Goal: Task Accomplishment & Management: Manage account settings

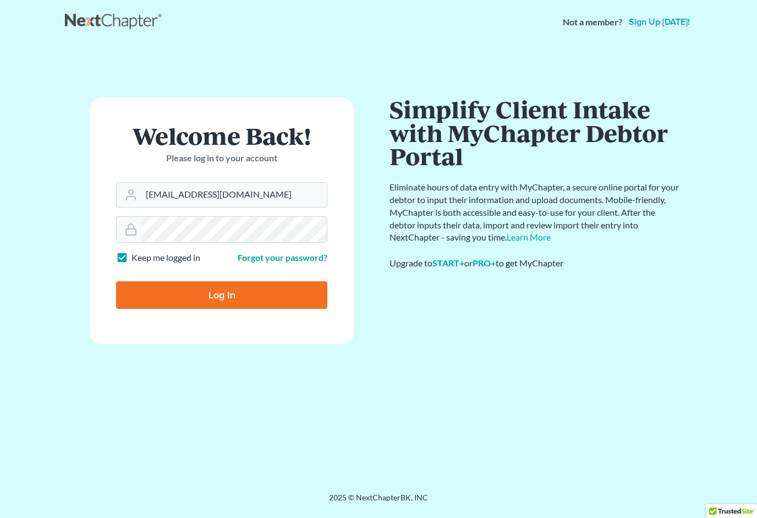
type input "[EMAIL_ADDRESS][DOMAIN_NAME]"
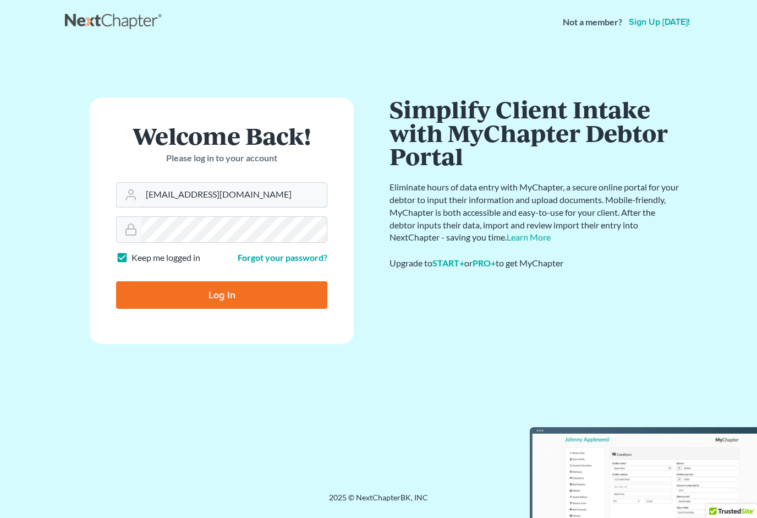
click at [222, 294] on input "Log In" at bounding box center [221, 295] width 211 height 28
type input "Thinking..."
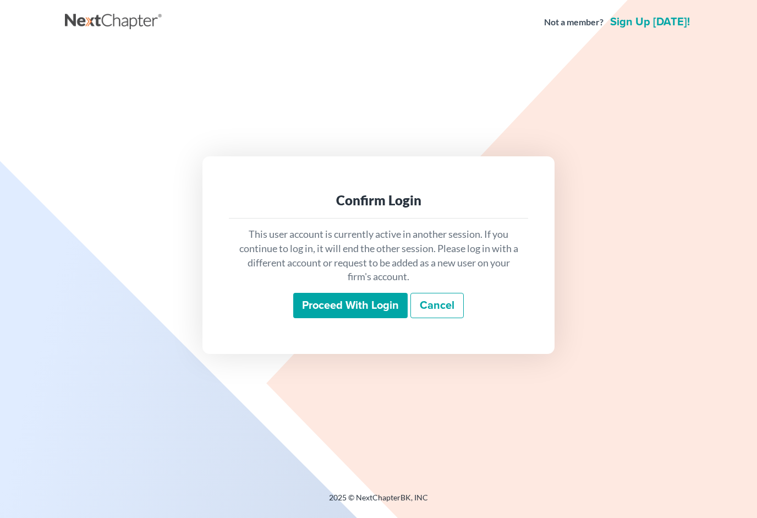
click at [377, 310] on input "Proceed with login" at bounding box center [350, 305] width 114 height 25
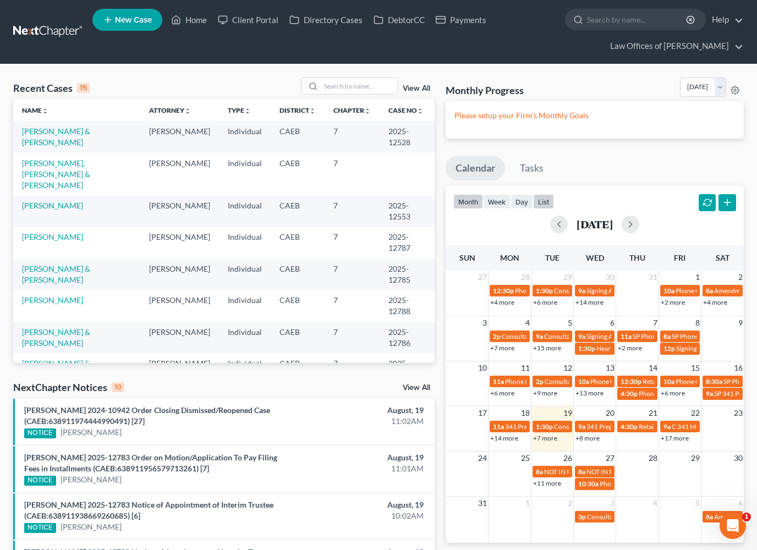
click at [545, 202] on button "list" at bounding box center [543, 201] width 21 height 15
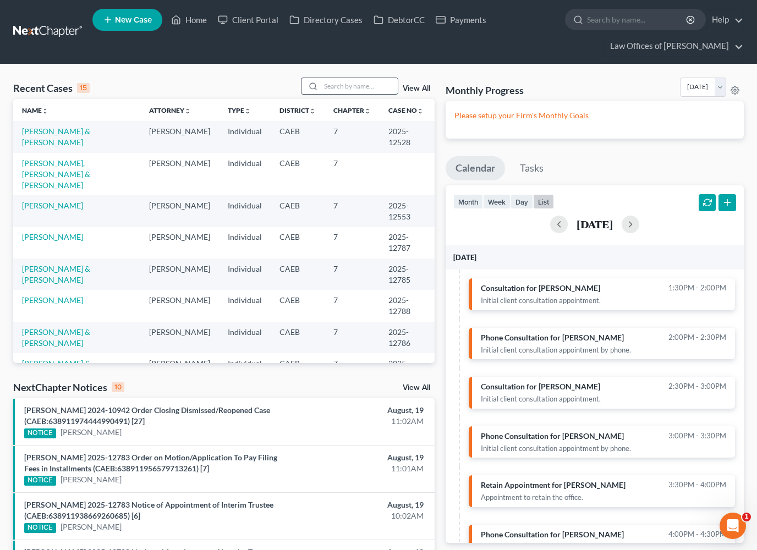
click at [381, 86] on input "search" at bounding box center [359, 86] width 77 height 16
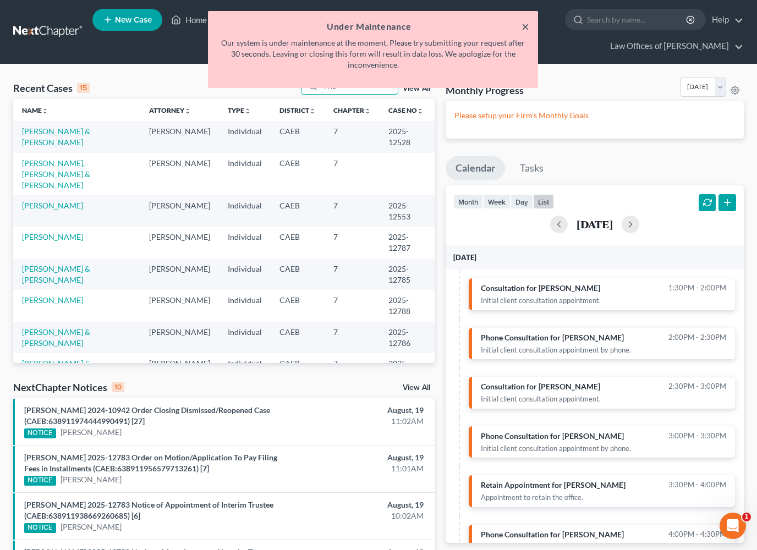
type input "Frid"
click at [527, 26] on button "×" at bounding box center [526, 26] width 8 height 13
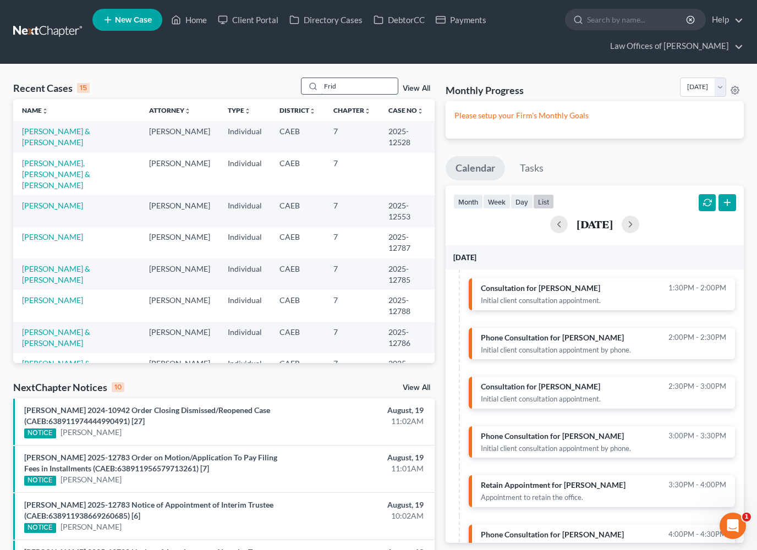
click at [366, 90] on input "Frid" at bounding box center [359, 86] width 77 height 16
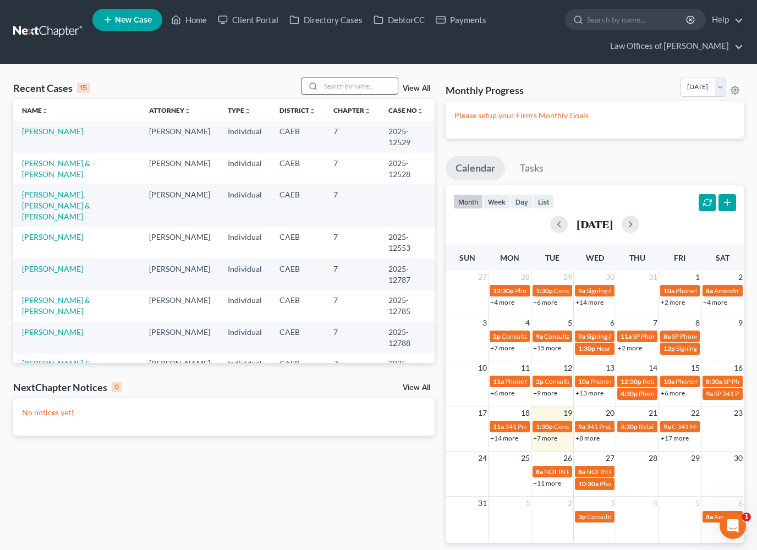
click at [361, 86] on input "search" at bounding box center [359, 86] width 77 height 16
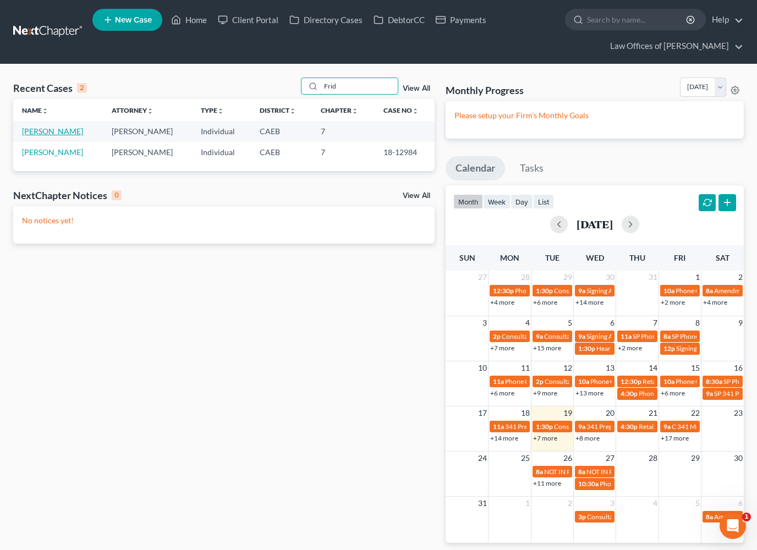
type input "Frid"
click at [49, 131] on link "Lopez, Frida" at bounding box center [52, 131] width 61 height 9
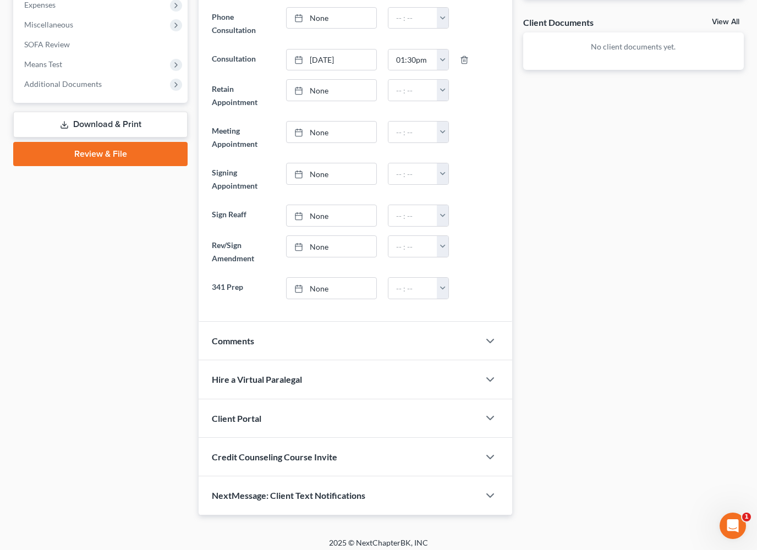
scroll to position [417, 0]
click at [488, 342] on icon "button" at bounding box center [490, 340] width 13 height 13
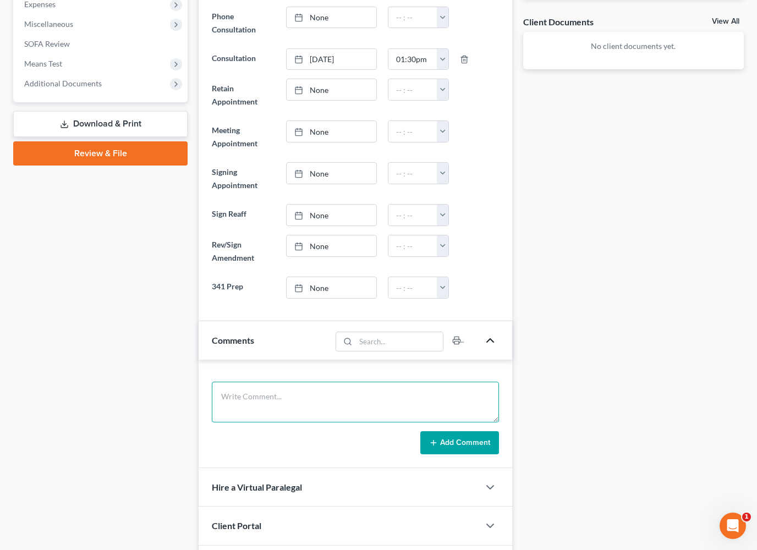
click at [304, 398] on textarea at bounding box center [355, 402] width 287 height 41
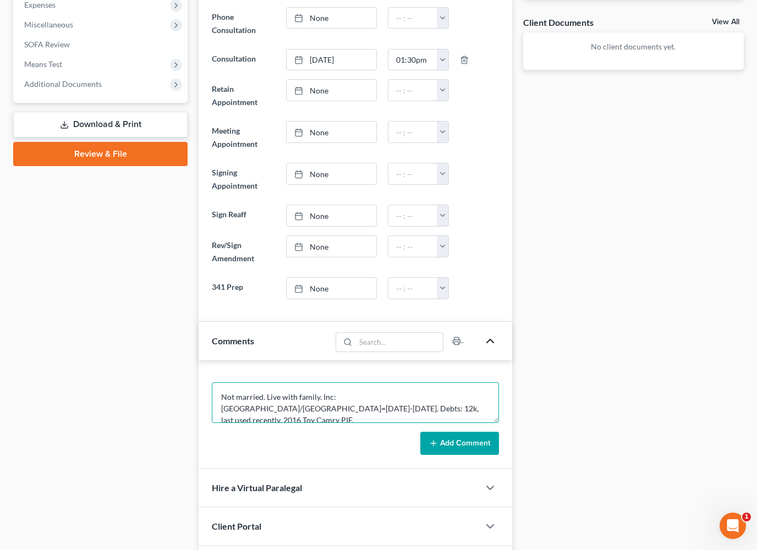
click at [217, 396] on textarea "Not married. Live with family. Inc: Valley Plaza/VS=1500-2000. Debts: 12k, last…" at bounding box center [355, 402] width 287 height 41
click at [448, 410] on textarea "Never filed. Not married. Live with family. Inc: Valley Plaza/VS=1500-2000. Deb…" at bounding box center [355, 402] width 287 height 41
type textarea "Never filed. Not married. Live with family. Inc: Valley Plaza/VS=1500-2000. Deb…"
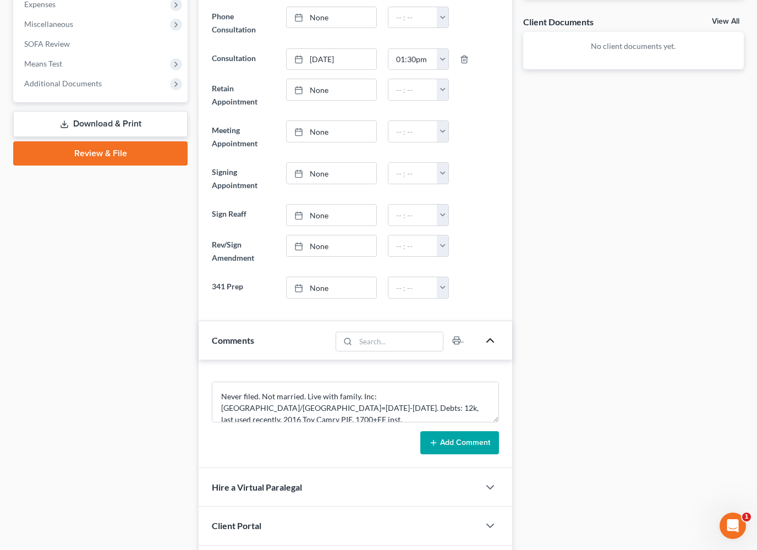
click at [455, 437] on button "Add Comment" at bounding box center [459, 442] width 79 height 23
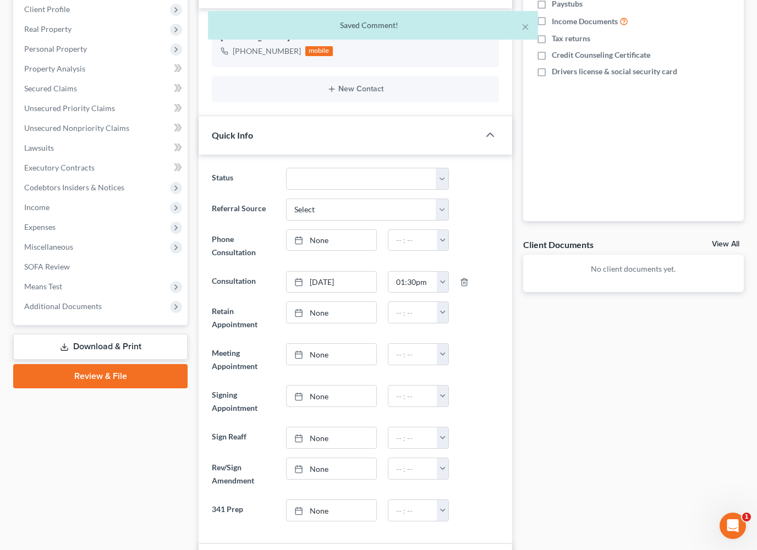
scroll to position [194, 0]
select select "10"
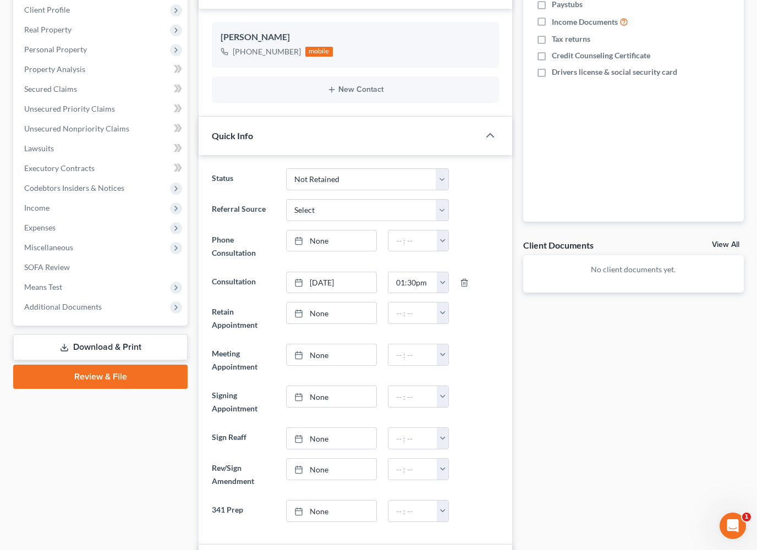
click at [516, 311] on div "Updates & News × Electronic Filing Available! Cases in the Eastern District of …" at bounding box center [355, 418] width 325 height 973
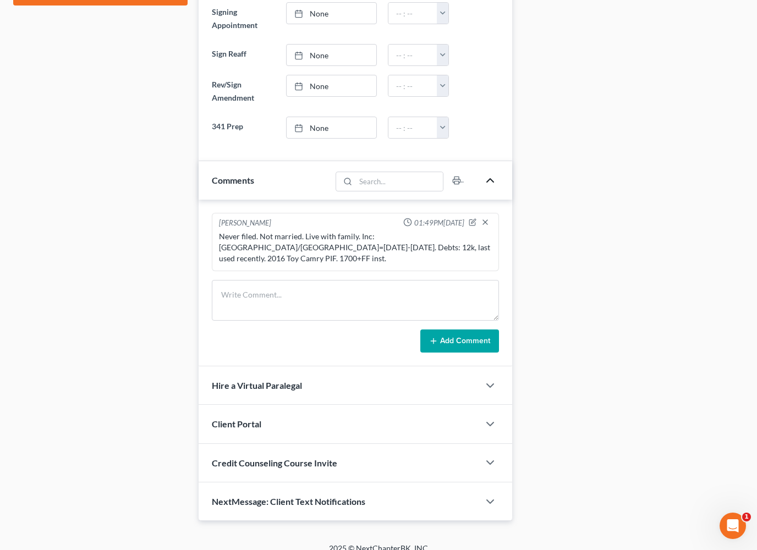
scroll to position [577, 0]
click at [489, 501] on polyline "button" at bounding box center [490, 502] width 7 height 3
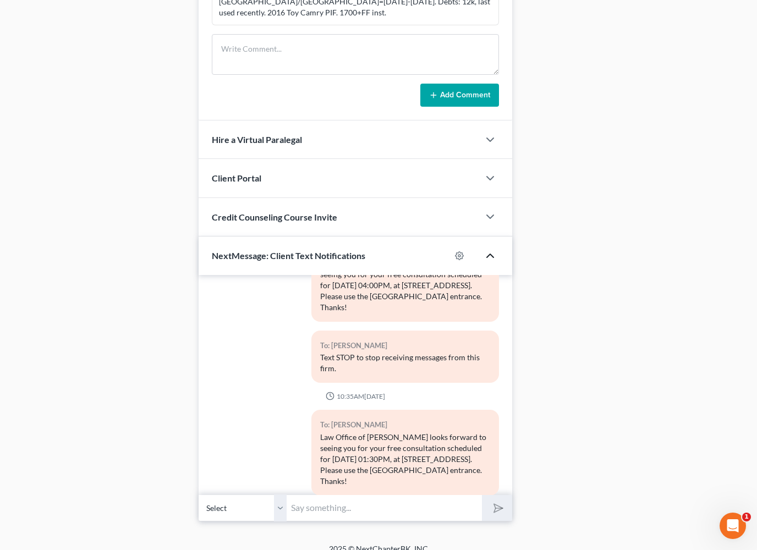
scroll to position [70, 0]
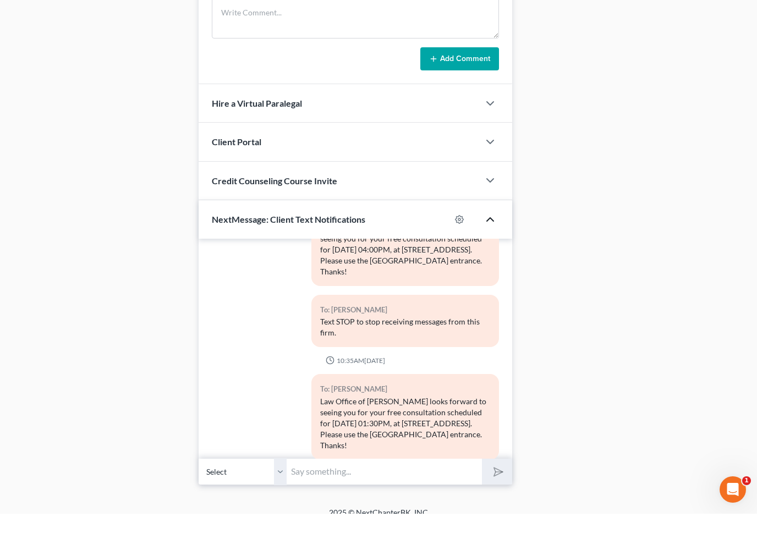
type input "N"
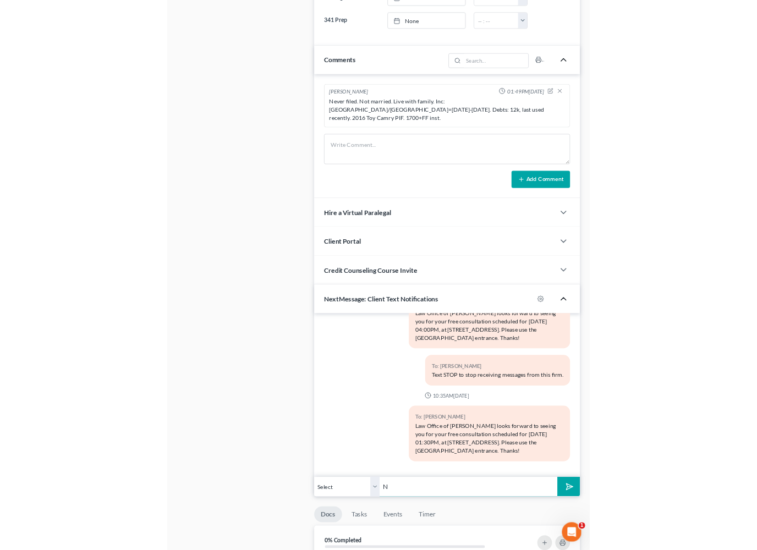
scroll to position [823, 0]
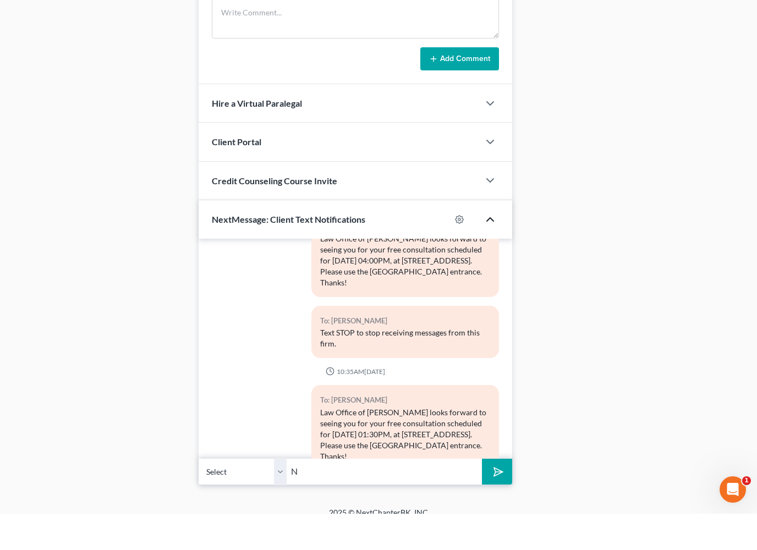
click at [325, 495] on input "N" at bounding box center [384, 508] width 195 height 27
paste input "Nice talking to you! Like I said, just reply here if you have any questions or …"
type input "Nice talking to you! Like I said, just reply here if you have any questions or …"
click at [494, 459] on div "09:05AM, 08/18/2025 To: Frida Lopez Law Office of Scott Bell looks forward to s…" at bounding box center [356, 398] width 314 height 246
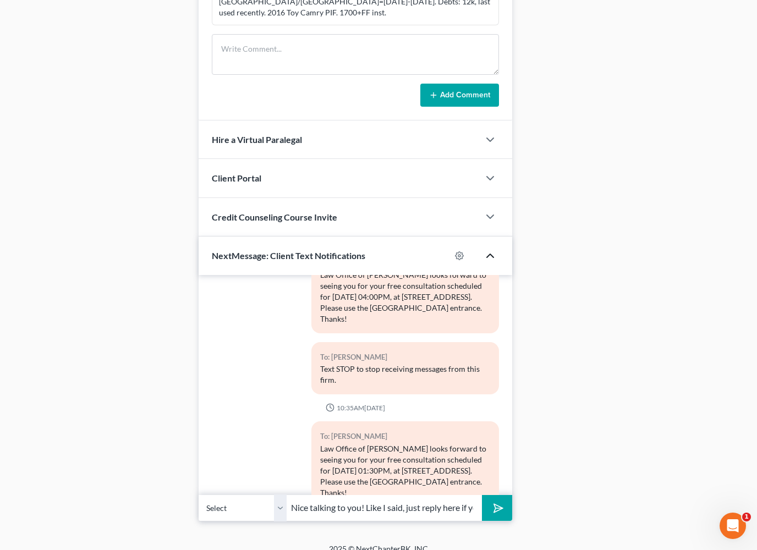
click at [498, 502] on polygon "submit" at bounding box center [496, 508] width 13 height 13
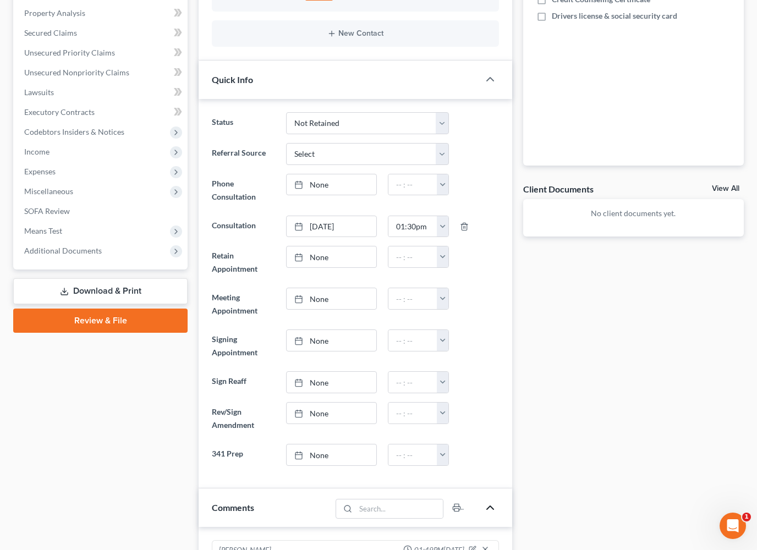
scroll to position [0, 0]
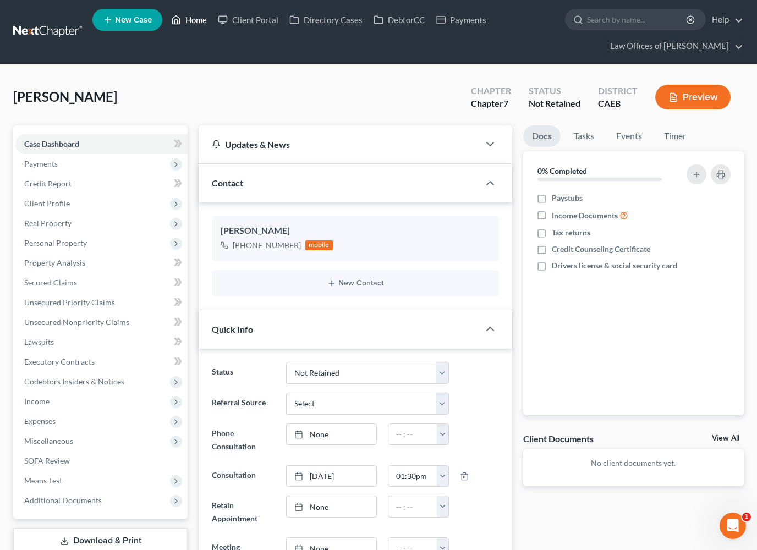
click at [193, 19] on link "Home" at bounding box center [189, 20] width 47 height 20
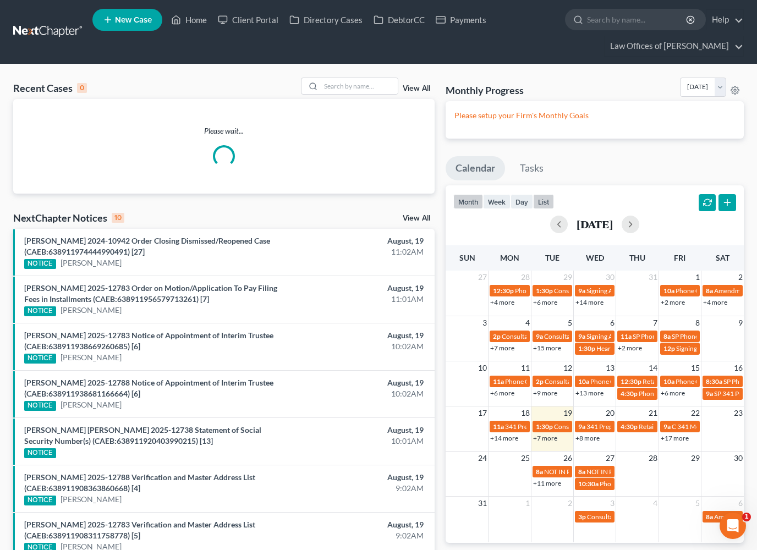
click at [550, 199] on button "list" at bounding box center [543, 201] width 21 height 15
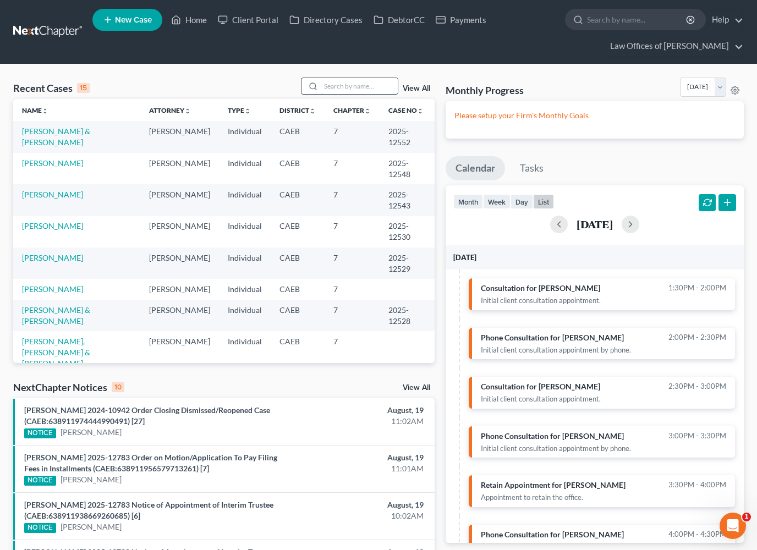
click at [372, 87] on input "search" at bounding box center [359, 86] width 77 height 16
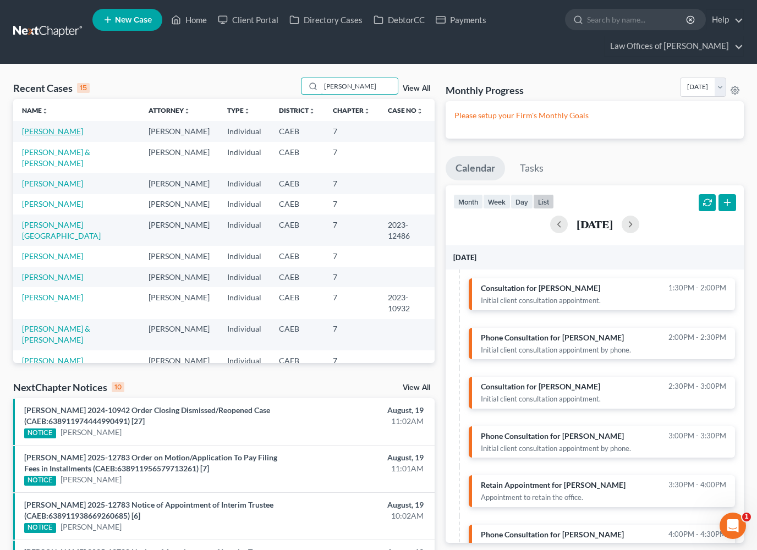
type input "Pena"
click at [65, 134] on link "Pena, Alejandro" at bounding box center [52, 131] width 61 height 9
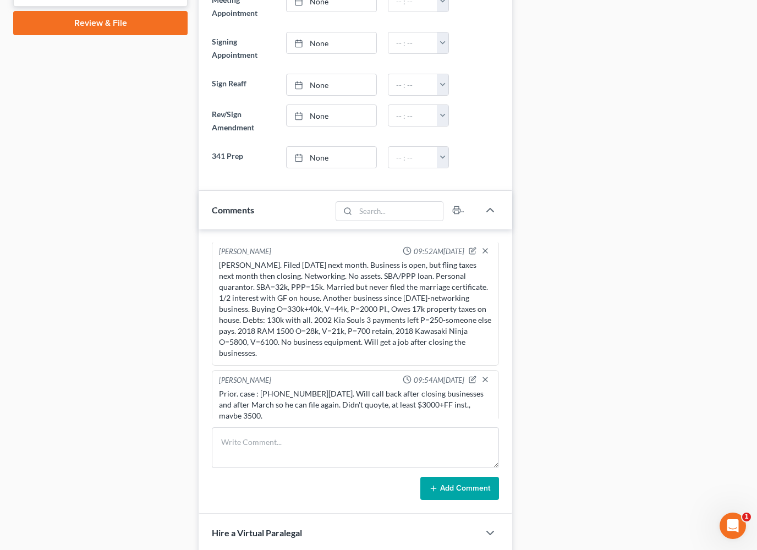
scroll to position [41, 0]
click at [245, 455] on textarea at bounding box center [355, 448] width 287 height 41
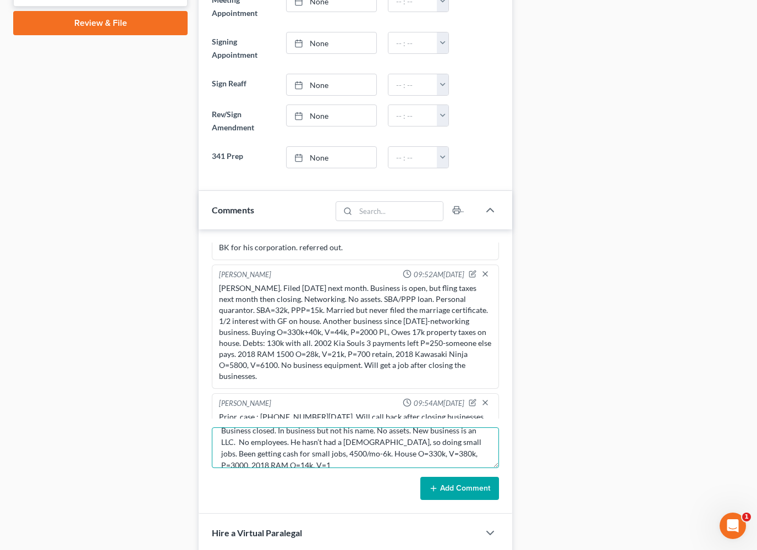
scroll to position [14, 0]
click at [271, 463] on textarea "Business closed. In business but not his name. No assets. New business is an LL…" at bounding box center [355, 448] width 287 height 41
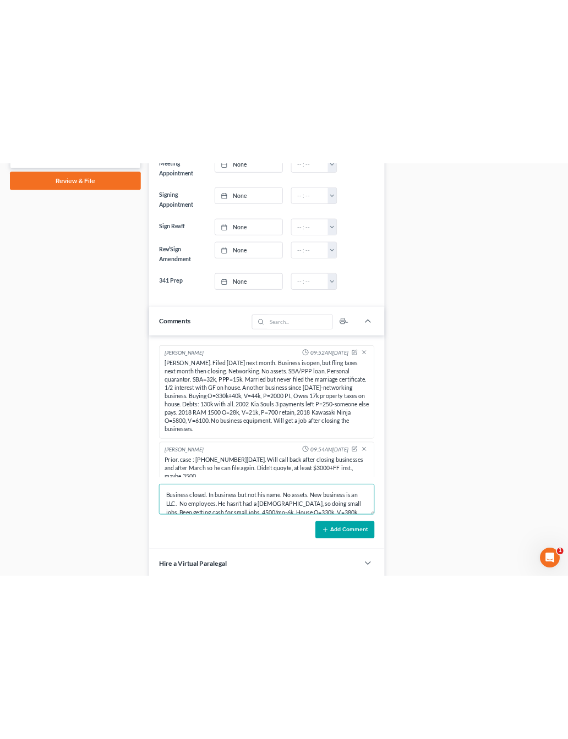
scroll to position [0, 0]
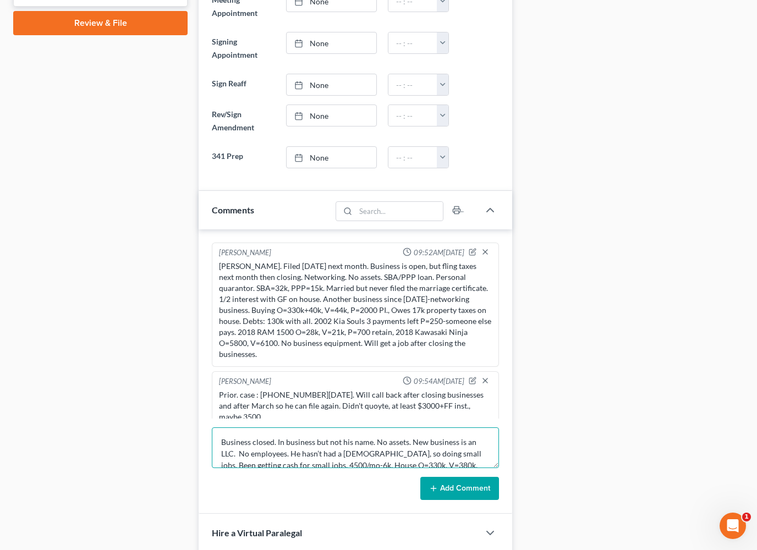
click at [221, 442] on textarea "Business closed. In business but not his name. No assets. New business is an LL…" at bounding box center [355, 448] width 287 height 41
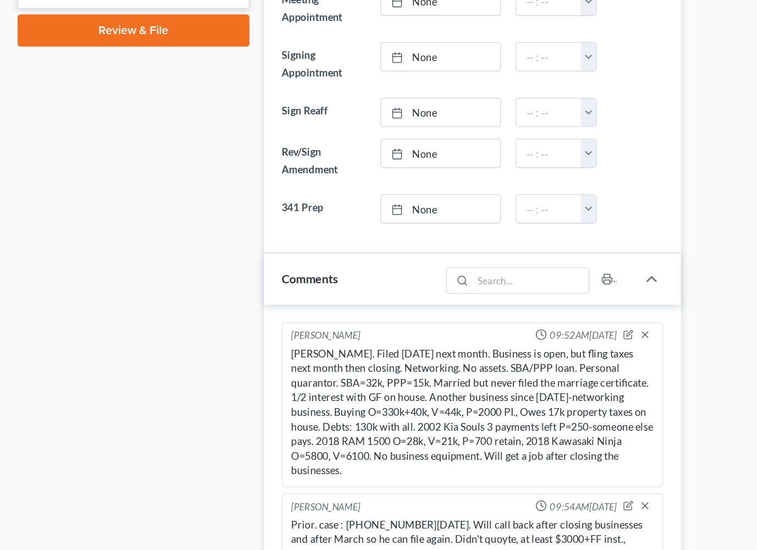
scroll to position [19, 0]
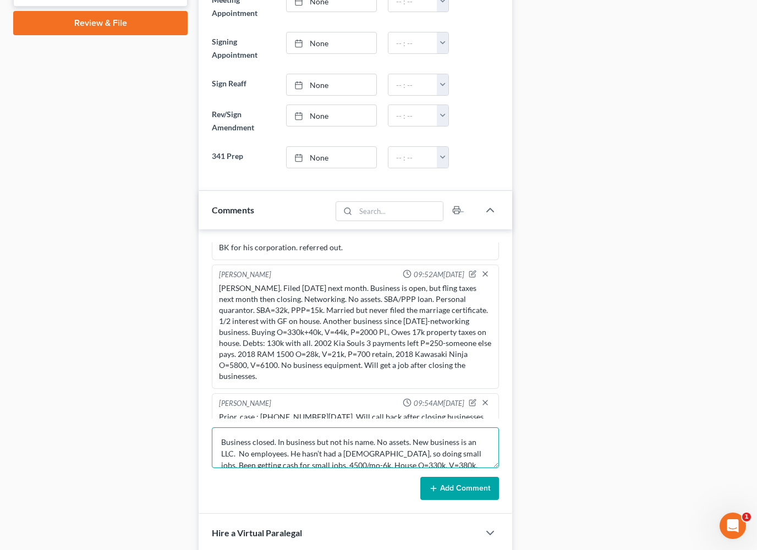
paste textarea "03/02/2017"
paste textarea "17-10736"
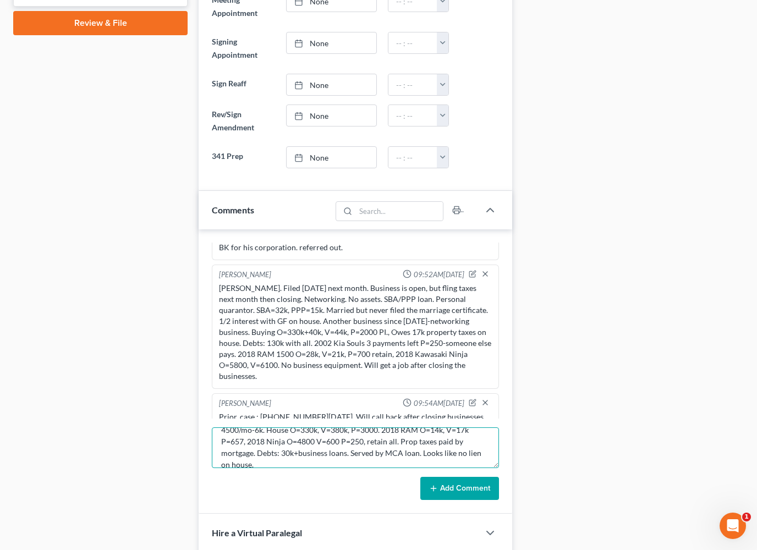
scroll to position [46, 0]
click at [394, 451] on textarea "03/02/2017 17-10736 . Business closed. In business but not his name. No assets.…" at bounding box center [355, 448] width 287 height 41
type textarea "03/02/2017 17-10736 . Business closed. In business but not his name. No assets.…"
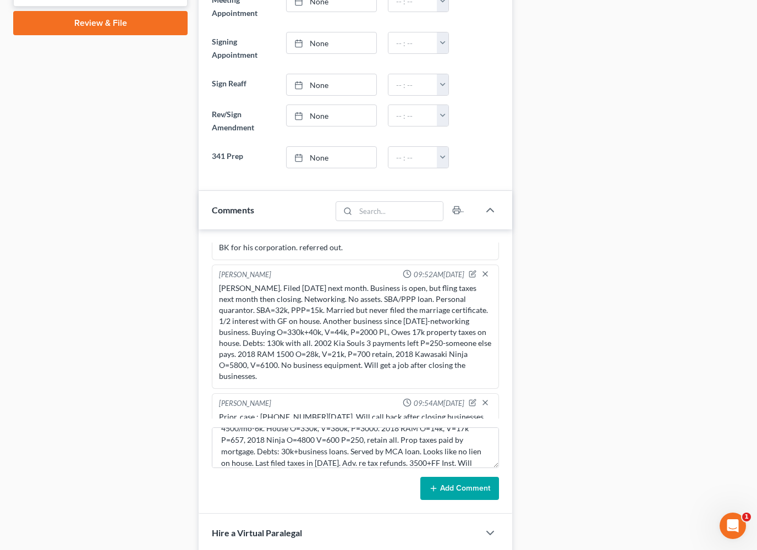
click at [448, 487] on button "Add Comment" at bounding box center [459, 488] width 79 height 23
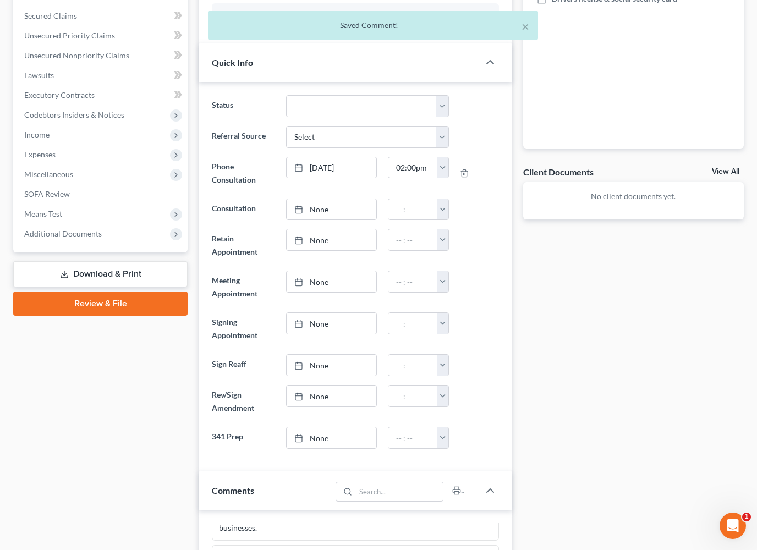
scroll to position [0, 0]
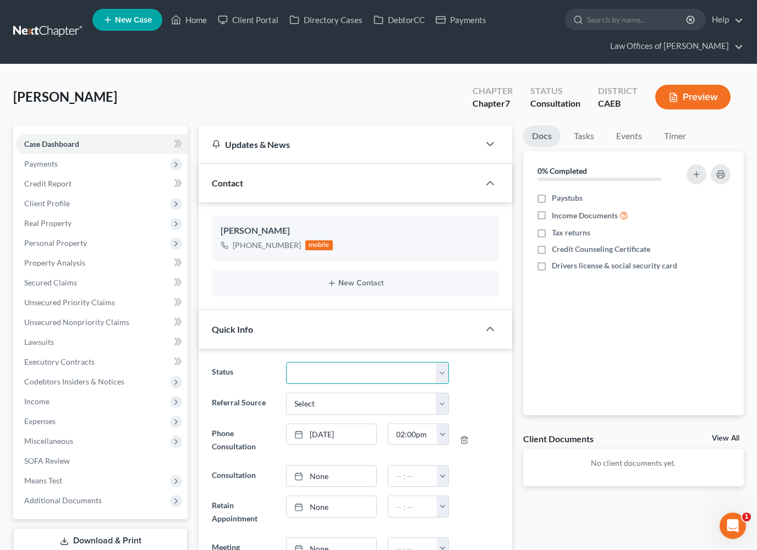
select select "10"
click at [200, 18] on link "Home" at bounding box center [189, 20] width 47 height 20
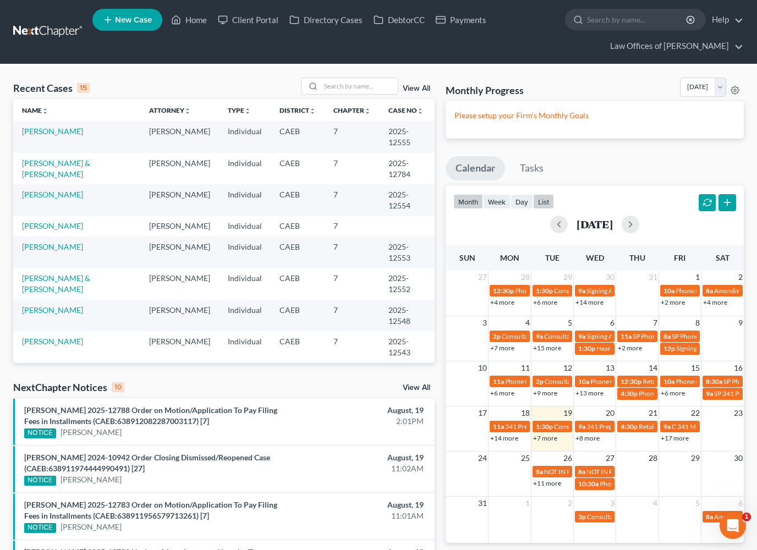
click at [550, 201] on button "list" at bounding box center [543, 201] width 21 height 15
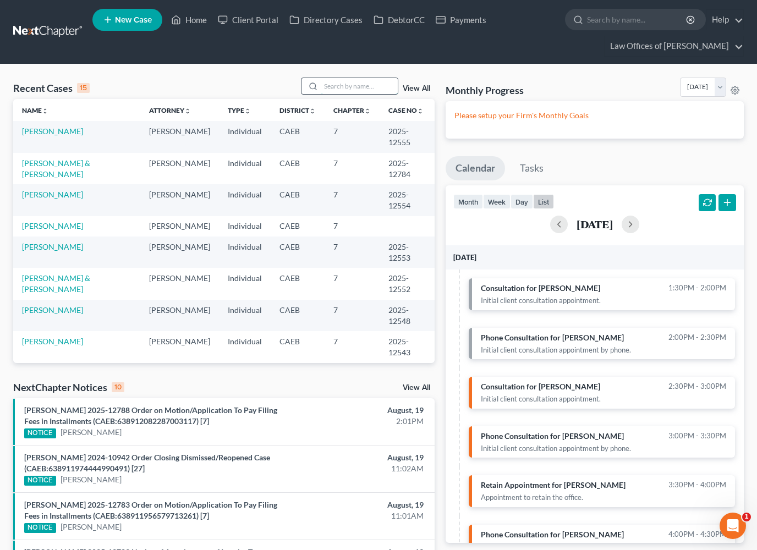
click at [353, 87] on input "search" at bounding box center [359, 86] width 77 height 16
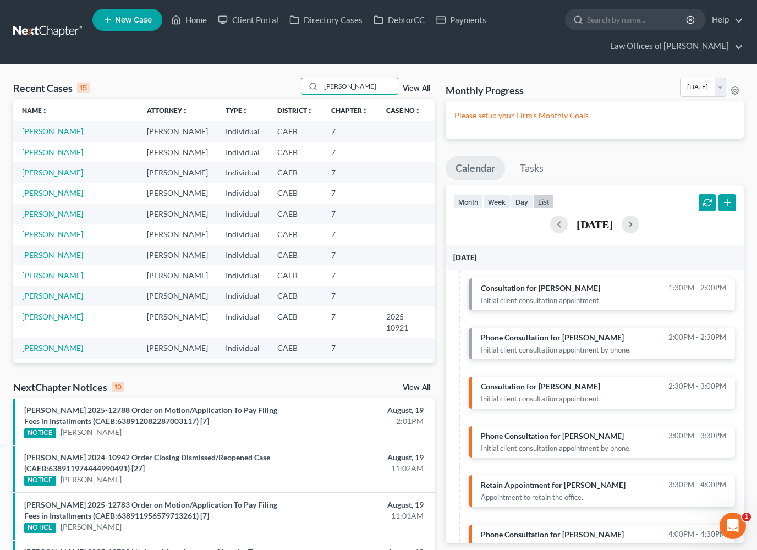
type input "Bert"
click at [64, 133] on link "Ramirez, Bertha" at bounding box center [52, 131] width 61 height 9
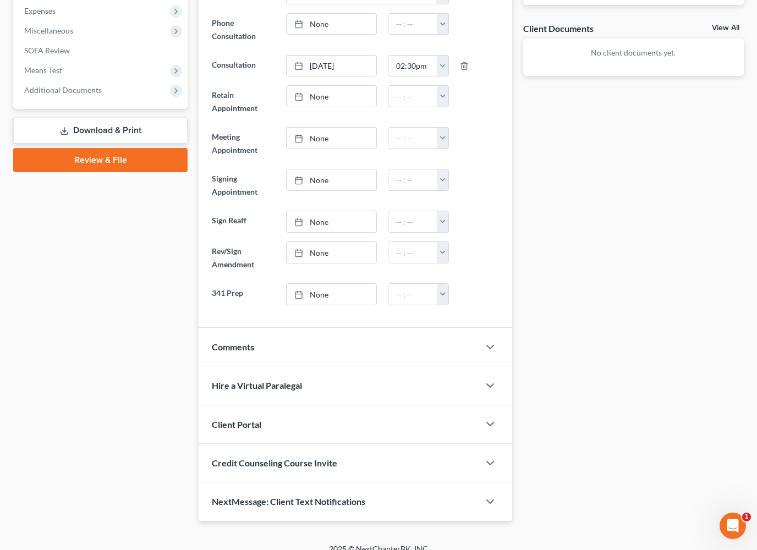
scroll to position [411, 0]
click at [486, 340] on icon "button" at bounding box center [490, 346] width 13 height 13
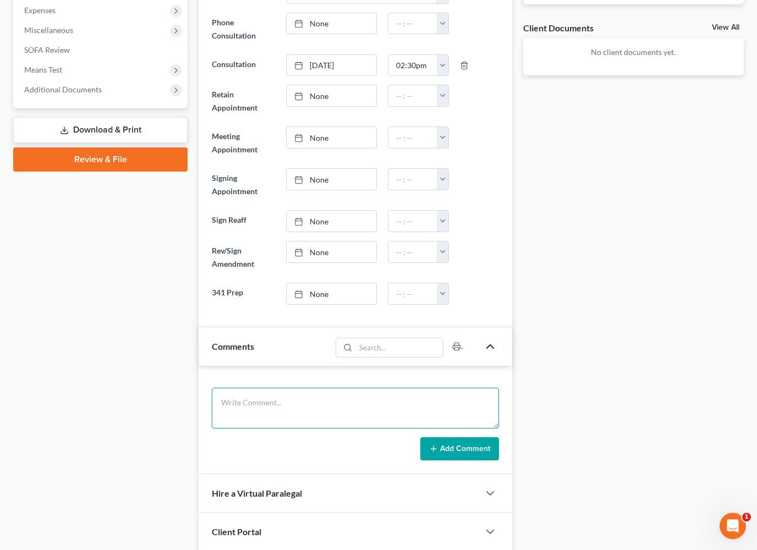
click at [368, 412] on textarea at bounding box center [355, 408] width 287 height 41
click at [219, 403] on textarea "Never filed. Married, Ind(M). Rent=" at bounding box center [355, 408] width 287 height 41
click at [380, 406] on textarea "SP. Never filed. Married, Ind(M). Rent=" at bounding box center [355, 408] width 287 height 41
click at [454, 402] on textarea "SP. Never filed. Married, Ind(M). Rent=1730. 2007 Lexus" at bounding box center [355, 408] width 287 height 41
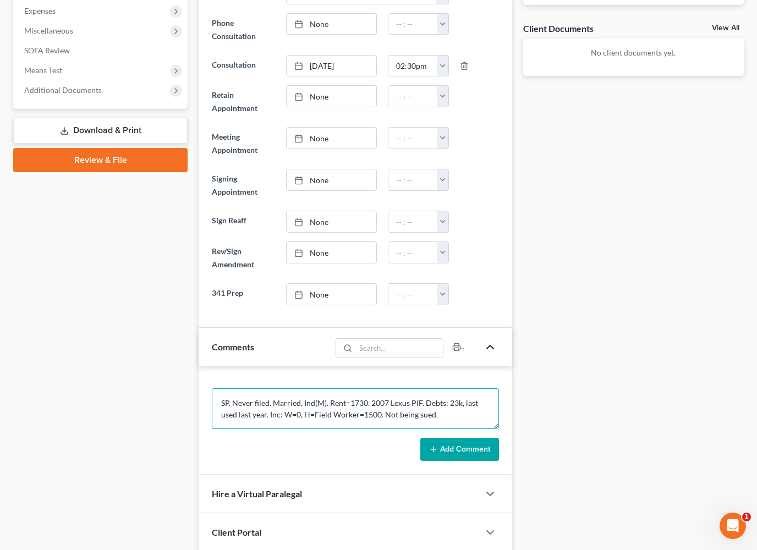
click at [234, 399] on textarea "SP. Never filed. Married, Ind(M). Rent=1730. 2007 Lexus PIF. Debts: 23k, last u…" at bounding box center [355, 408] width 287 height 41
click at [465, 413] on textarea "SP. SW. Never filed. Married, Ind(M). Rent=1730. 2007 Lexus PIF. Debts: 23k, la…" at bounding box center [355, 408] width 287 height 41
type textarea "SP. SW. Never filed. Married, Ind(M). Rent=1730. 2007 Lexus PIF. Debts: 23k, la…"
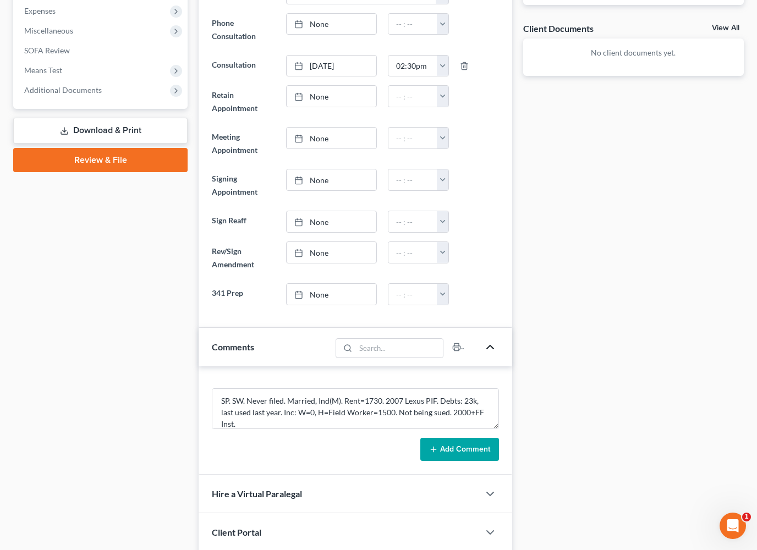
click at [477, 448] on button "Add Comment" at bounding box center [459, 449] width 79 height 23
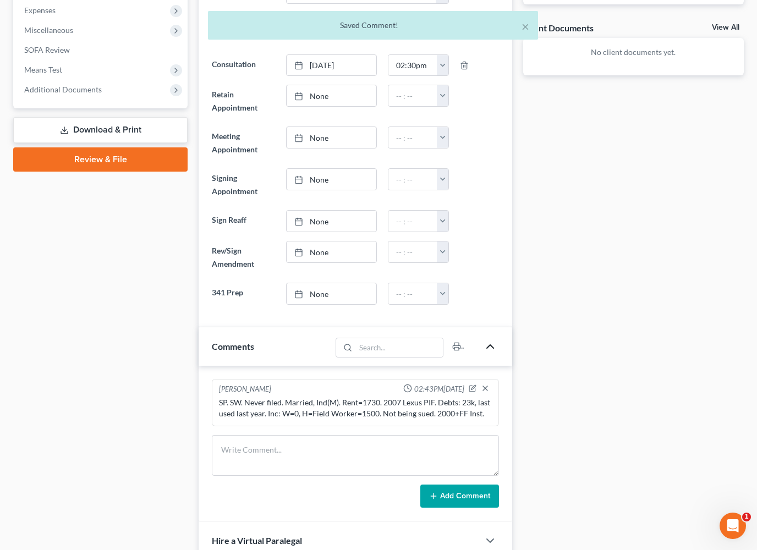
scroll to position [0, 0]
click at [525, 25] on button "×" at bounding box center [526, 26] width 8 height 13
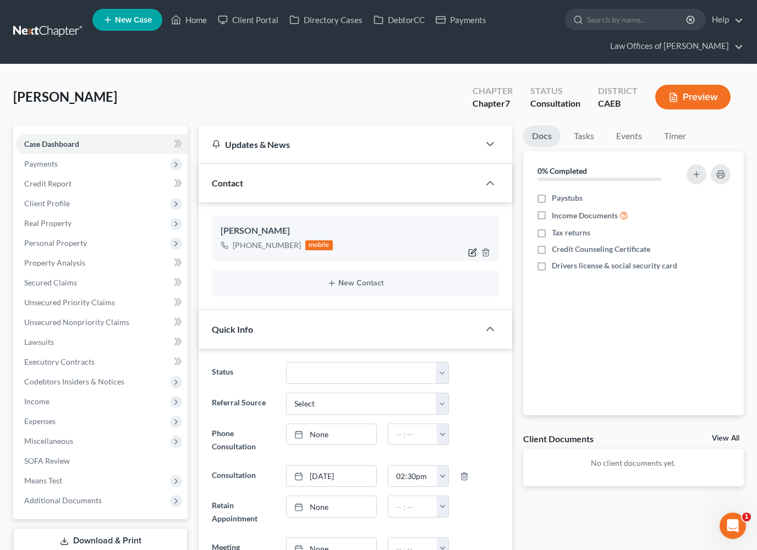
click at [473, 253] on icon "button" at bounding box center [473, 251] width 5 height 5
select select "0"
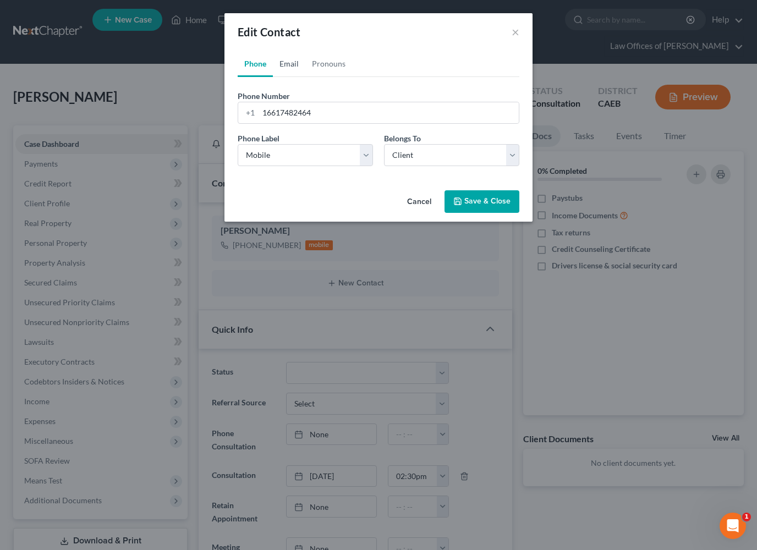
click at [289, 61] on link "Email" at bounding box center [289, 64] width 32 height 26
click at [282, 108] on input "email" at bounding box center [389, 112] width 260 height 21
type input "luluciel503@icloud.com"
select select "0"
select select "1"
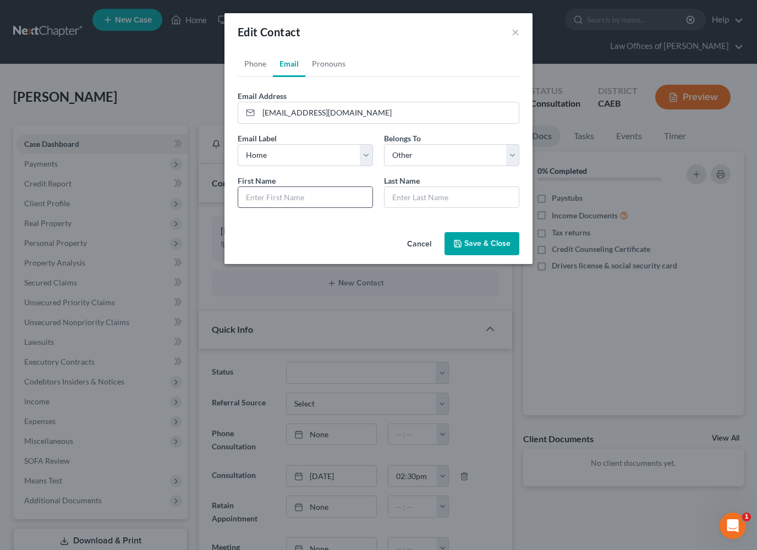
click at [356, 198] on input "text" at bounding box center [305, 197] width 134 height 21
type input "Veronica"
click at [432, 198] on input "text" at bounding box center [452, 197] width 134 height 21
type input "Ramirez"
click at [498, 244] on button "Save & Close" at bounding box center [482, 243] width 75 height 23
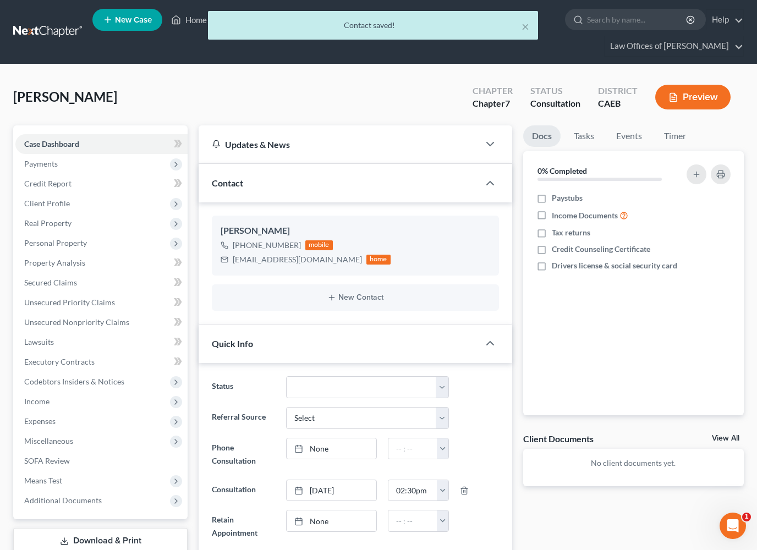
drag, startPoint x: 110, startPoint y: 96, endPoint x: 15, endPoint y: 98, distance: 94.7
click at [15, 98] on div "Ramirez, Bertha Upgraded Chapter Chapter 7 Status Consultation District CAEB Pr…" at bounding box center [378, 102] width 731 height 48
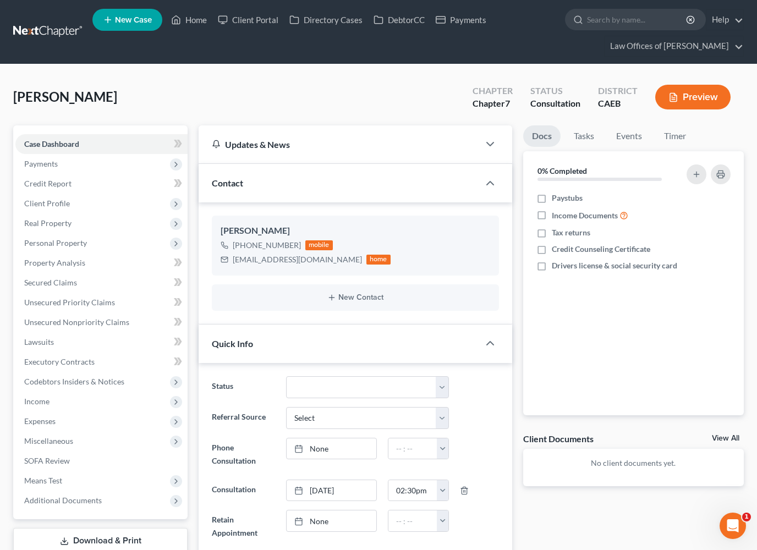
copy span "Ramirez, Bertha"
select select "14"
click at [52, 162] on span "Payments" at bounding box center [41, 163] width 34 height 9
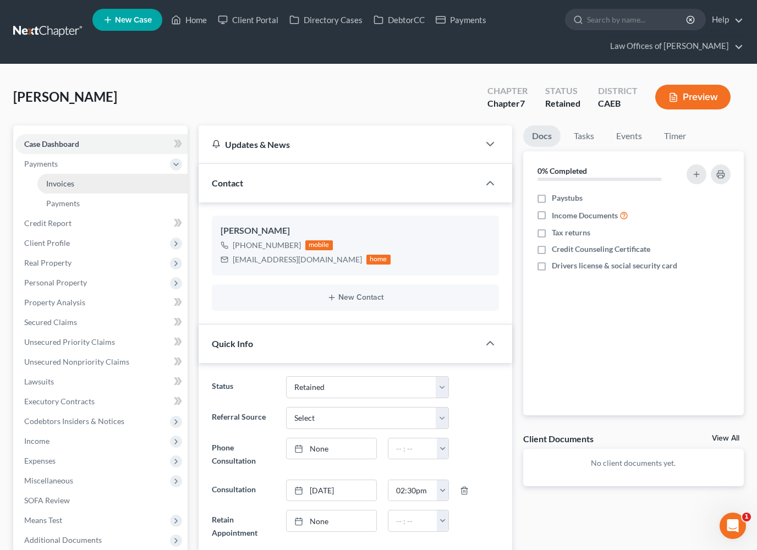
click at [62, 187] on span "Invoices" at bounding box center [60, 183] width 28 height 9
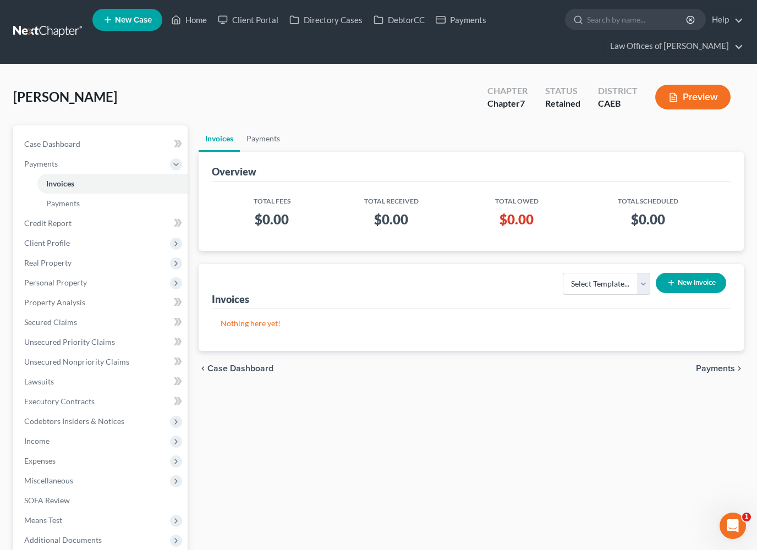
click at [698, 283] on button "New Invoice" at bounding box center [691, 283] width 70 height 20
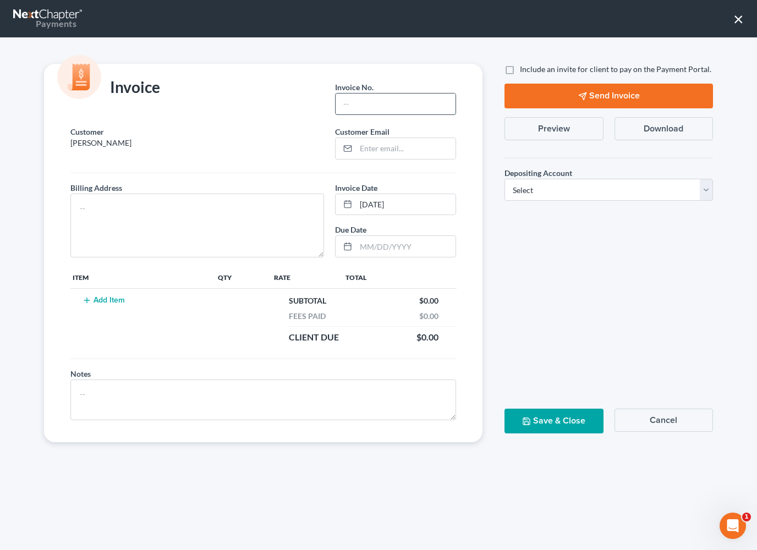
click at [358, 101] on input "text" at bounding box center [396, 104] width 120 height 21
type input "08192503"
click at [200, 228] on textarea at bounding box center [197, 226] width 254 height 64
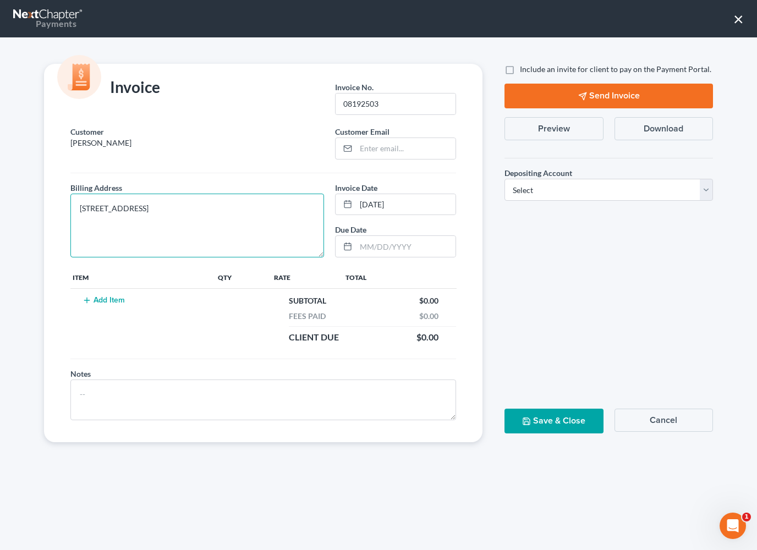
type textarea "1331 L St."
click at [115, 304] on button "Add Item" at bounding box center [103, 300] width 48 height 9
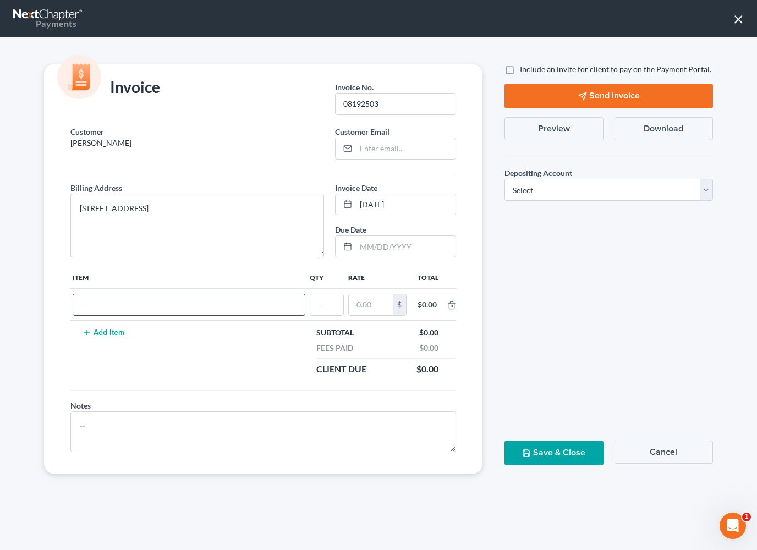
click at [115, 304] on input "text" at bounding box center [189, 304] width 232 height 21
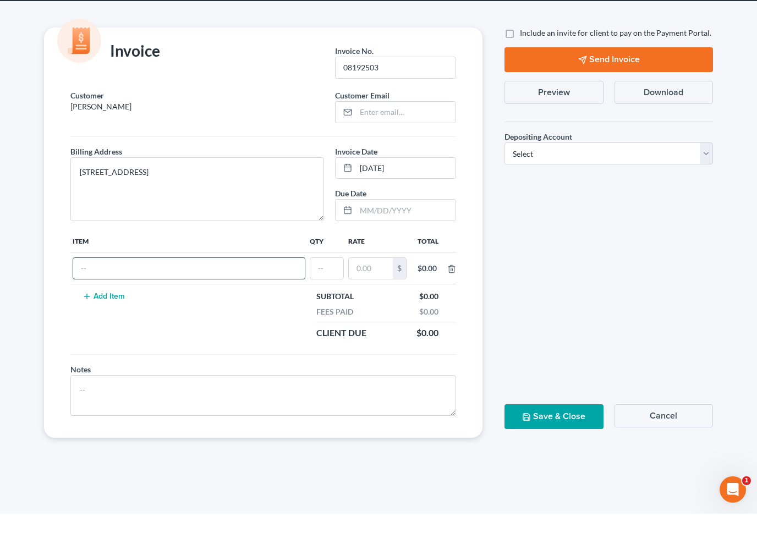
scroll to position [113, 0]
click at [128, 294] on input "text" at bounding box center [189, 304] width 232 height 21
type input "Attorneys Fees"
click at [328, 294] on input "text" at bounding box center [326, 304] width 33 height 21
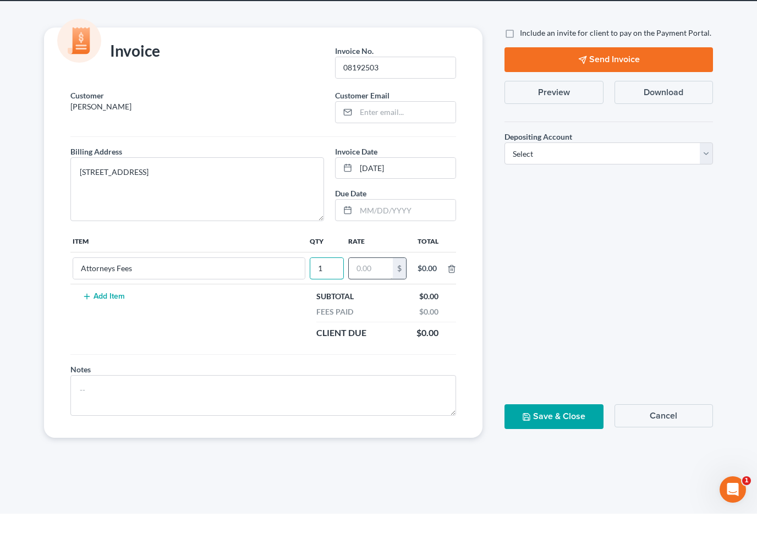
type input "1"
click at [367, 294] on input "text" at bounding box center [371, 304] width 44 height 21
type input "2,000"
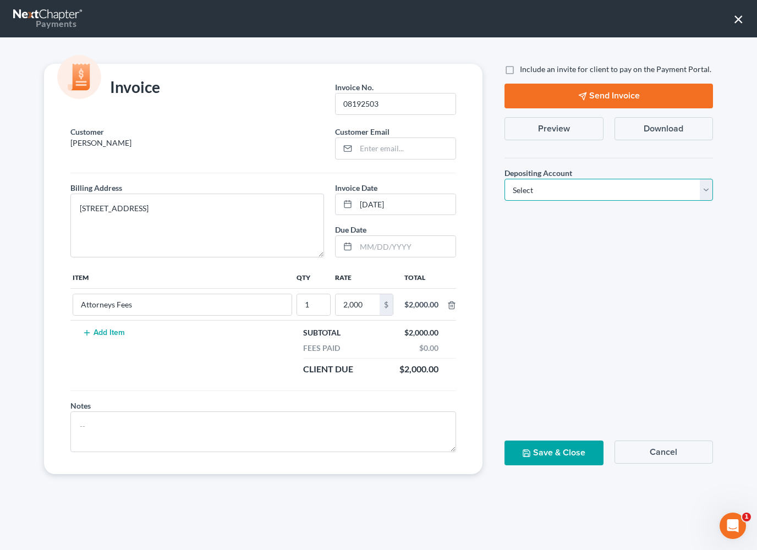
select select "0"
click at [560, 443] on button "Save & Close" at bounding box center [554, 453] width 98 height 25
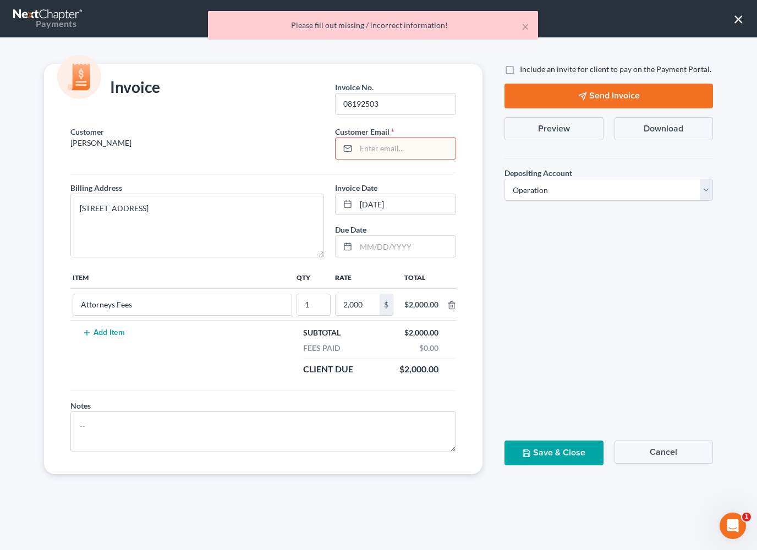
click at [366, 151] on input "email" at bounding box center [406, 148] width 100 height 21
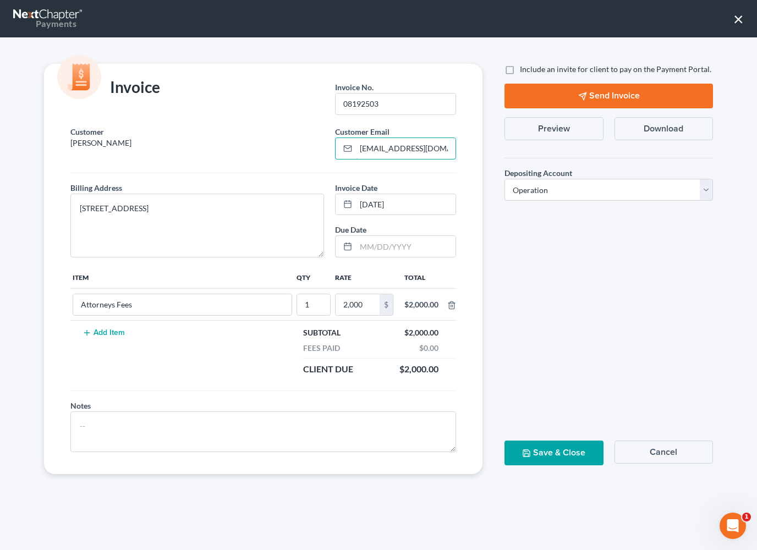
type input "luluciel503@icloud.com"
click at [573, 451] on button "Save & Close" at bounding box center [554, 453] width 98 height 25
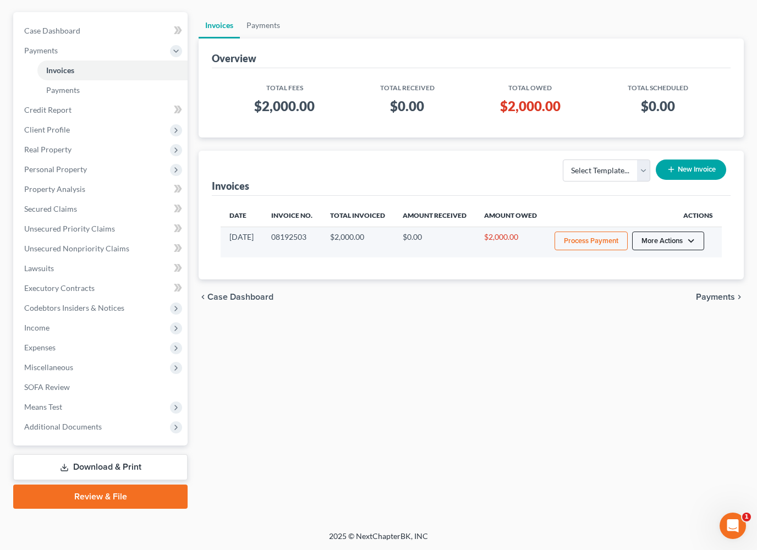
click at [675, 250] on button "More Actions" at bounding box center [668, 241] width 72 height 19
click at [662, 292] on link "Record Cash or Check Payment" at bounding box center [683, 291] width 129 height 19
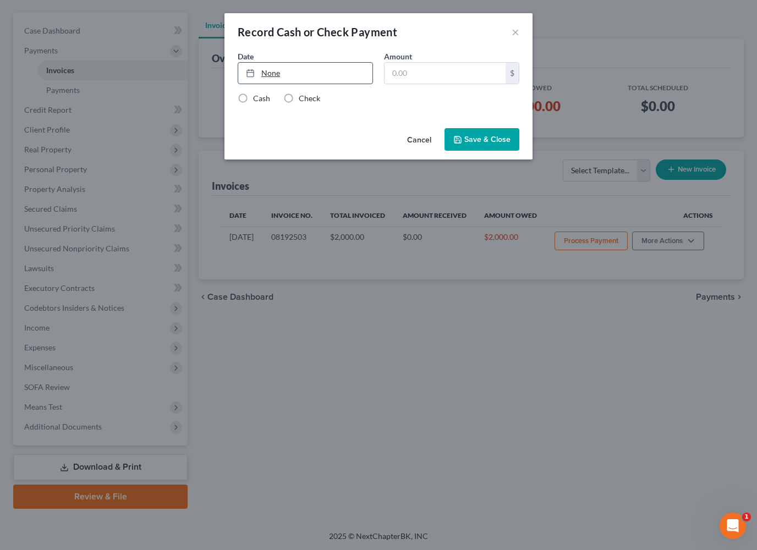
click at [267, 71] on link "None" at bounding box center [305, 73] width 134 height 21
click at [430, 68] on input "text" at bounding box center [445, 73] width 121 height 21
type input "500"
click at [299, 97] on label "Check" at bounding box center [309, 98] width 21 height 11
click at [303, 97] on input "Check" at bounding box center [306, 96] width 7 height 7
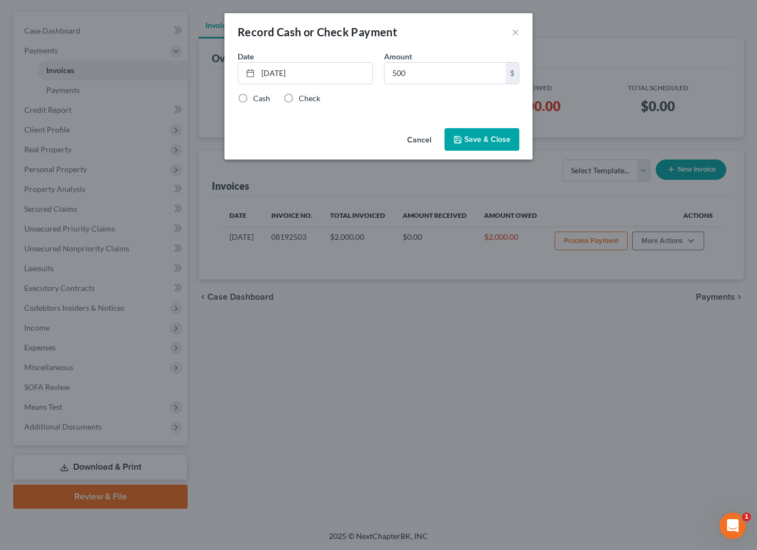
radio input "true"
click at [471, 138] on button "Save & Close" at bounding box center [482, 139] width 75 height 23
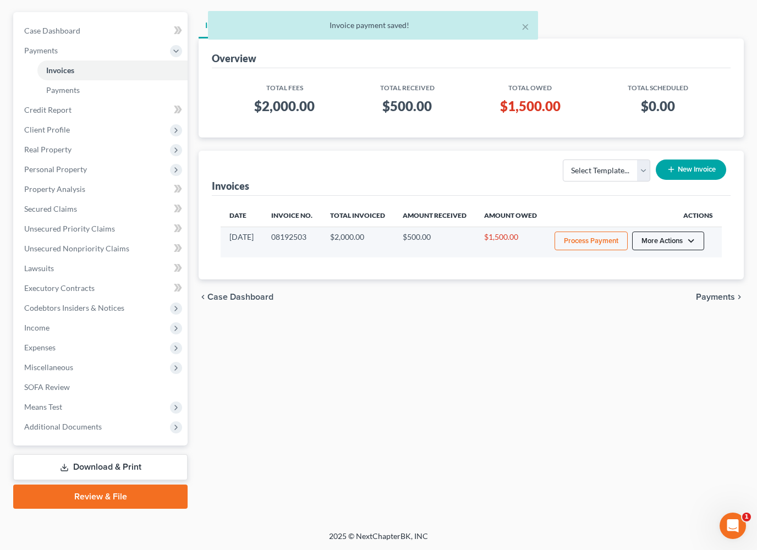
click at [686, 248] on button "More Actions" at bounding box center [668, 241] width 72 height 19
click at [660, 280] on link "View/Edit" at bounding box center [683, 273] width 129 height 19
select select "0"
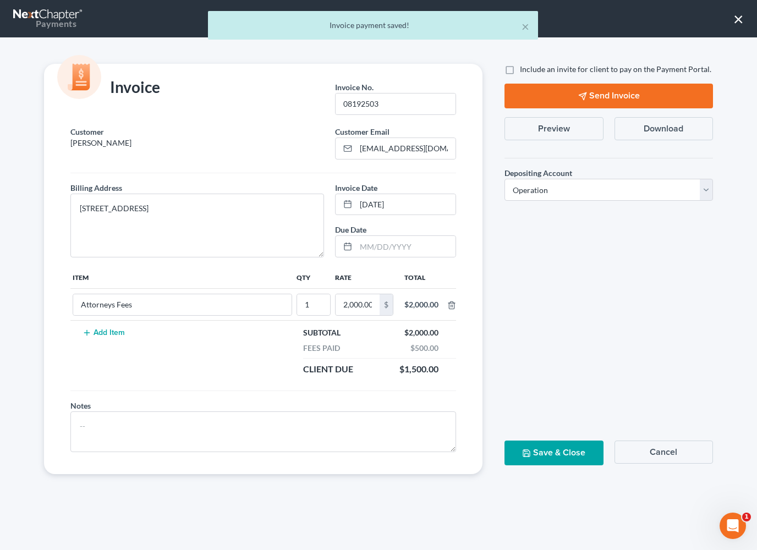
click at [550, 128] on button "Preview" at bounding box center [554, 128] width 98 height 23
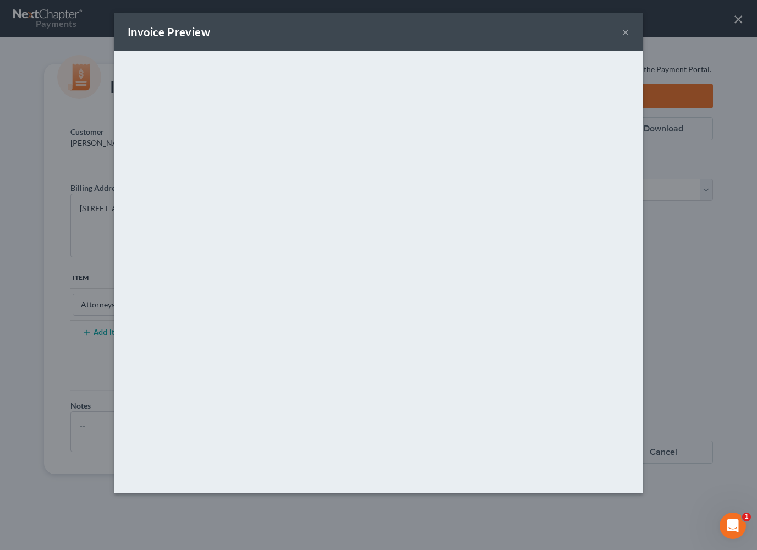
click at [622, 34] on button "×" at bounding box center [626, 31] width 8 height 13
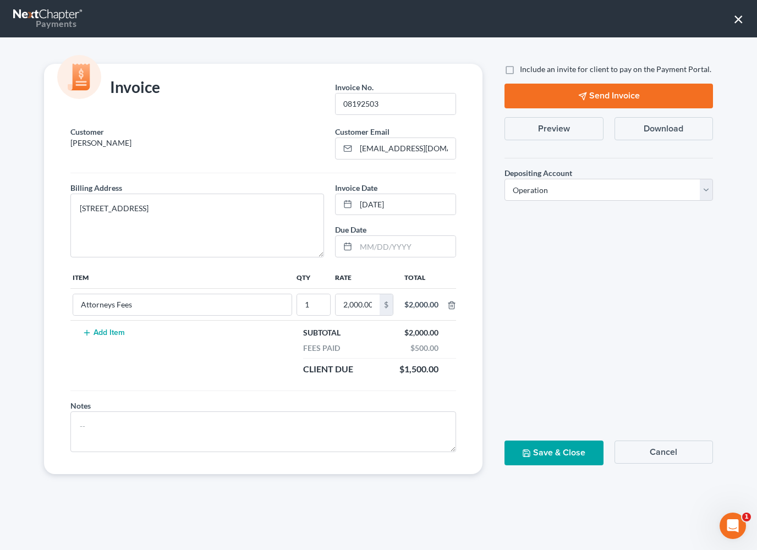
click at [639, 128] on button "Download" at bounding box center [664, 128] width 98 height 23
click at [582, 446] on button "Save & Close" at bounding box center [554, 453] width 98 height 25
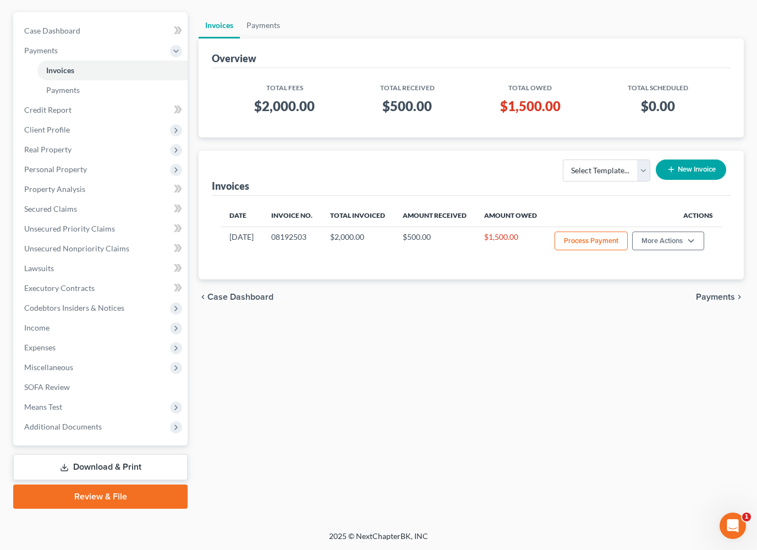
scroll to position [0, 0]
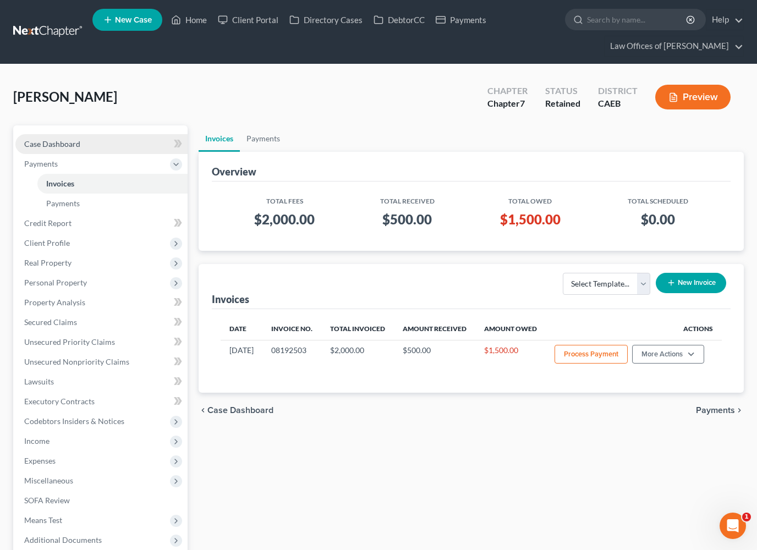
click at [69, 140] on span "Case Dashboard" at bounding box center [52, 143] width 56 height 9
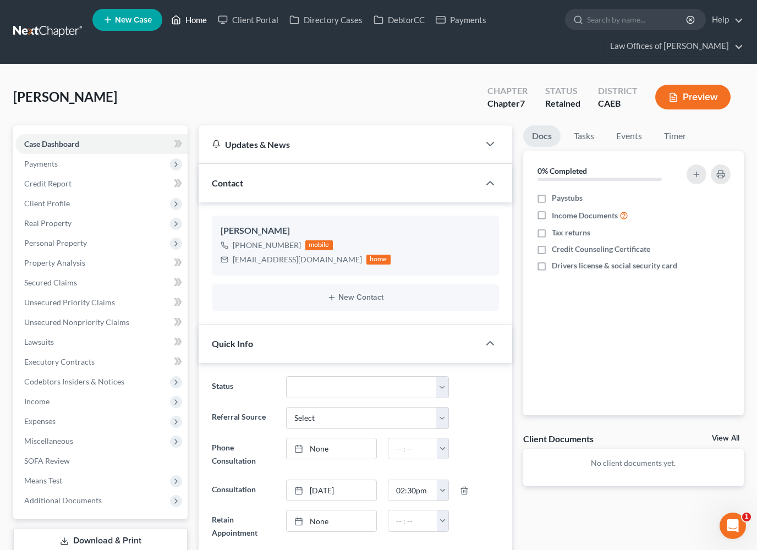
click at [198, 21] on link "Home" at bounding box center [189, 20] width 47 height 20
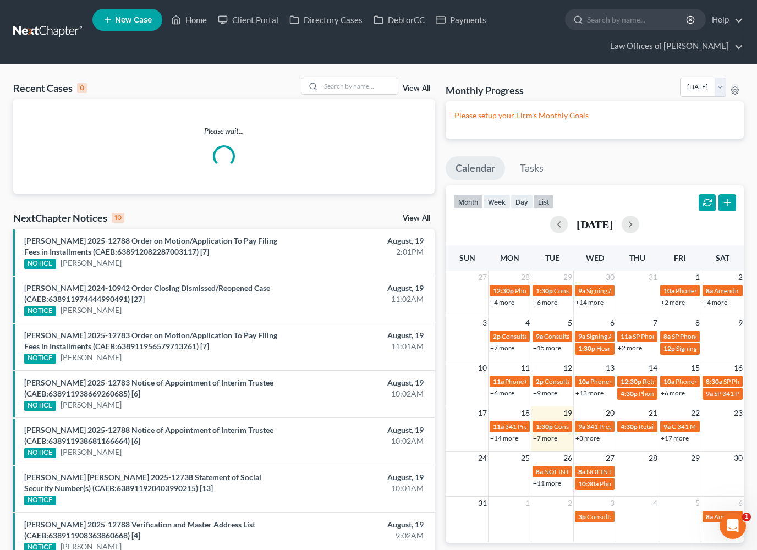
click at [547, 201] on button "list" at bounding box center [543, 201] width 21 height 15
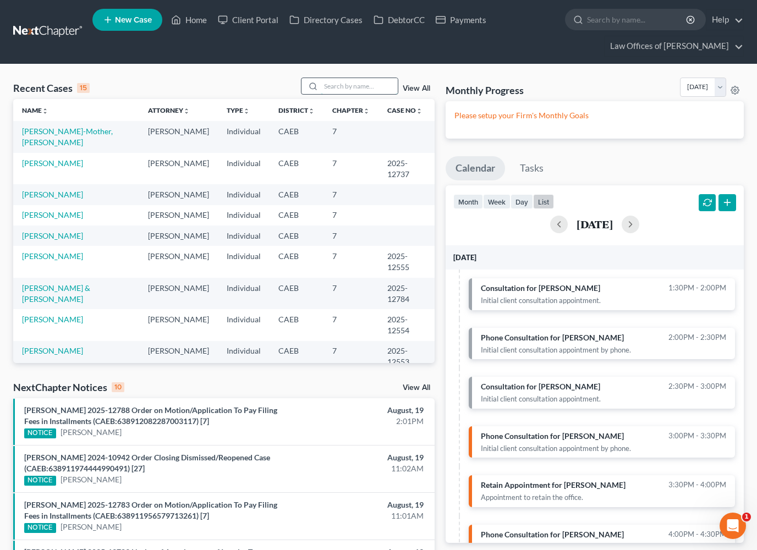
click at [373, 85] on input "search" at bounding box center [359, 86] width 77 height 16
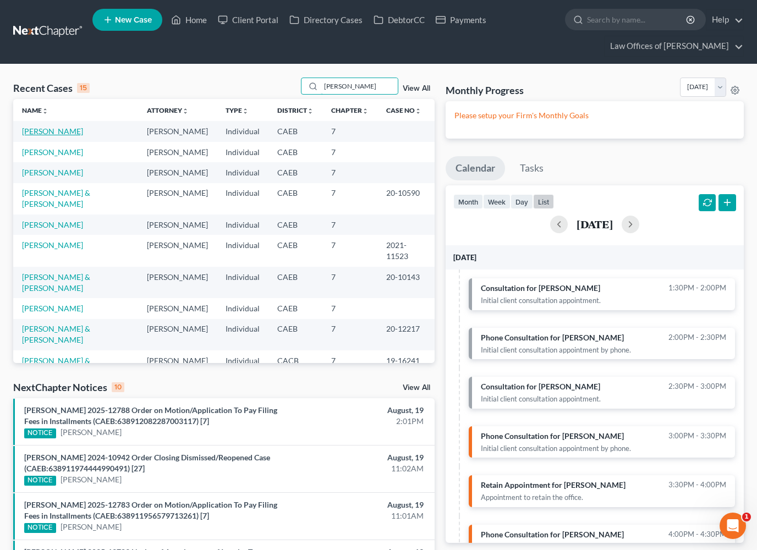
type input "Kevin"
click at [63, 135] on link "Rodriguez, Kevin" at bounding box center [52, 131] width 61 height 9
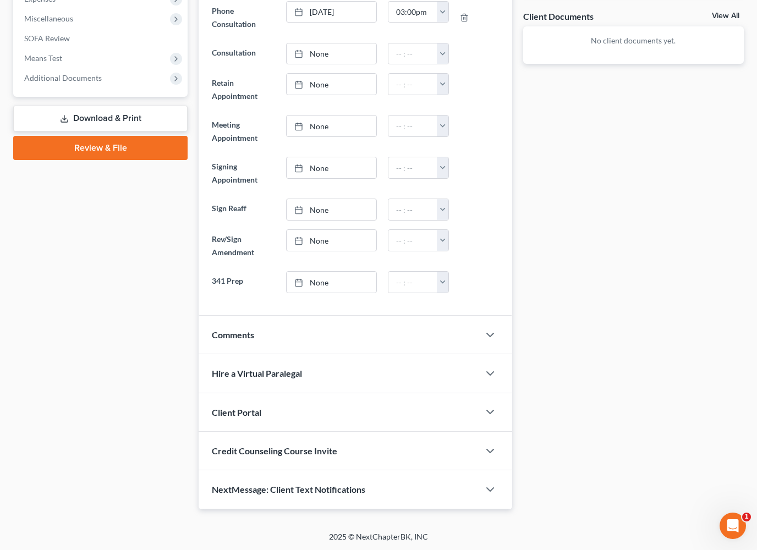
scroll to position [421, 0]
click at [490, 333] on icon "button" at bounding box center [490, 336] width 13 height 13
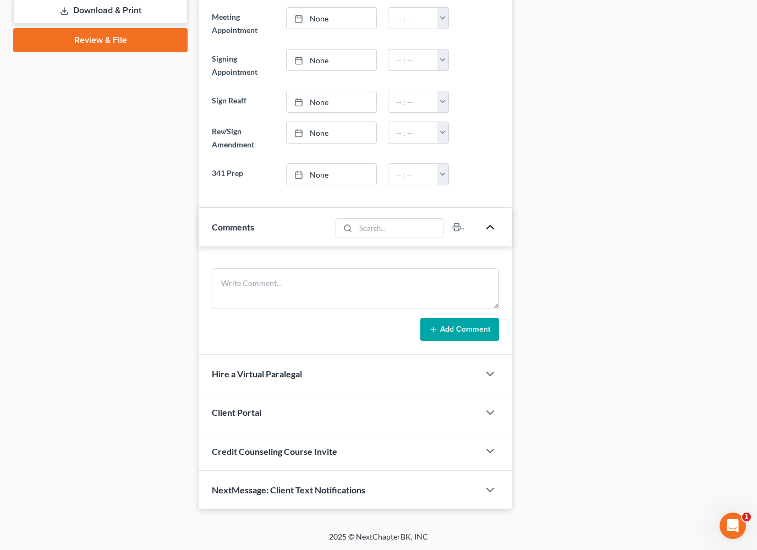
scroll to position [529, 0]
click at [489, 493] on icon "button" at bounding box center [490, 491] width 13 height 13
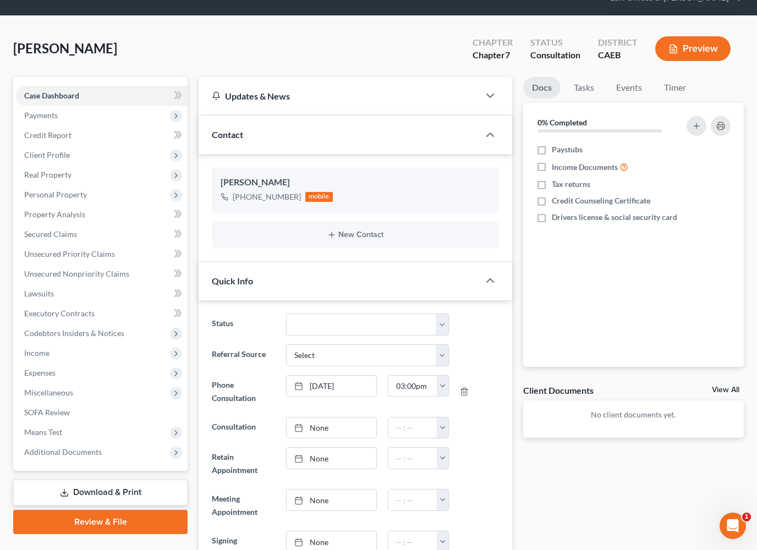
scroll to position [0, 0]
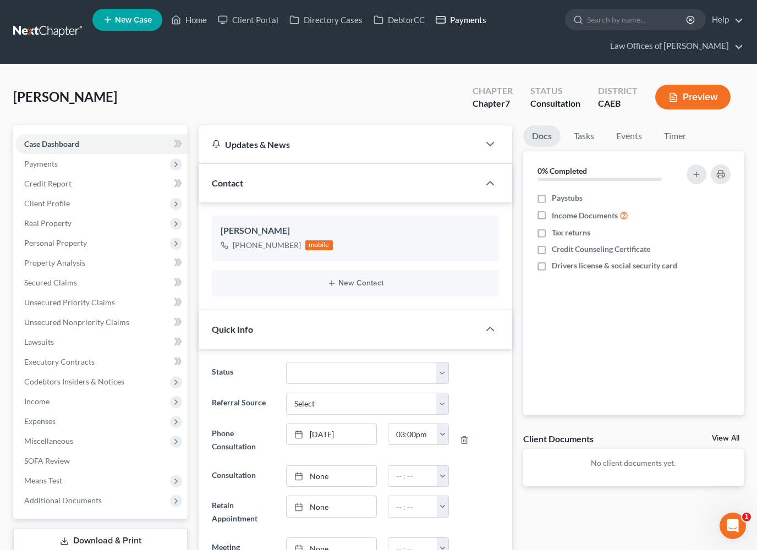
click at [442, 25] on icon at bounding box center [441, 19] width 10 height 13
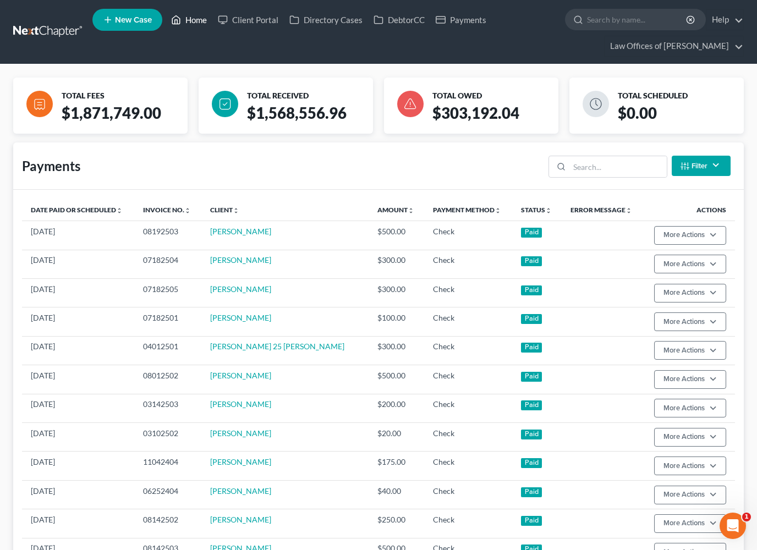
click at [191, 16] on link "Home" at bounding box center [189, 20] width 47 height 20
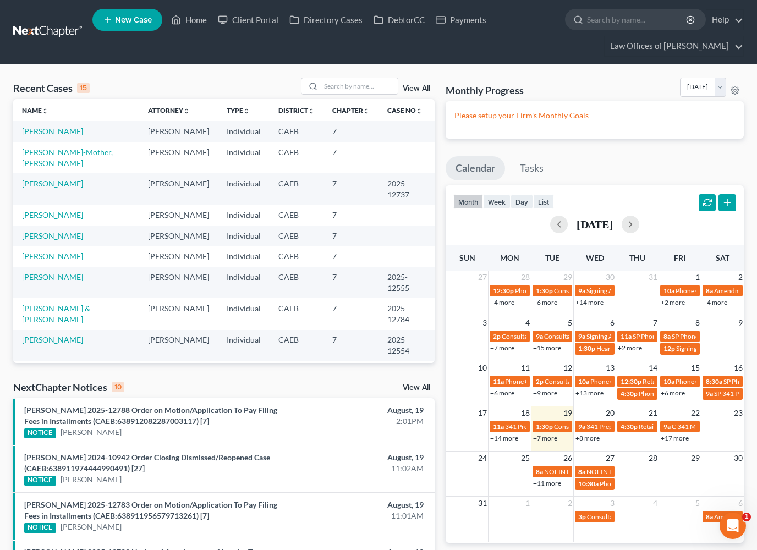
click at [70, 134] on link "Rodriguez, Kevin" at bounding box center [52, 131] width 61 height 9
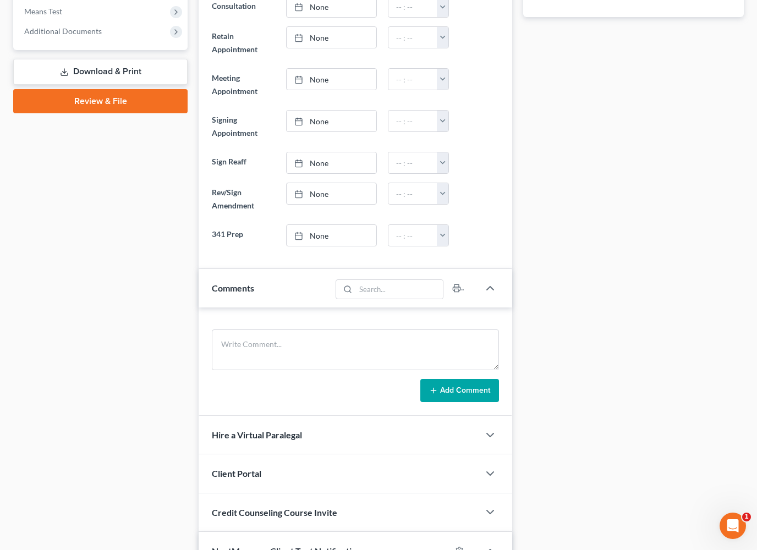
scroll to position [470, 0]
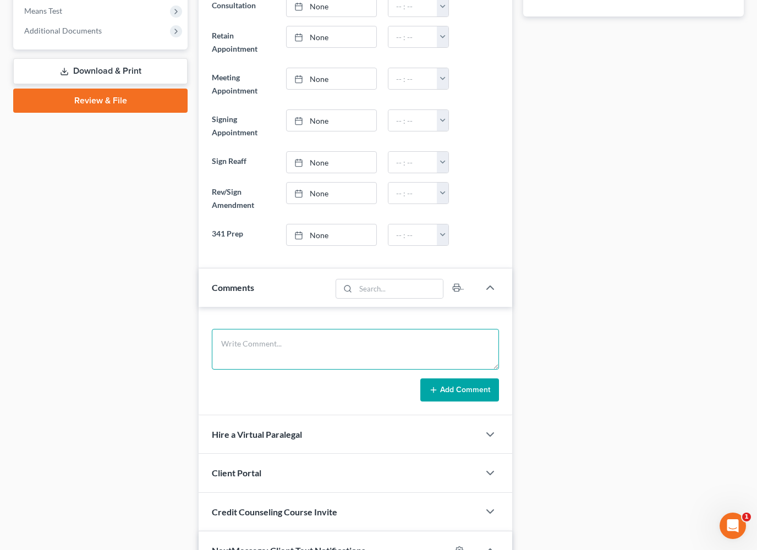
click at [290, 343] on textarea at bounding box center [355, 349] width 287 height 41
type textarea "For a friend. Widowed. Rent=1600. Cars, 1 car payment.. Debt: 60k, last used. I…"
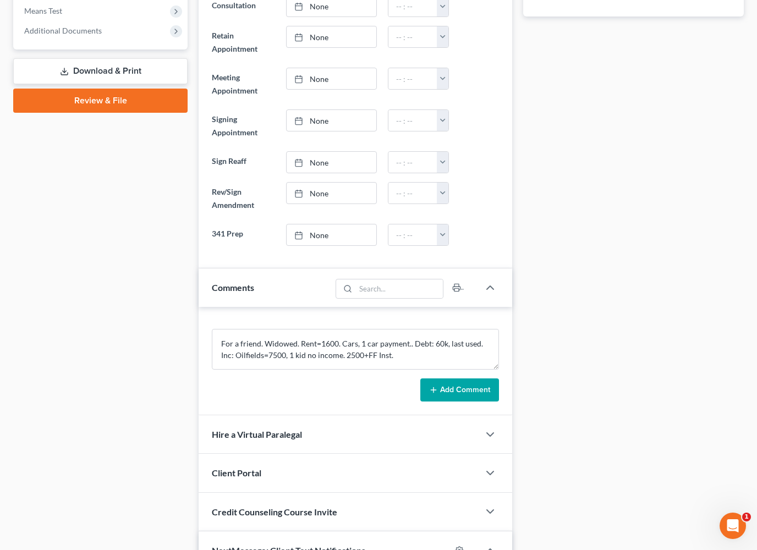
click at [470, 385] on button "Add Comment" at bounding box center [459, 390] width 79 height 23
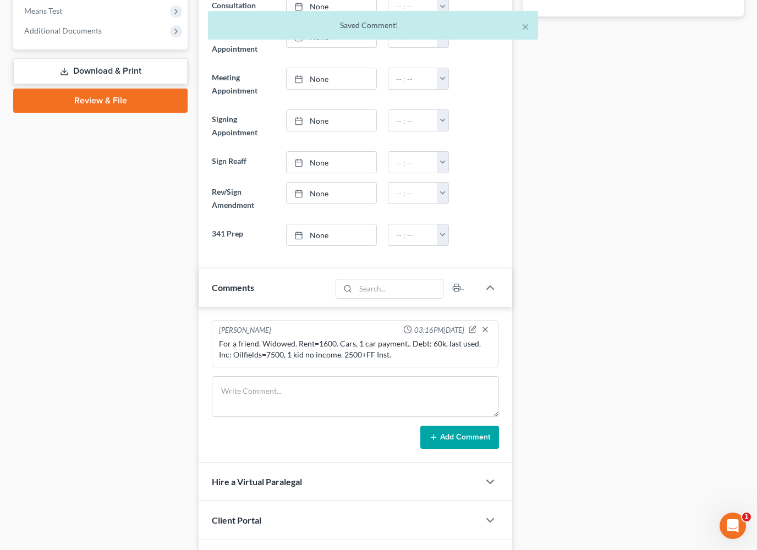
click at [524, 28] on button "×" at bounding box center [526, 26] width 8 height 13
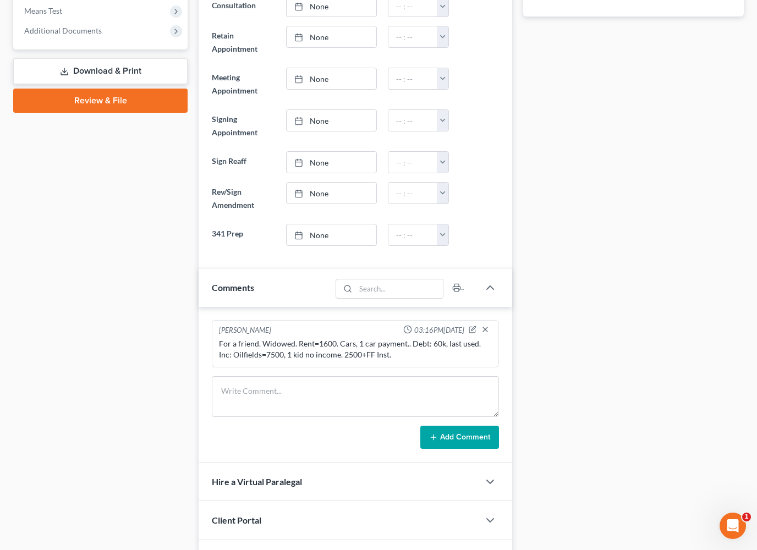
scroll to position [0, 0]
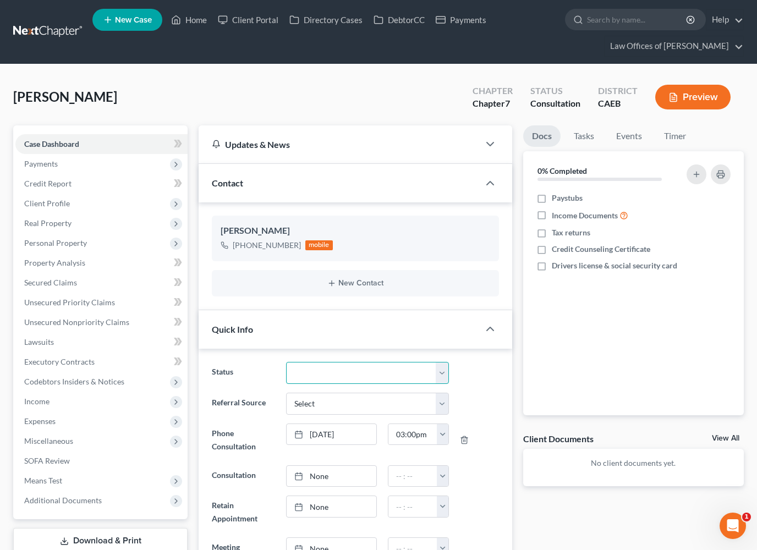
select select "10"
click at [195, 21] on link "Home" at bounding box center [189, 20] width 47 height 20
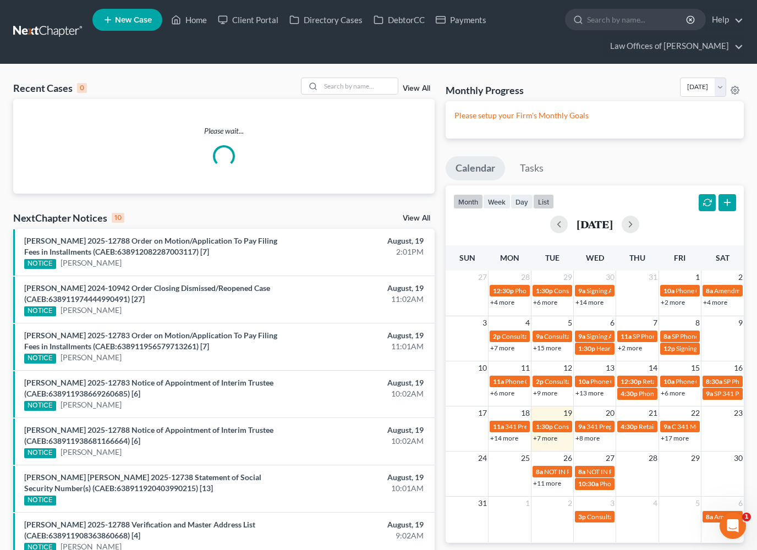
click at [548, 200] on button "list" at bounding box center [543, 201] width 21 height 15
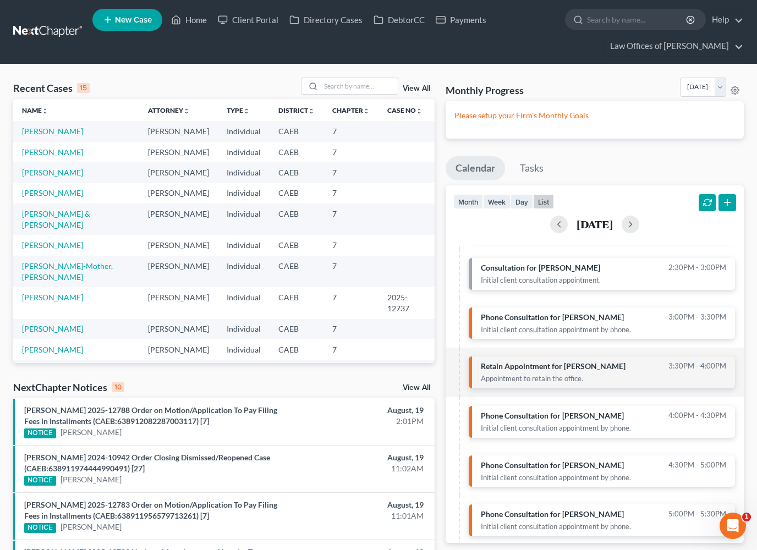
scroll to position [118, 0]
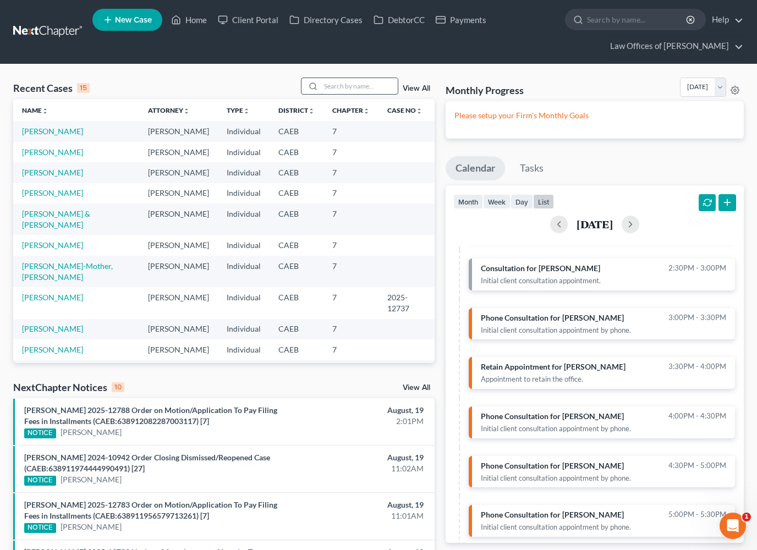
click at [366, 84] on input "search" at bounding box center [359, 86] width 77 height 16
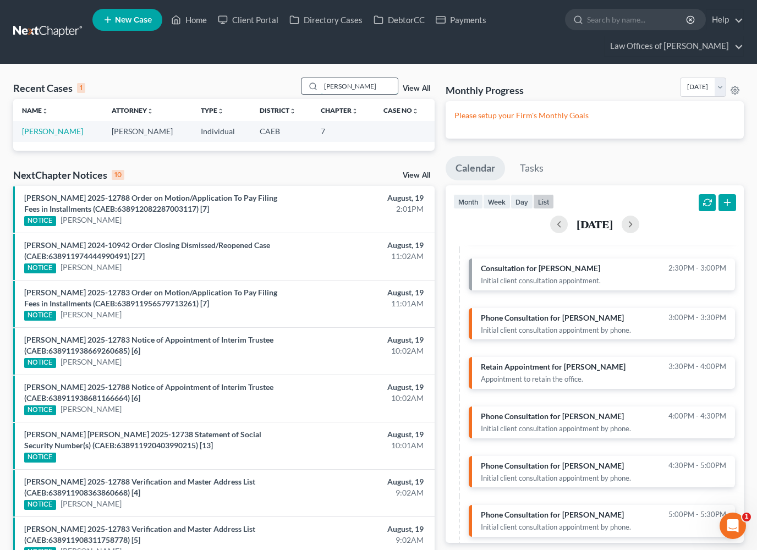
type input "Kump"
drag, startPoint x: 366, startPoint y: 86, endPoint x: -1, endPoint y: -1, distance: 377.1
click at [63, 133] on link "Kumpel, Albert" at bounding box center [52, 131] width 61 height 9
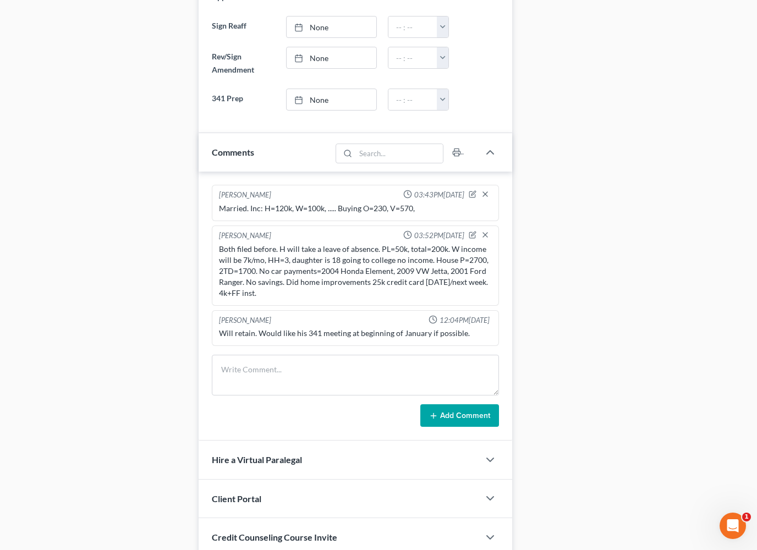
scroll to position [606, 0]
drag, startPoint x: 63, startPoint y: 133, endPoint x: 246, endPoint y: 371, distance: 300.5
click at [246, 371] on textarea at bounding box center [355, 374] width 287 height 41
click at [227, 373] on textarea at bounding box center [355, 374] width 287 height 41
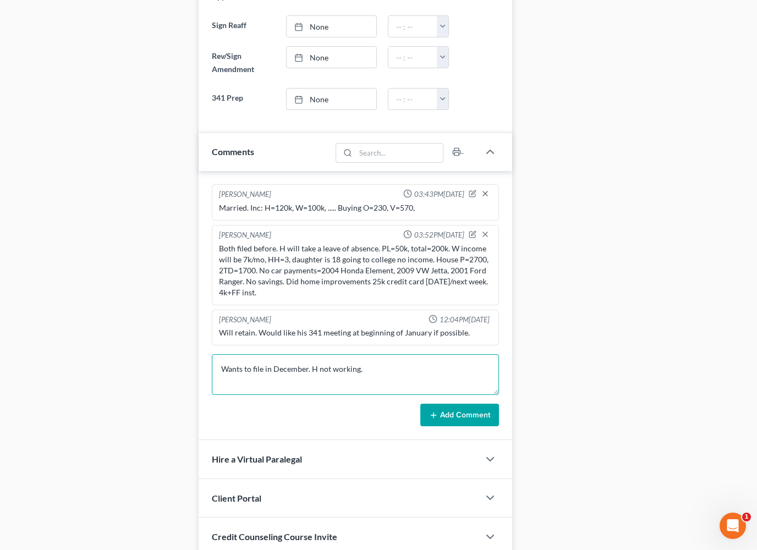
click at [272, 369] on textarea "Wants to file in December. H not working." at bounding box center [355, 374] width 287 height 41
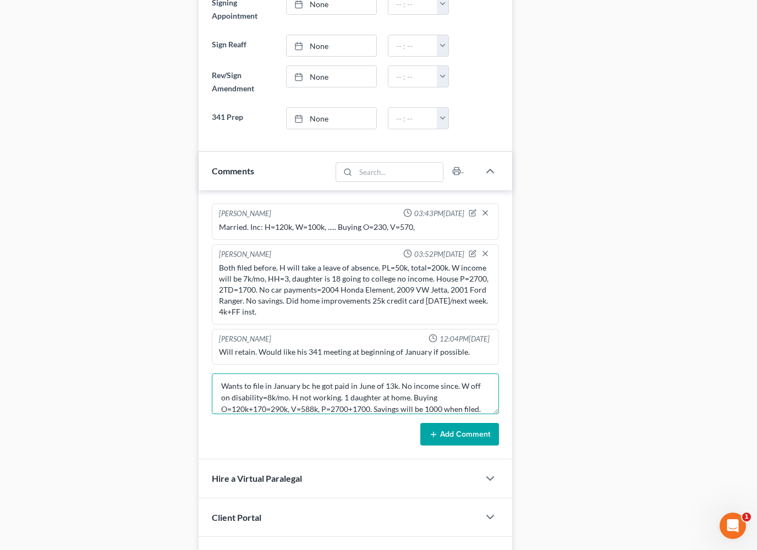
scroll to position [14, 0]
click at [352, 409] on textarea "Wants to file in January bc he got paid in June of 13k. No income since. W off …" at bounding box center [355, 394] width 287 height 41
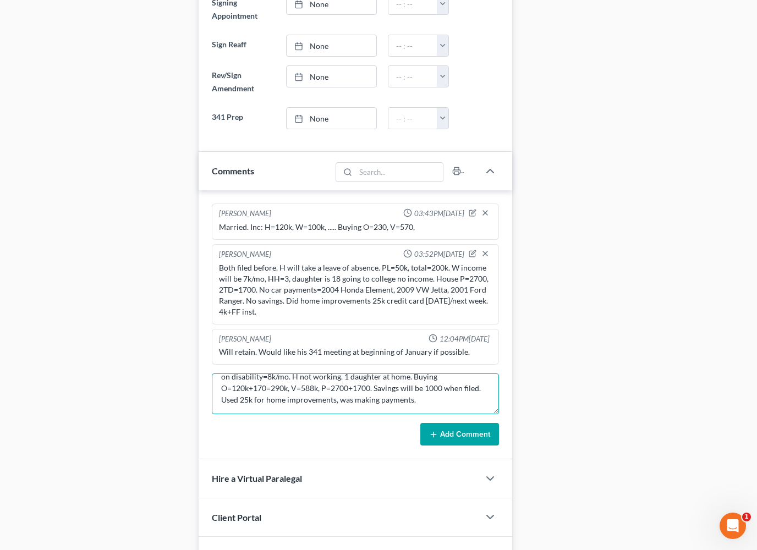
scroll to position [23, 0]
type textarea "Wants to file in January bc he got paid in June of 13k. No income since. W off …"
click at [1, 472] on div "Kumpel, Albert Upgraded Chapter Chapter 7 Status Not Retained District CAEB Pre…" at bounding box center [378, 180] width 757 height 1405
click at [477, 430] on button "Add Comment" at bounding box center [459, 434] width 79 height 23
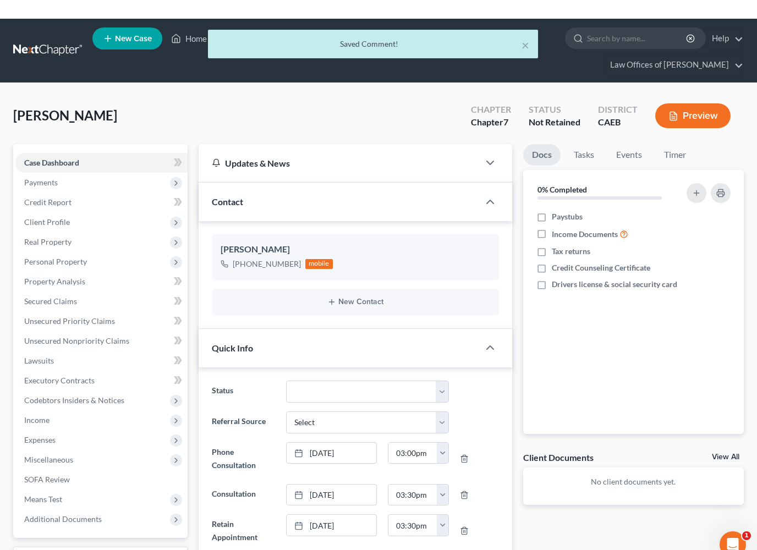
scroll to position [58, 0]
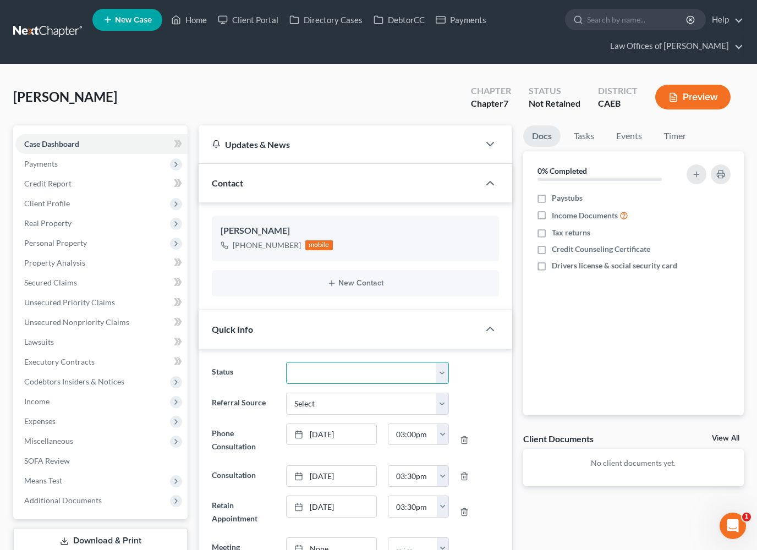
select select "14"
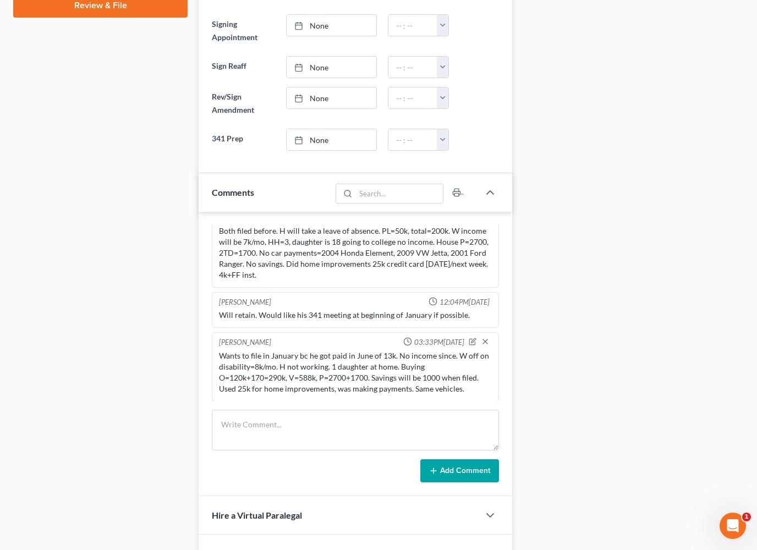
scroll to position [572, 0]
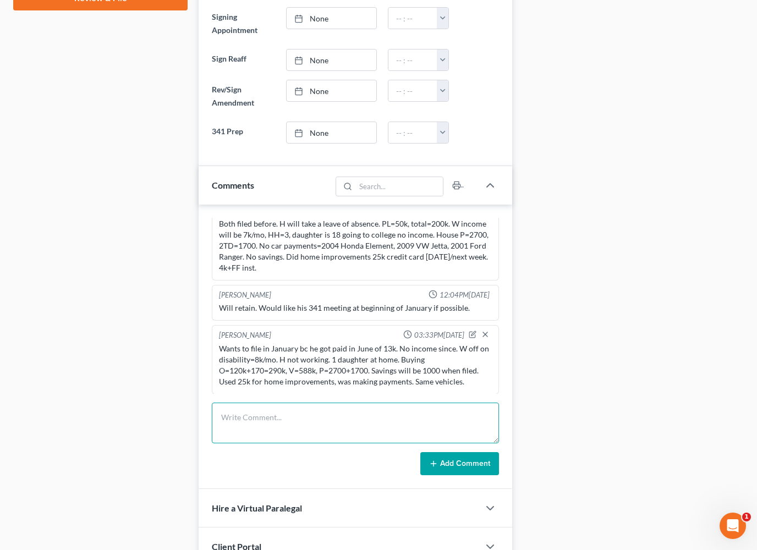
click at [328, 425] on textarea at bounding box center [355, 423] width 287 height 41
type textarea "Will double check income numbers and get back to us."
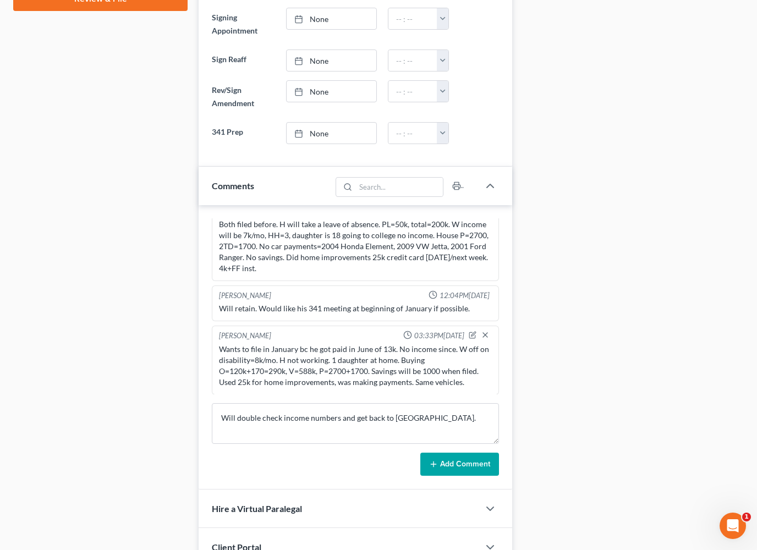
scroll to position [572, 0]
click at [473, 463] on button "Add Comment" at bounding box center [459, 463] width 79 height 23
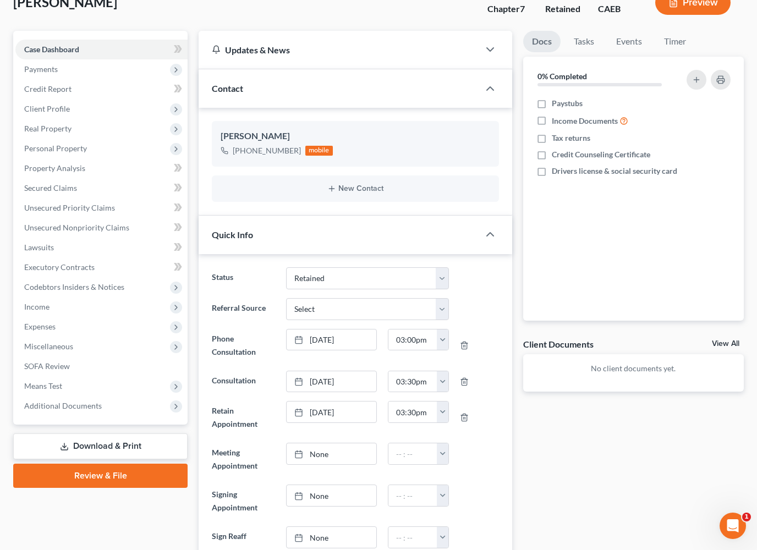
scroll to position [90, 0]
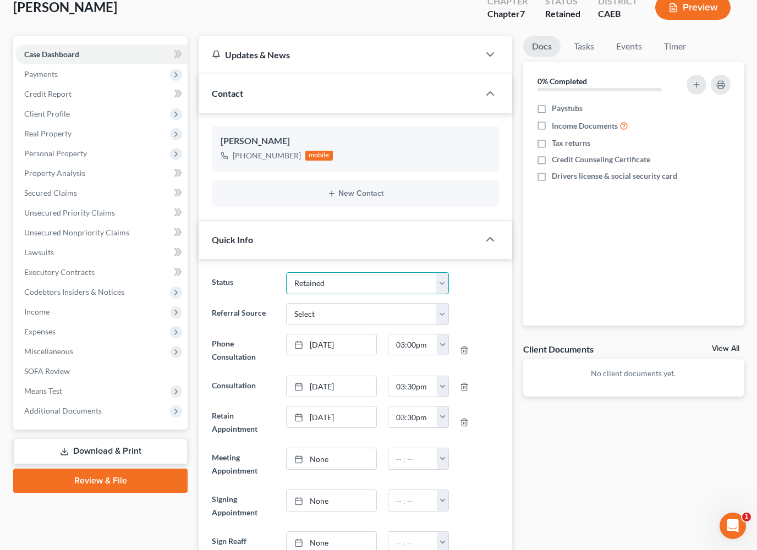
select select "10"
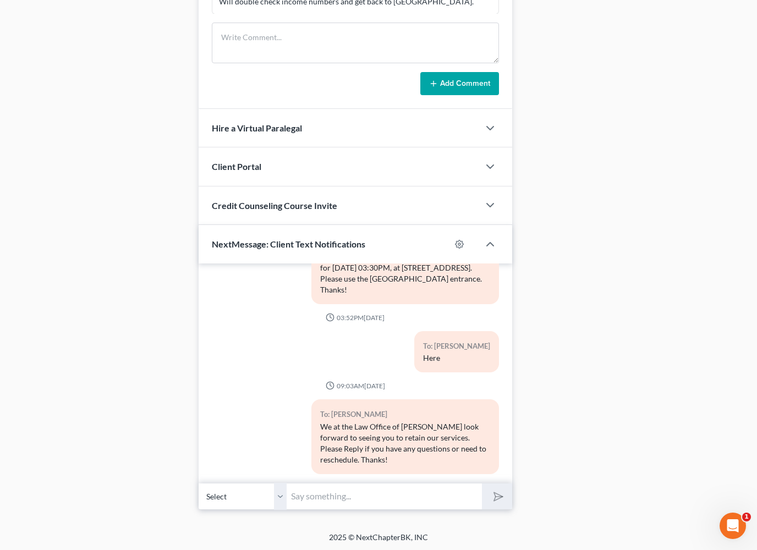
scroll to position [952, 0]
drag, startPoint x: 332, startPoint y: 495, endPoint x: 332, endPoint y: 531, distance: 36.3
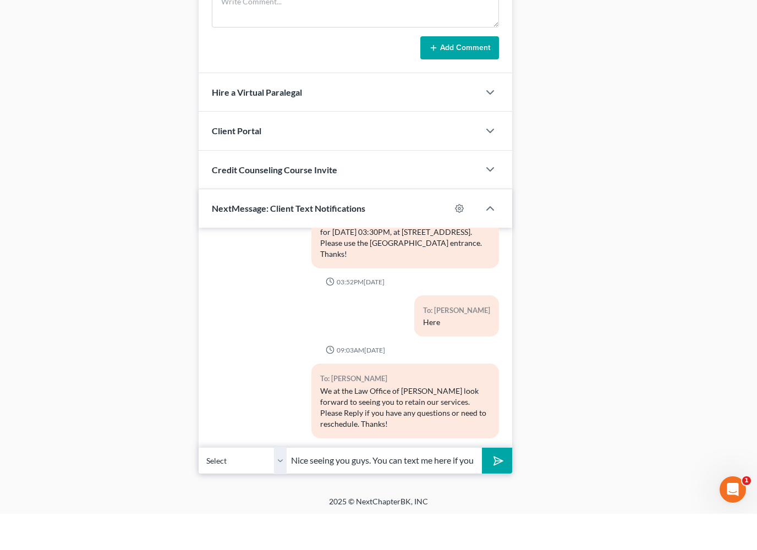
click at [416, 484] on input "Nice seeing you guys. You can text me here if you have any questions as you’re …" at bounding box center [384, 497] width 195 height 27
type input "Nice seeing you guys. You can text me here if you have any questions as you’re …"
click at [495, 462] on div "10:25AM, 03/06/2025 To: Albert Kumpel Law Office of Scott Bell looks forward to…" at bounding box center [356, 387] width 314 height 246
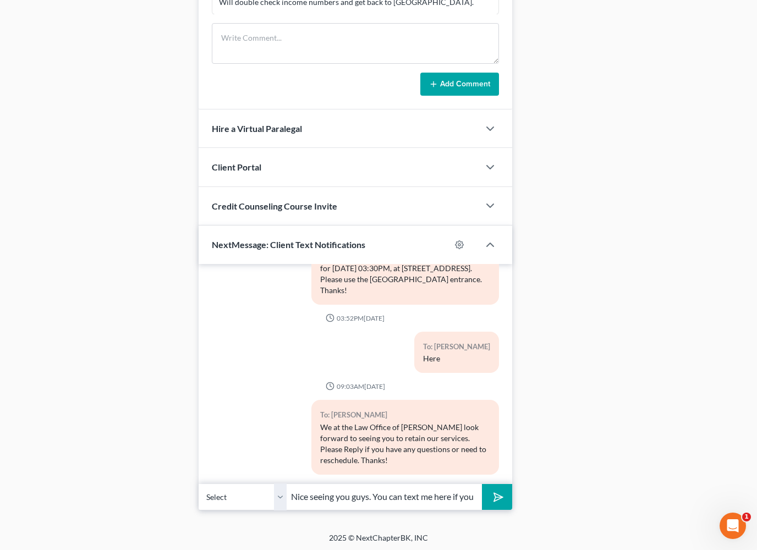
click at [496, 496] on icon "submit" at bounding box center [495, 497] width 15 height 15
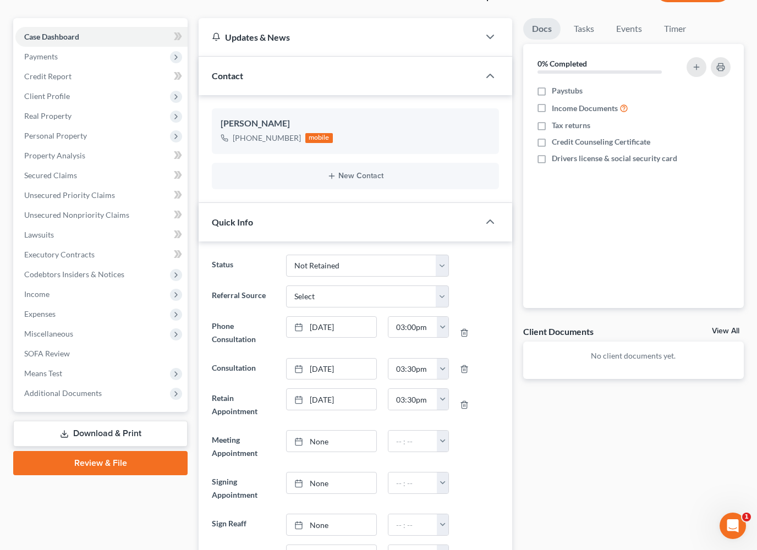
scroll to position [0, 0]
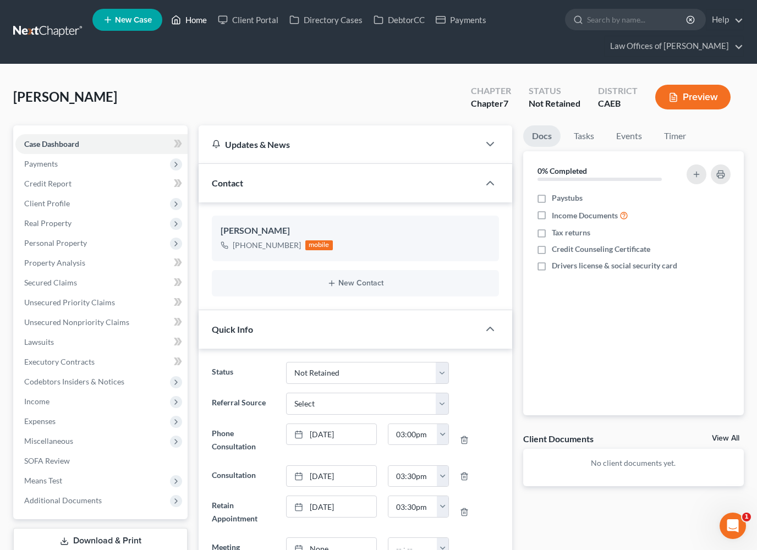
click at [194, 19] on link "Home" at bounding box center [189, 20] width 47 height 20
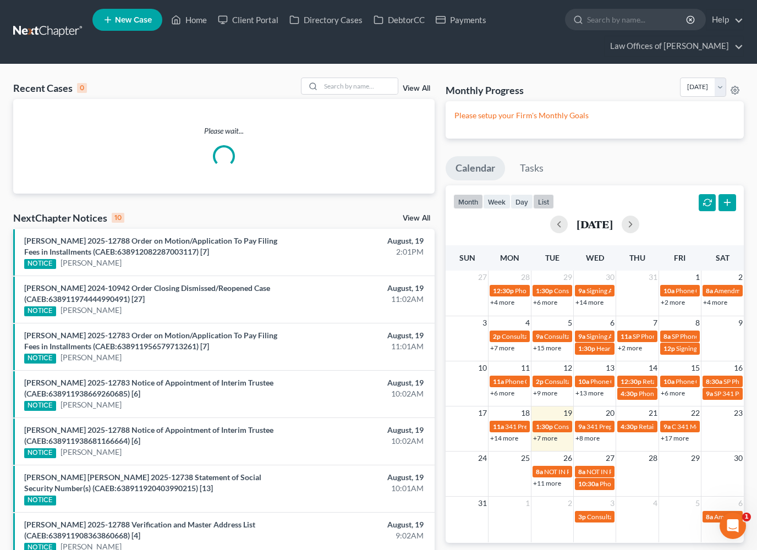
click at [541, 197] on button "list" at bounding box center [543, 201] width 21 height 15
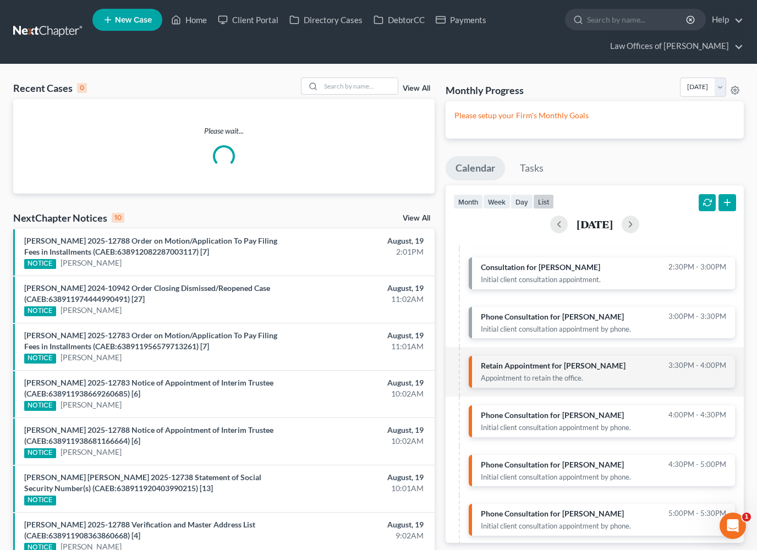
scroll to position [118, 0]
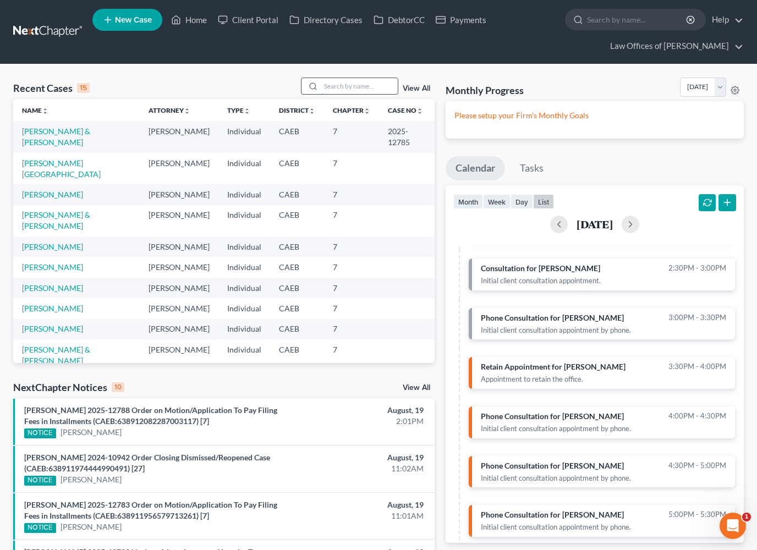
click at [354, 83] on input "search" at bounding box center [359, 86] width 77 height 16
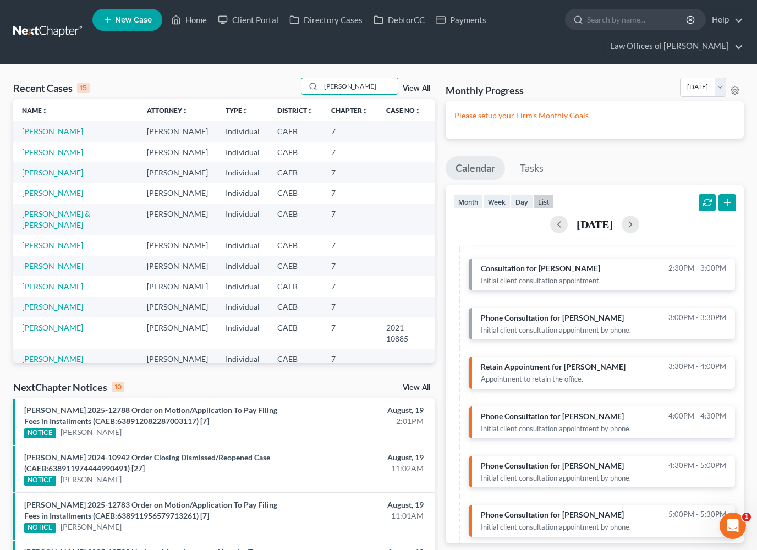
type input "Moreno"
click at [58, 135] on link "Moreno, Jose" at bounding box center [52, 131] width 61 height 9
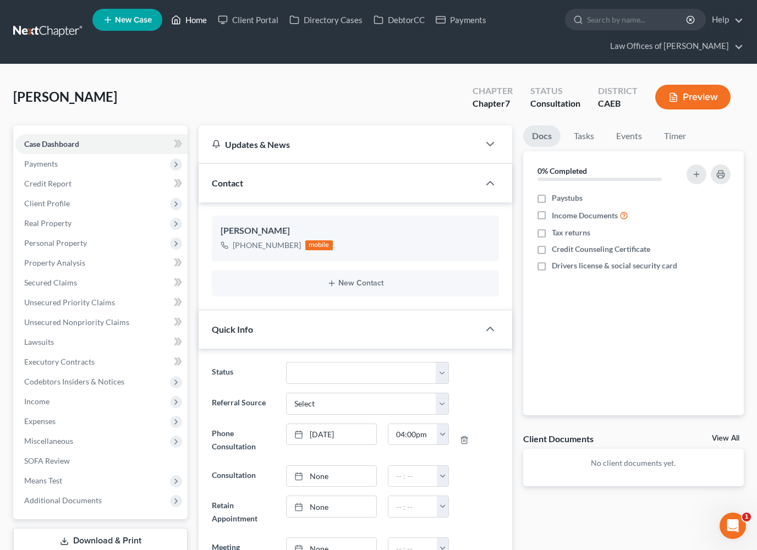
click at [197, 16] on link "Home" at bounding box center [189, 20] width 47 height 20
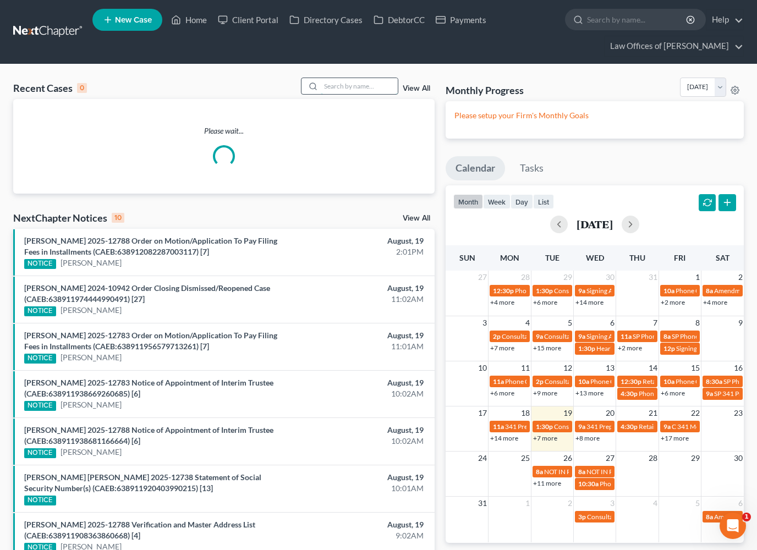
click at [370, 86] on input "search" at bounding box center [359, 86] width 77 height 16
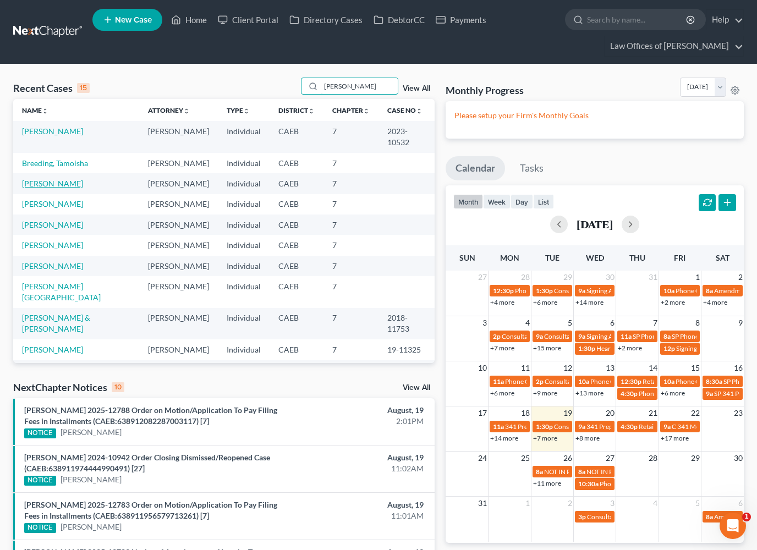
type input "Reed"
click at [52, 179] on link "Reed, John" at bounding box center [52, 183] width 61 height 9
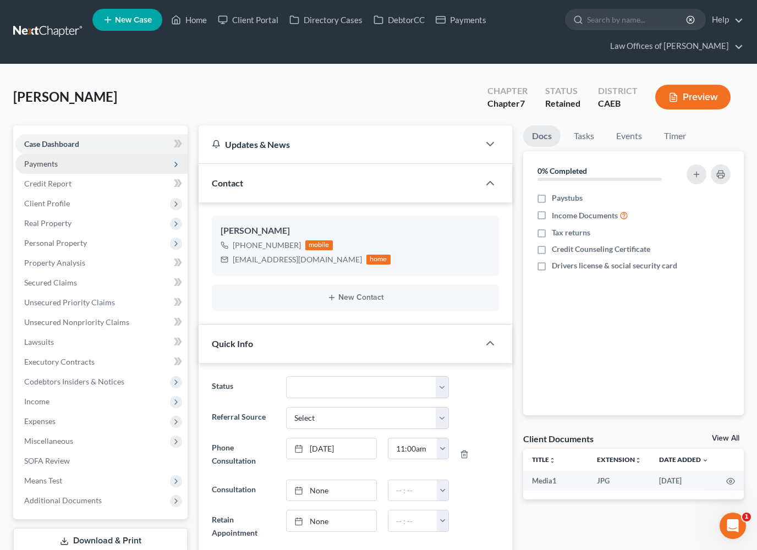
click at [56, 168] on span "Payments" at bounding box center [101, 164] width 172 height 20
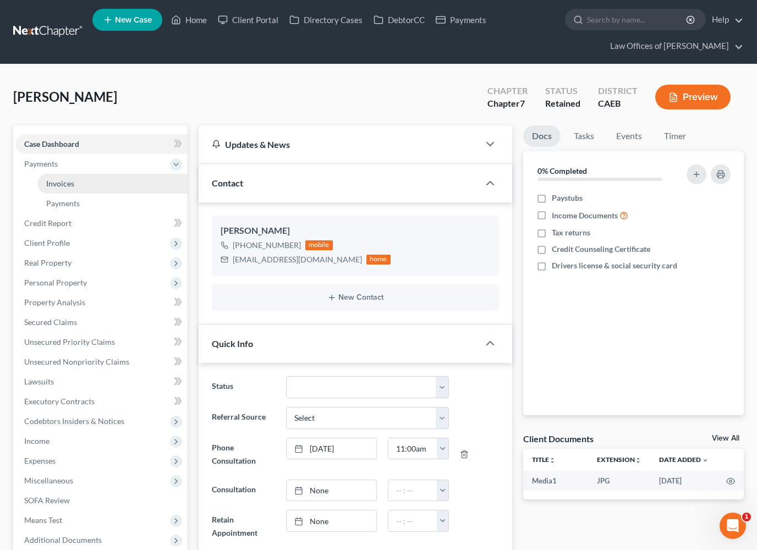
click at [56, 183] on span "Invoices" at bounding box center [60, 183] width 28 height 9
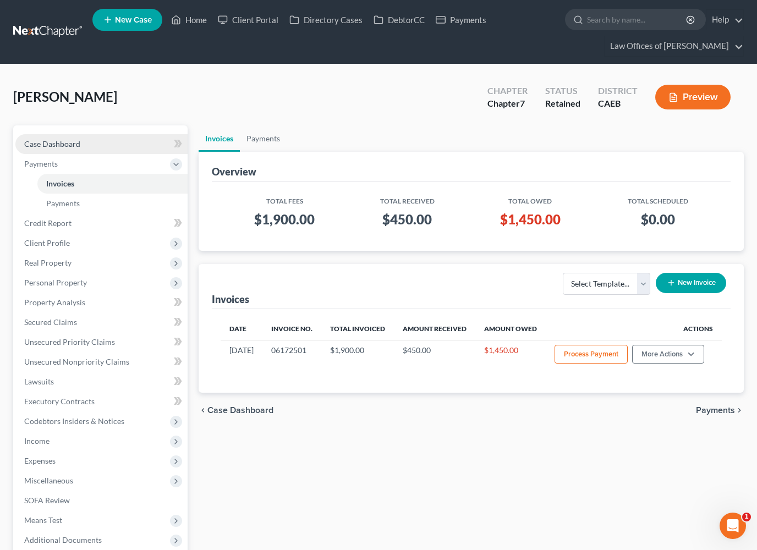
click at [66, 147] on span "Case Dashboard" at bounding box center [52, 143] width 56 height 9
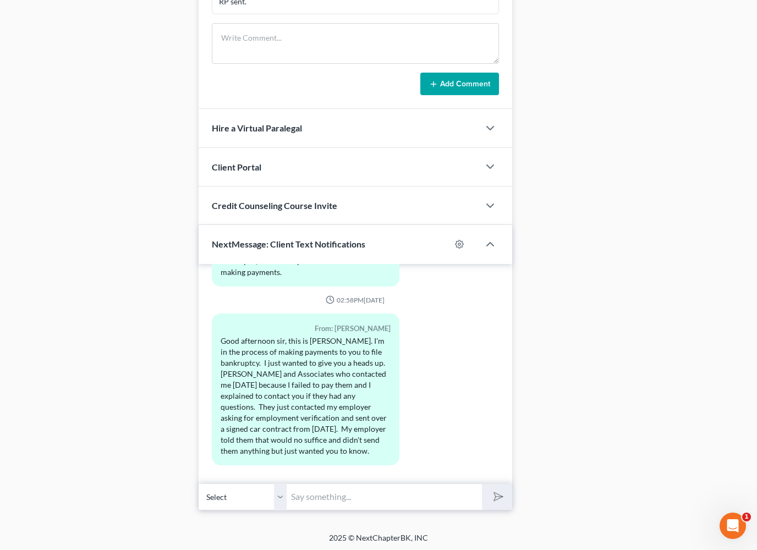
scroll to position [899, 0]
drag, startPoint x: 328, startPoint y: 494, endPoint x: 328, endPoint y: 530, distance: 36.3
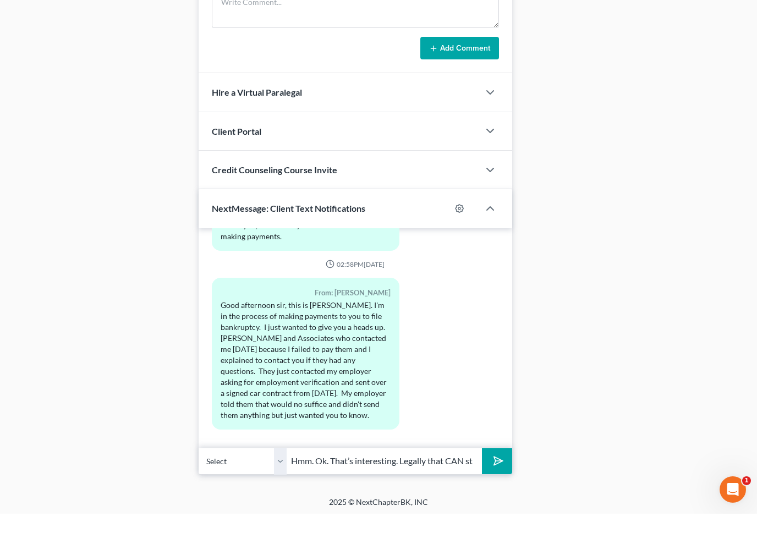
type input "Hmm. Ok. That’s interesting. Legally that CAN still truly to collect up until t…"
click at [497, 485] on button "submit" at bounding box center [497, 498] width 30 height 26
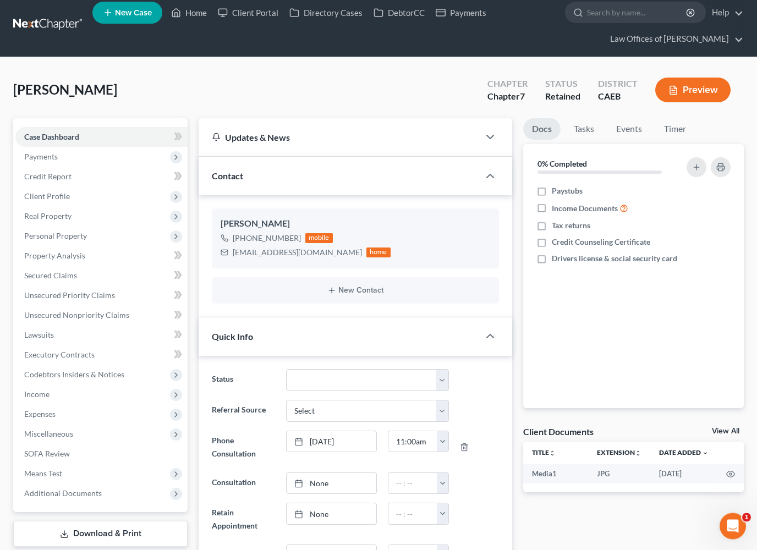
scroll to position [0, 0]
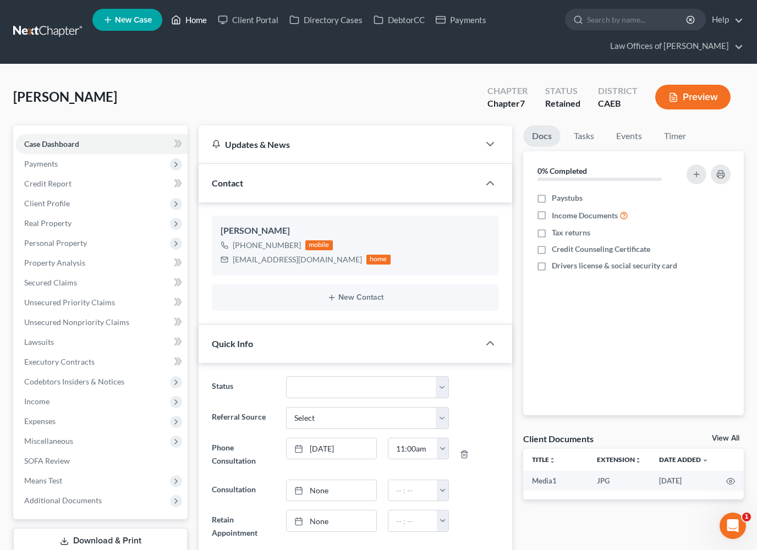
click at [196, 20] on link "Home" at bounding box center [189, 20] width 47 height 20
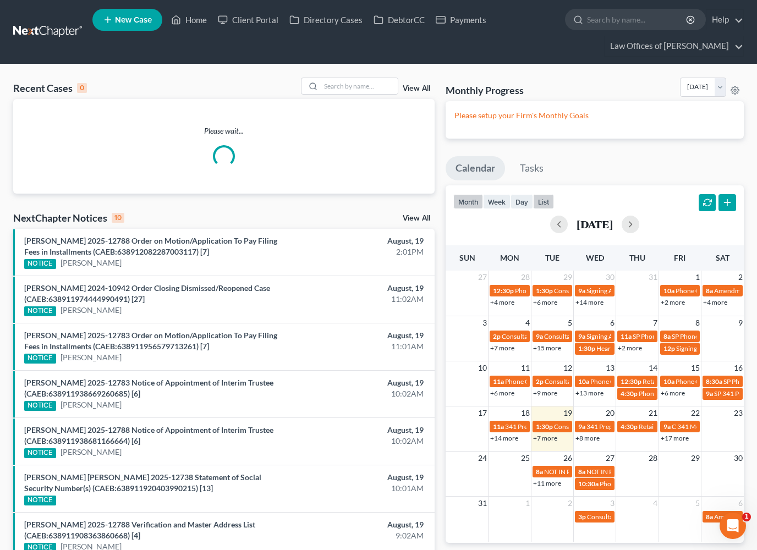
click at [544, 201] on button "list" at bounding box center [543, 201] width 21 height 15
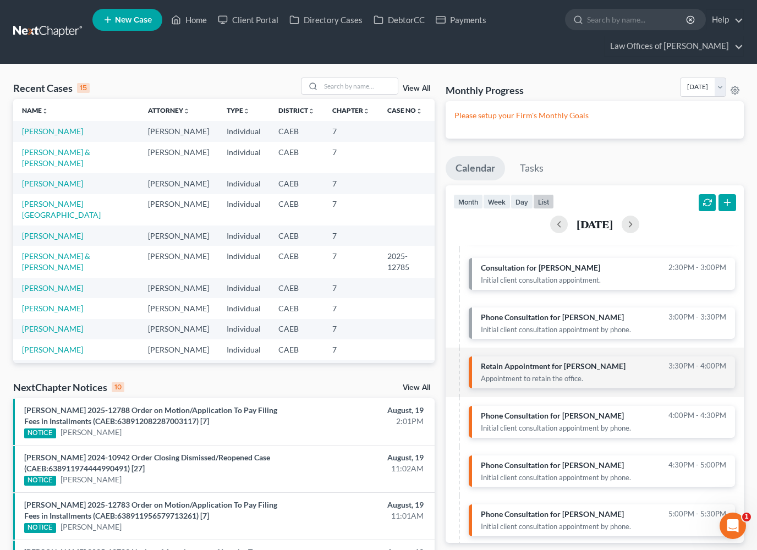
scroll to position [118, 0]
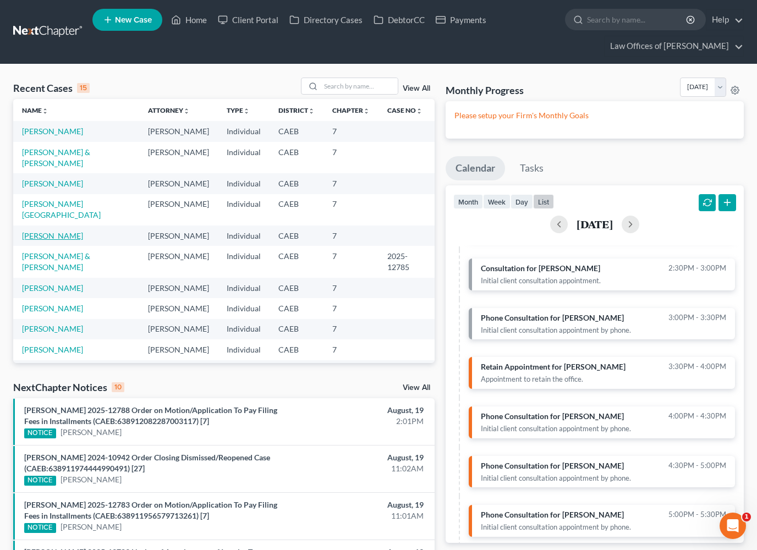
click at [37, 231] on link "Moreno, Jose" at bounding box center [52, 235] width 61 height 9
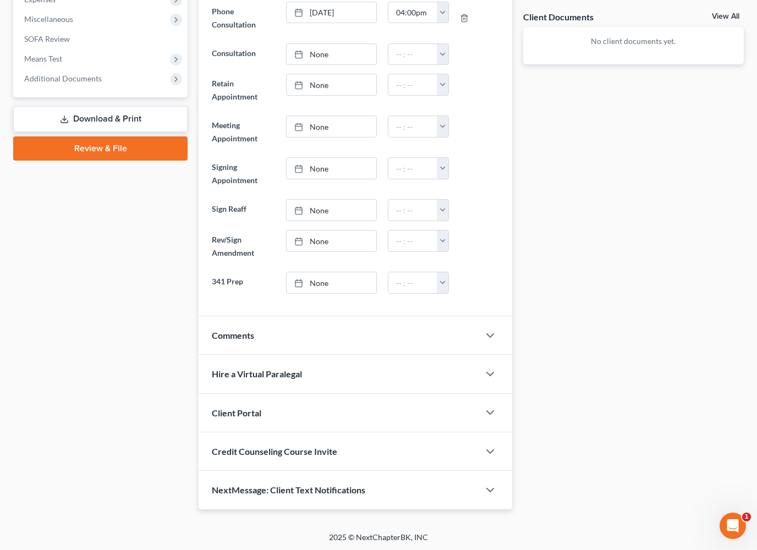
scroll to position [421, 0]
click at [485, 335] on icon "button" at bounding box center [490, 336] width 13 height 13
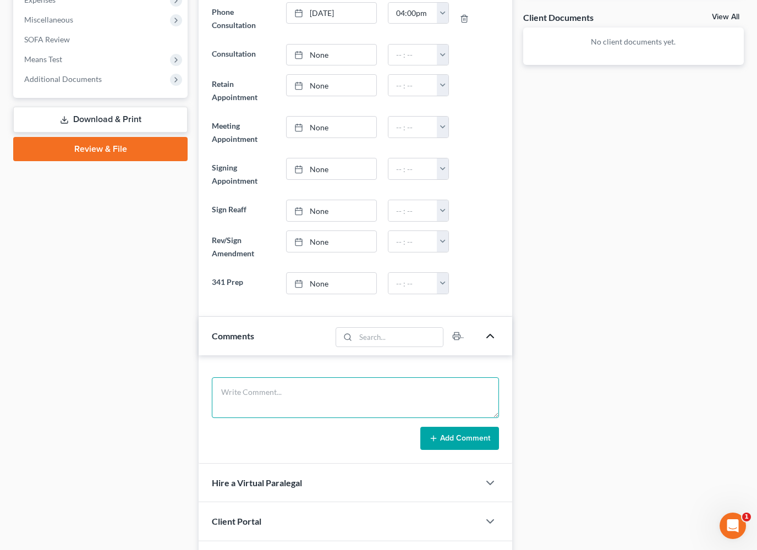
click at [230, 405] on textarea at bounding box center [355, 397] width 287 height 41
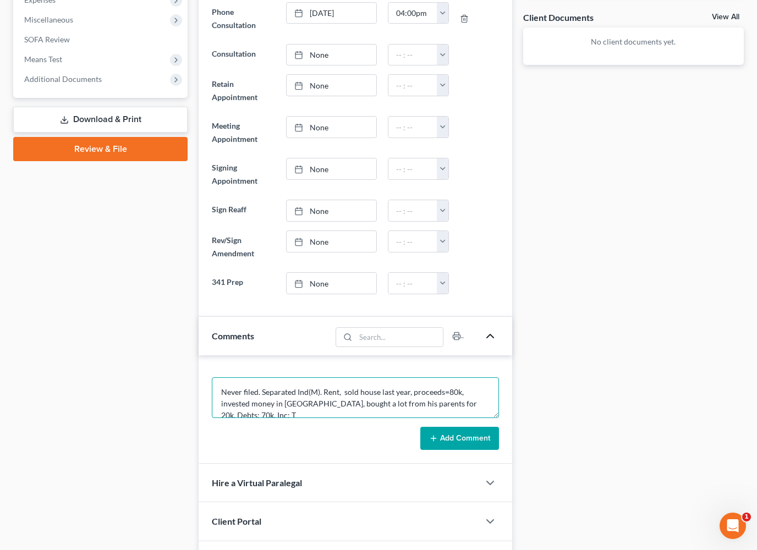
scroll to position [2, 0]
type textarea "Never filed. Separated Ind(M). Rent, sold house last year, proceeds=80k, invest…"
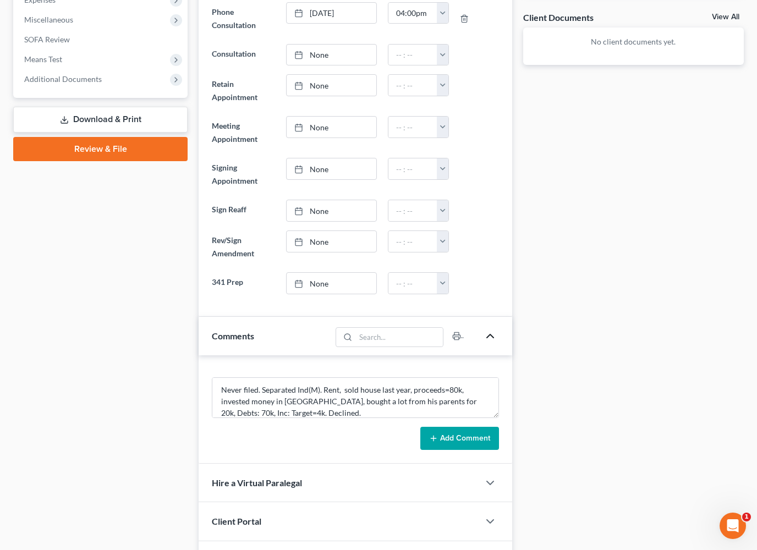
click at [470, 435] on button "Add Comment" at bounding box center [459, 438] width 79 height 23
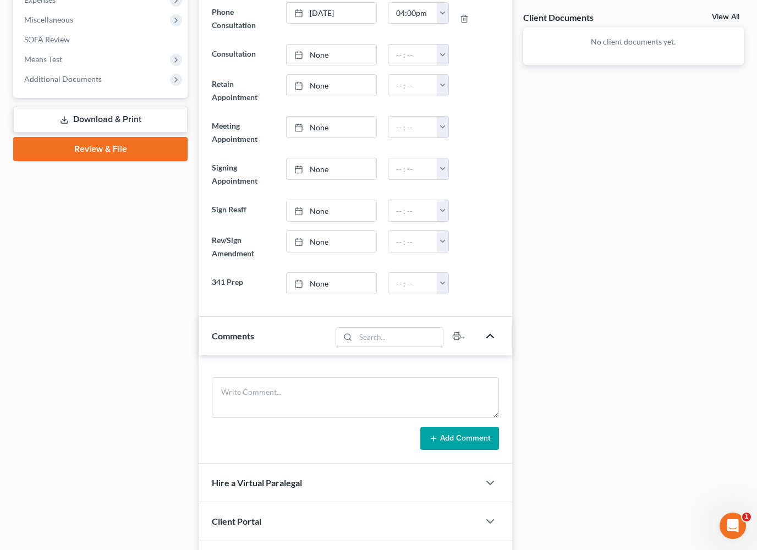
scroll to position [0, 0]
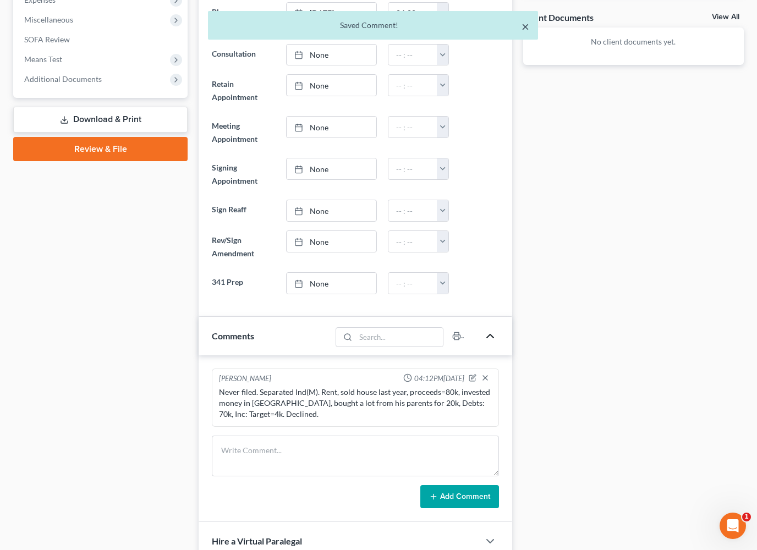
click at [523, 29] on button "×" at bounding box center [526, 26] width 8 height 13
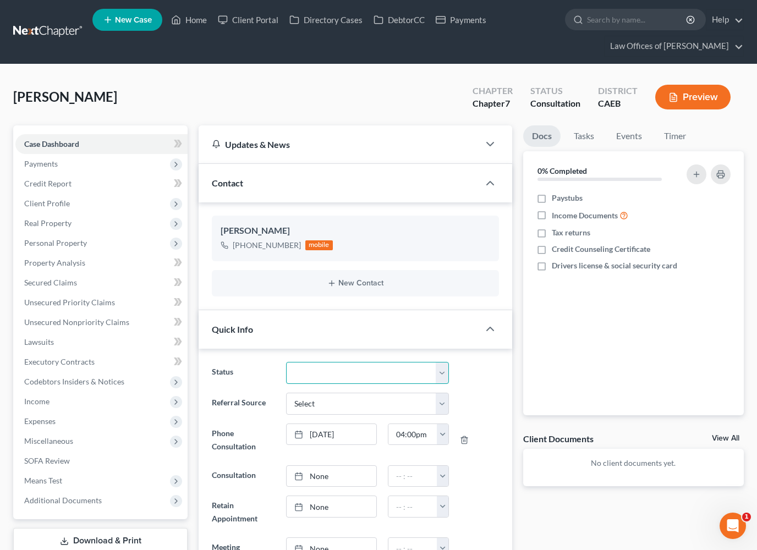
select select "3"
click at [194, 24] on link "Home" at bounding box center [189, 20] width 47 height 20
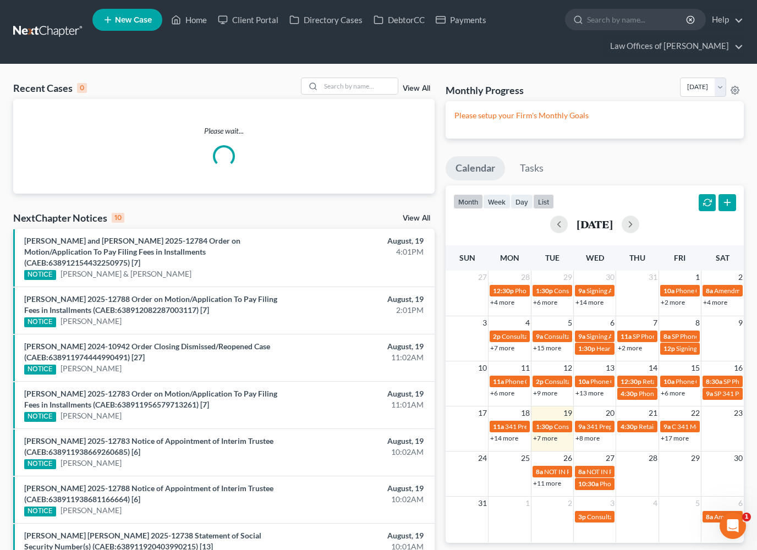
click at [544, 199] on button "list" at bounding box center [543, 201] width 21 height 15
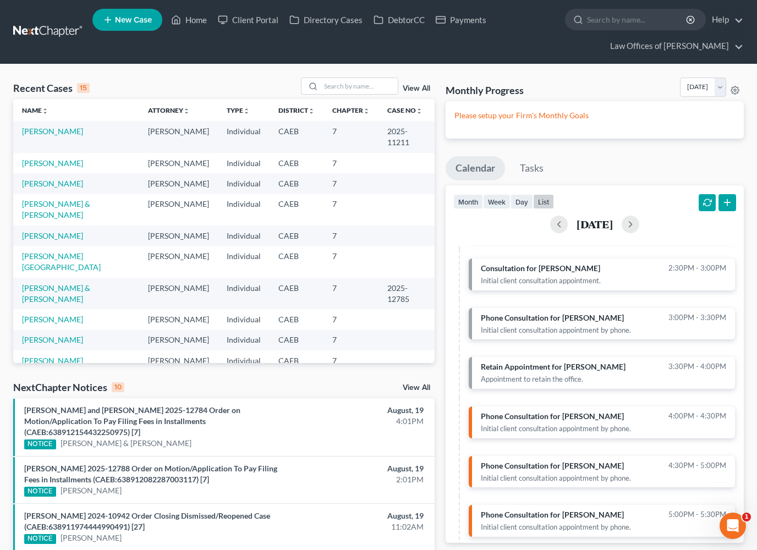
scroll to position [13, 0]
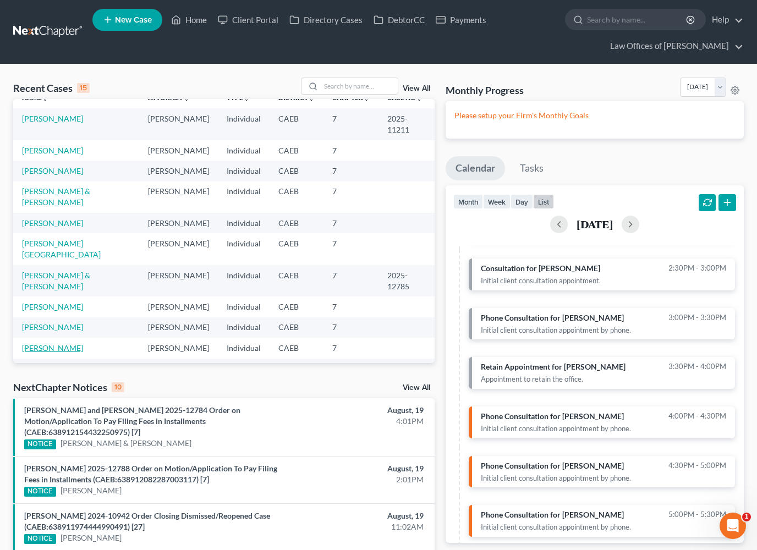
click at [68, 343] on link "Kumpel, Albert" at bounding box center [52, 347] width 61 height 9
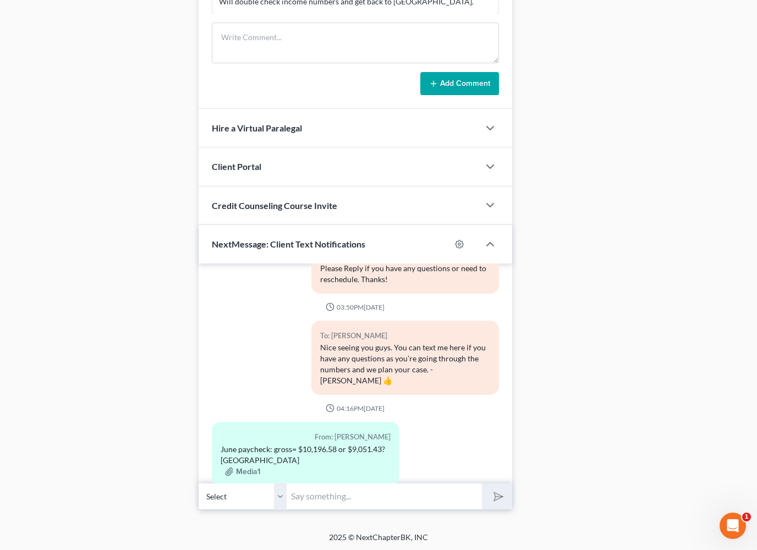
scroll to position [952, 0]
click at [239, 468] on button "Media1" at bounding box center [242, 472] width 35 height 9
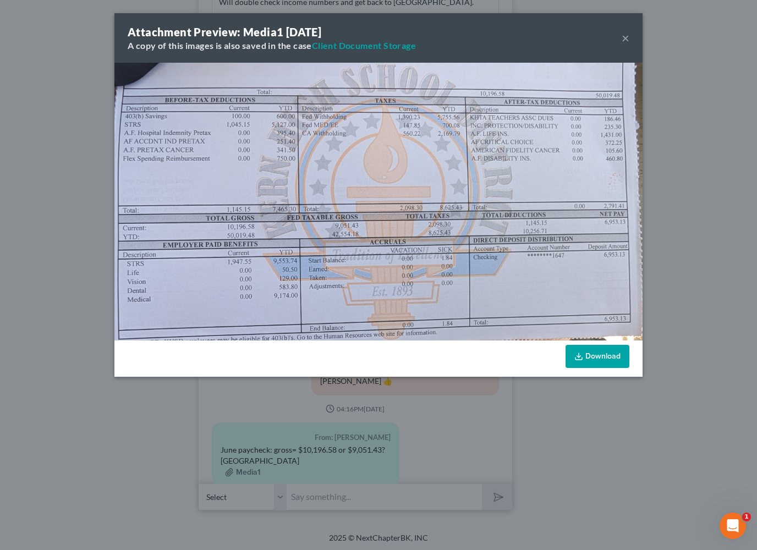
click at [627, 41] on button "×" at bounding box center [626, 37] width 8 height 13
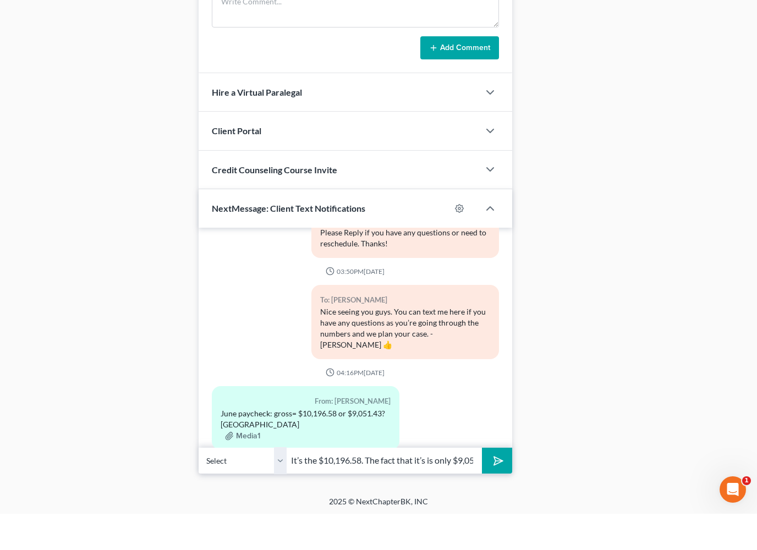
click at [413, 484] on input "It’s the $10,196.58. The fact that it’s is only $9,051.43" at bounding box center [384, 497] width 195 height 27
type input "It’s the $10,196.58. The taxable amount doesn’t matter."
click at [497, 484] on button "submit" at bounding box center [497, 497] width 30 height 26
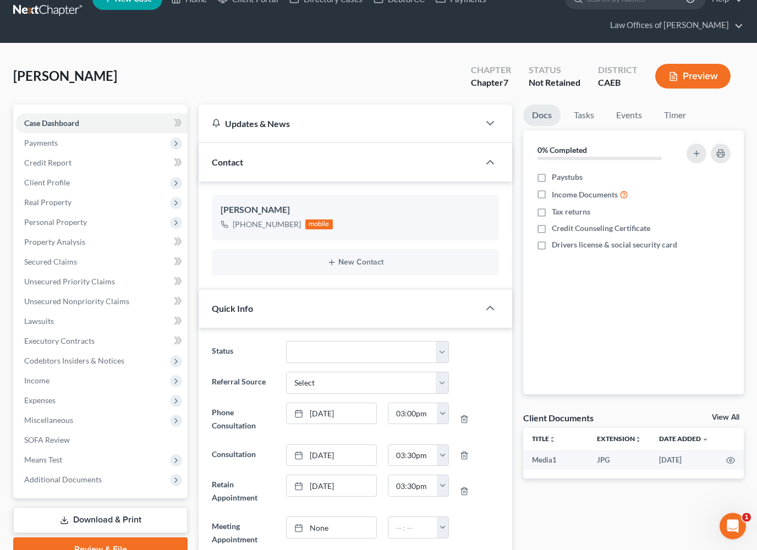
scroll to position [0, 0]
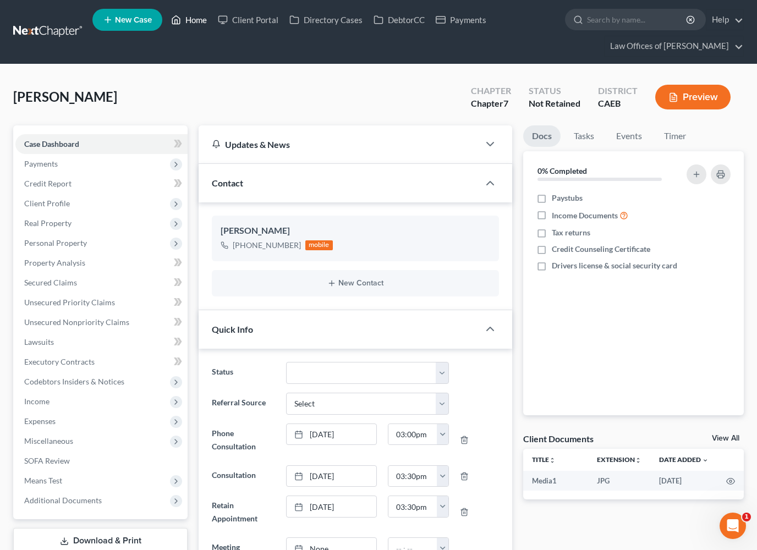
click at [195, 21] on link "Home" at bounding box center [189, 20] width 47 height 20
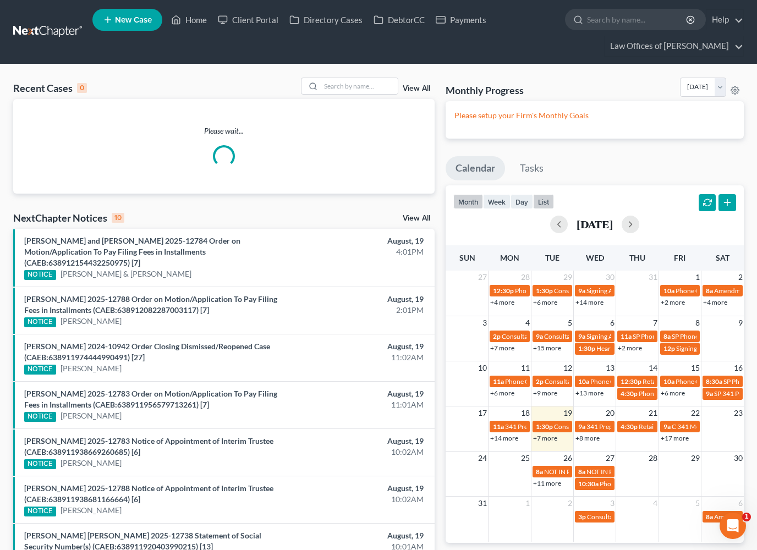
click at [549, 199] on button "list" at bounding box center [543, 201] width 21 height 15
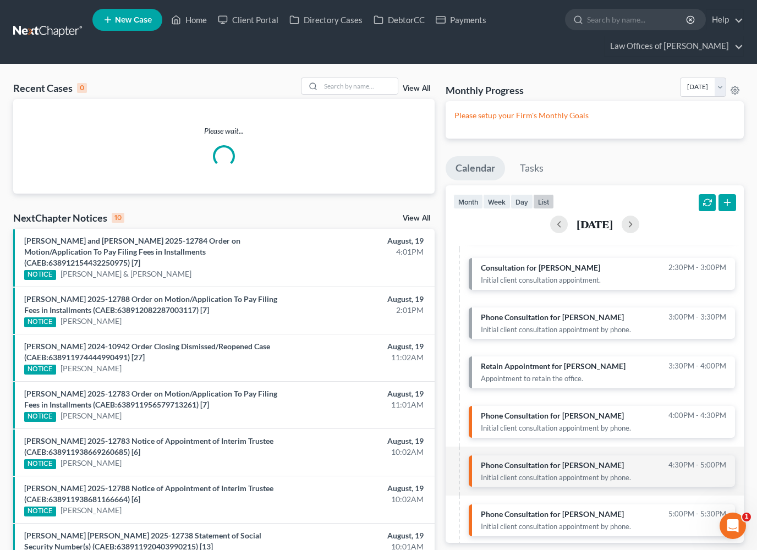
scroll to position [118, 0]
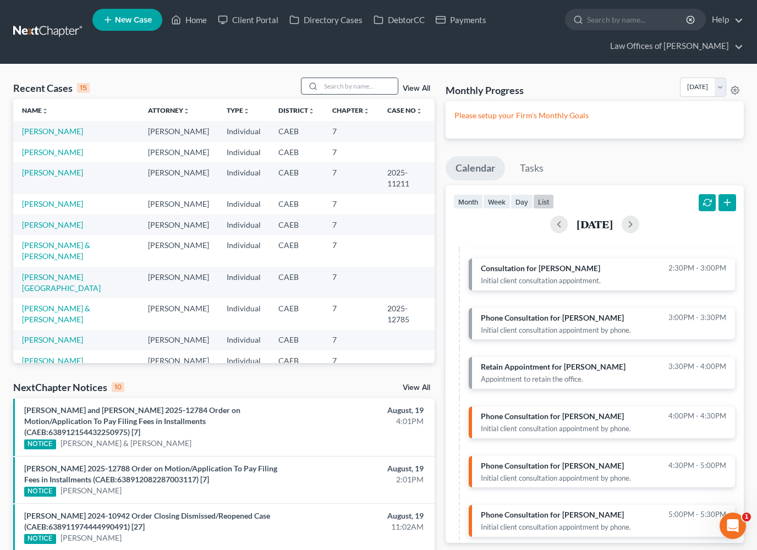
click at [357, 87] on input "search" at bounding box center [359, 86] width 77 height 16
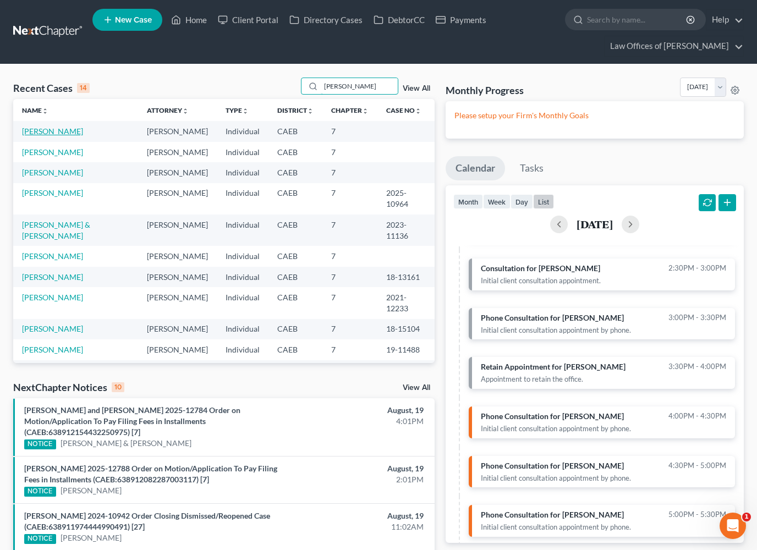
type input "Arturo"
click at [74, 131] on link "[PERSON_NAME]" at bounding box center [52, 131] width 61 height 9
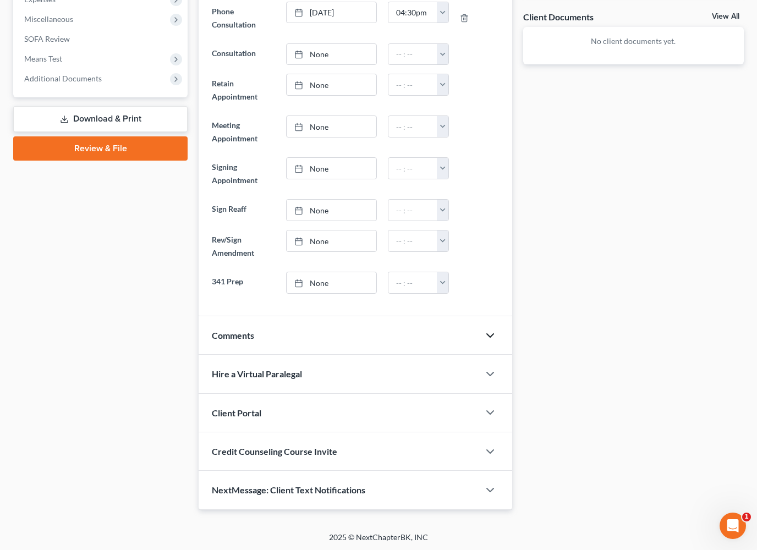
scroll to position [421, 0]
click at [487, 331] on icon "button" at bounding box center [490, 336] width 13 height 13
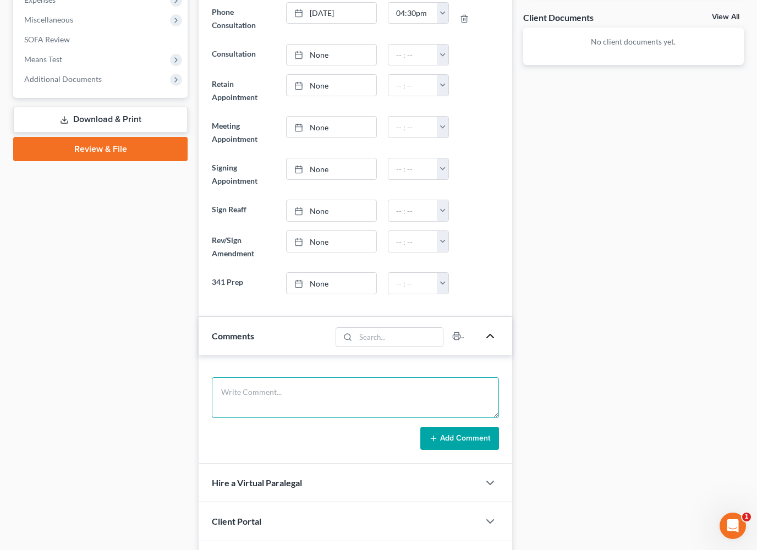
click at [244, 395] on textarea at bounding box center [355, 397] width 287 height 41
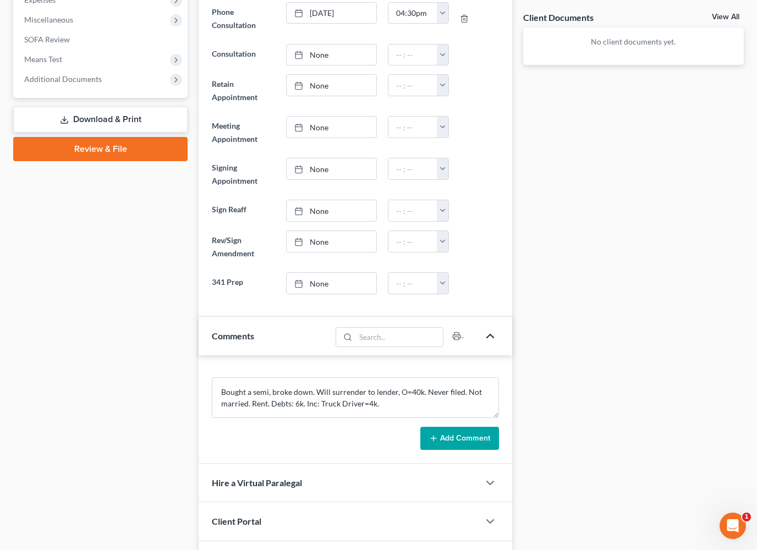
click at [28, 288] on div "Case Dashboard Payments Invoices Payments Payments Credit Report Client Profile" at bounding box center [100, 161] width 185 height 914
click at [381, 401] on textarea "Bought a semi, broke down. Will surrender to lender, O=40k. Never filed. Not ma…" at bounding box center [355, 397] width 287 height 41
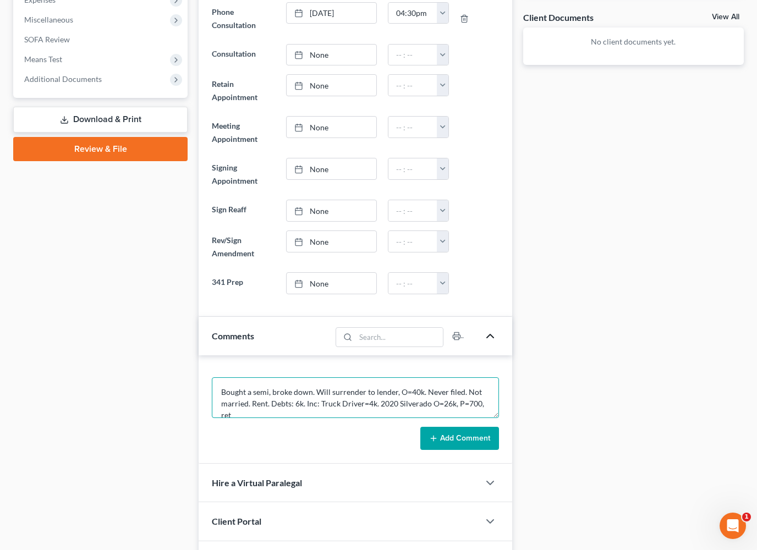
scroll to position [2, 0]
type textarea "Bought a semi, broke down. Will surrender to lender, O=40k. Never filed. Not ma…"
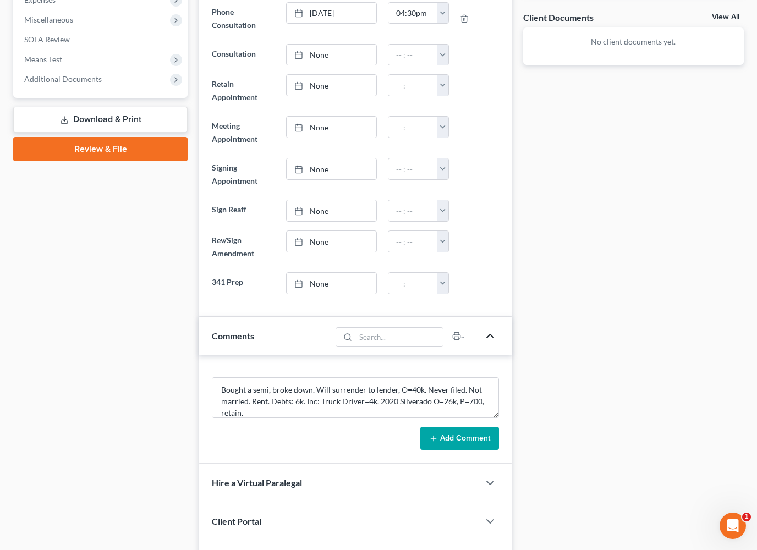
click at [489, 432] on button "Add Comment" at bounding box center [459, 438] width 79 height 23
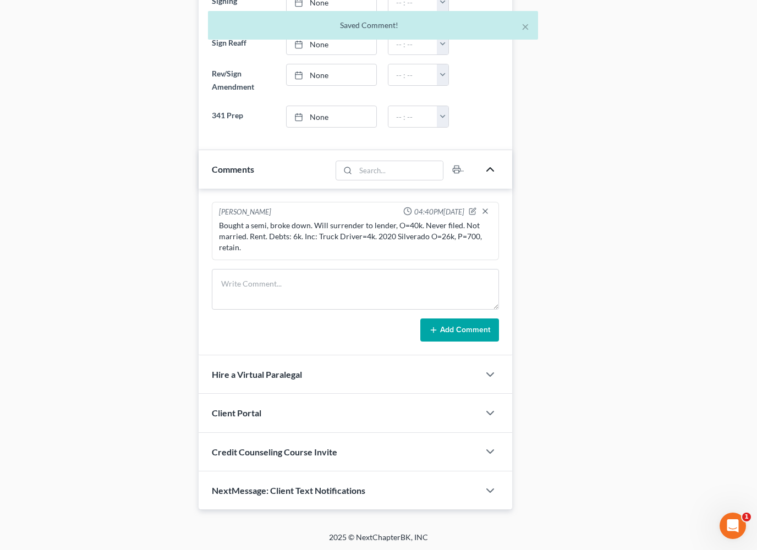
scroll to position [588, 0]
click at [487, 490] on polyline "button" at bounding box center [490, 491] width 7 height 3
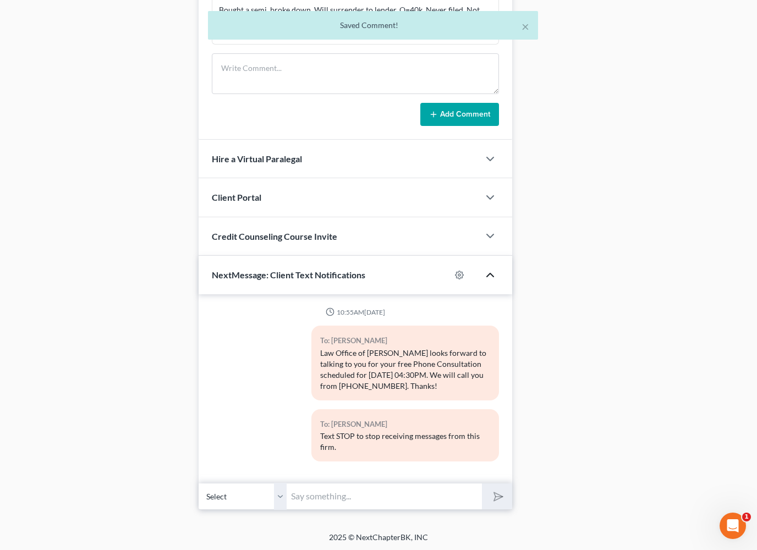
scroll to position [803, 0]
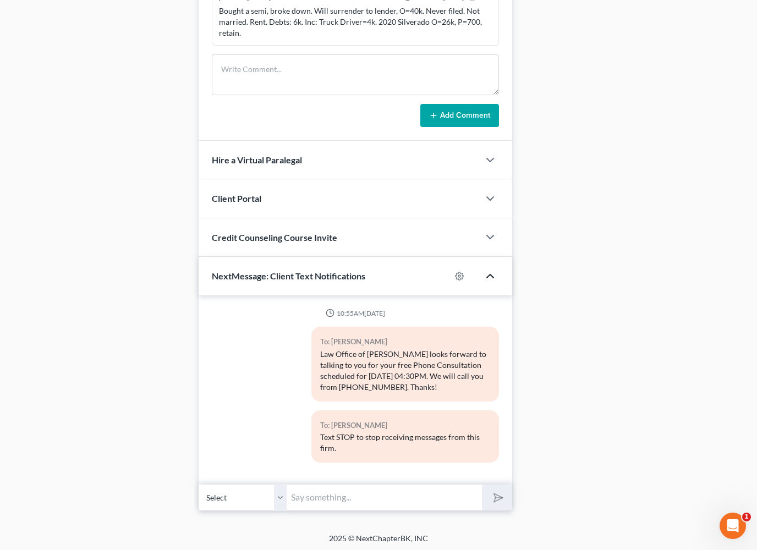
drag, startPoint x: 368, startPoint y: 496, endPoint x: 368, endPoint y: 533, distance: 36.9
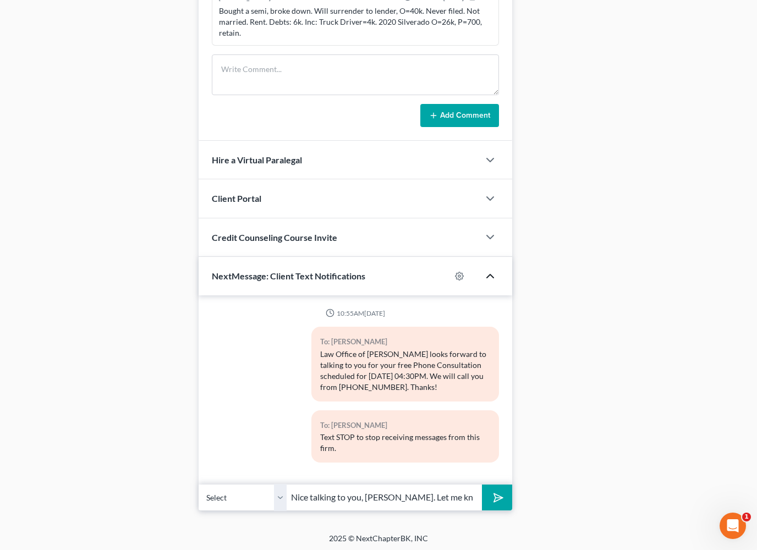
click at [368, 533] on div "2025 © NextChapterBK, INC" at bounding box center [378, 543] width 627 height 20
drag, startPoint x: 421, startPoint y: 500, endPoint x: 421, endPoint y: 536, distance: 36.3
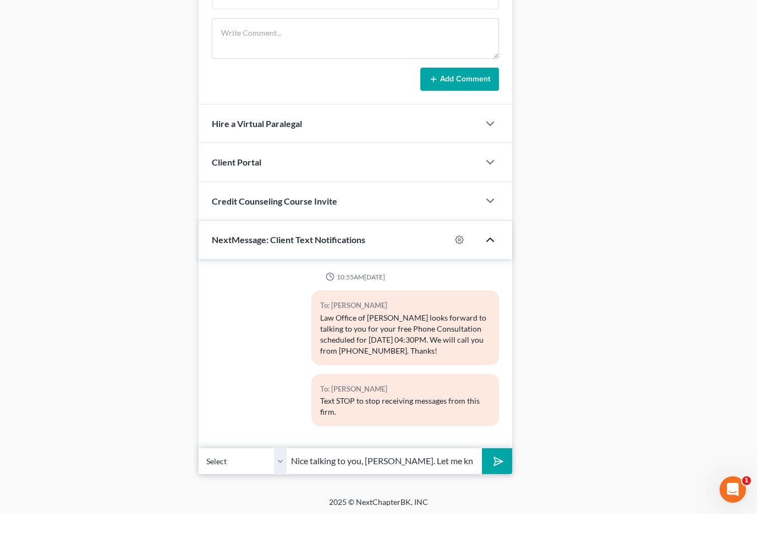
type input "Nice talking to you, Arturo. Let me know what the lender says about the truck. …"
click at [499, 459] on div "10:55AM, 08/19/2025 To: Arturo Cervantes Law Office of Scott Bell looks forward…" at bounding box center [356, 402] width 314 height 215
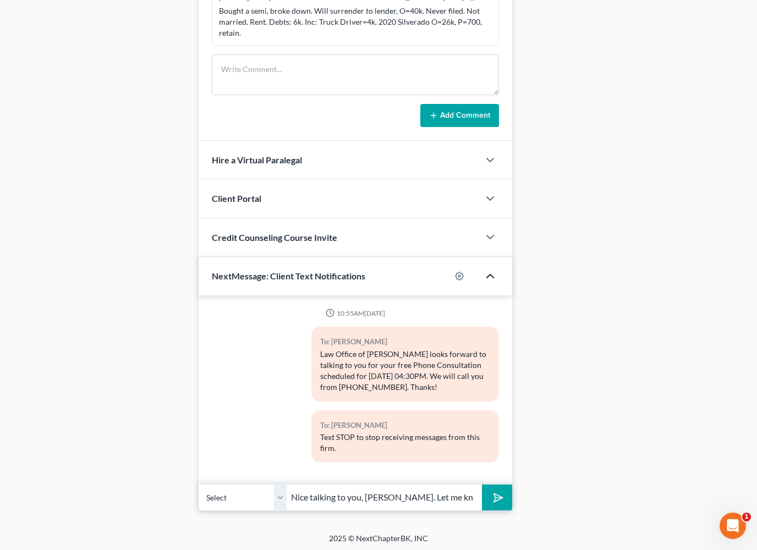
click at [499, 494] on icon "submit" at bounding box center [495, 497] width 15 height 15
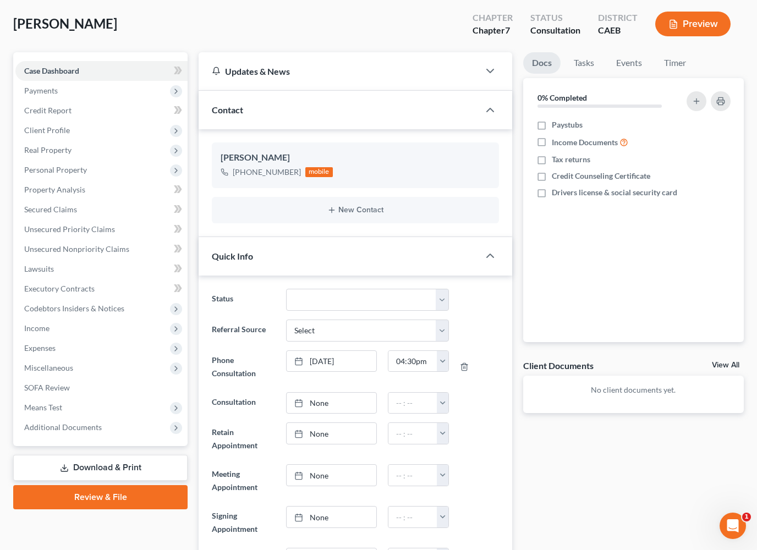
scroll to position [0, 0]
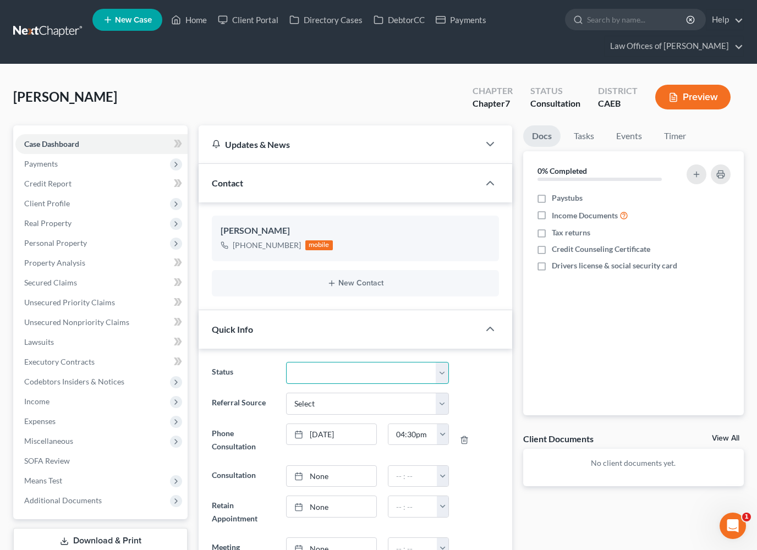
select select "10"
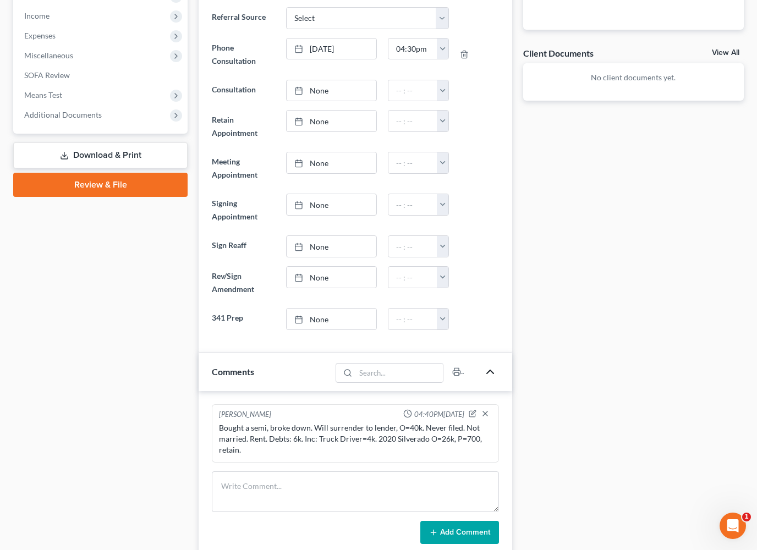
scroll to position [387, 0]
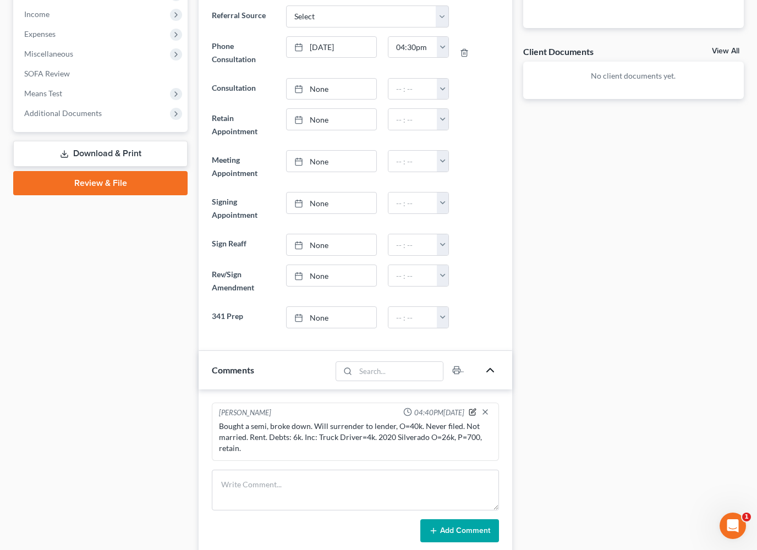
click at [471, 410] on icon "button" at bounding box center [473, 412] width 8 height 8
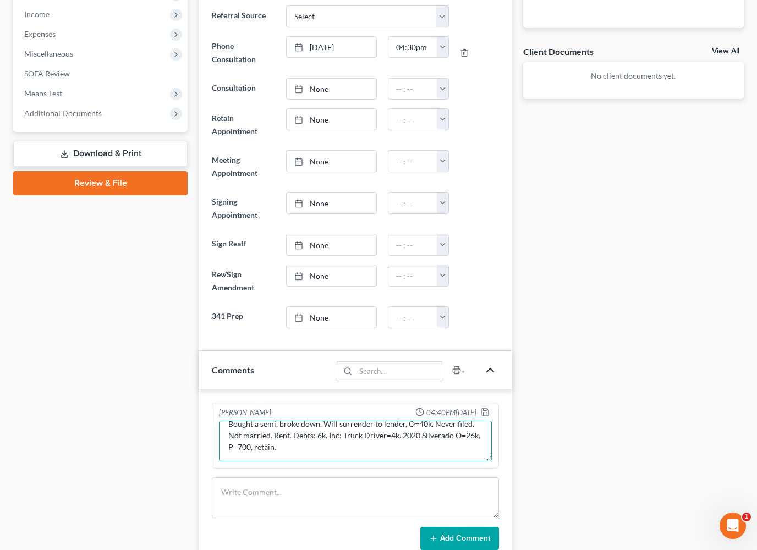
click at [300, 448] on textarea "Bought a semi, broke down. Will surrender to lender, O=40k. Never filed. Not ma…" at bounding box center [355, 441] width 273 height 41
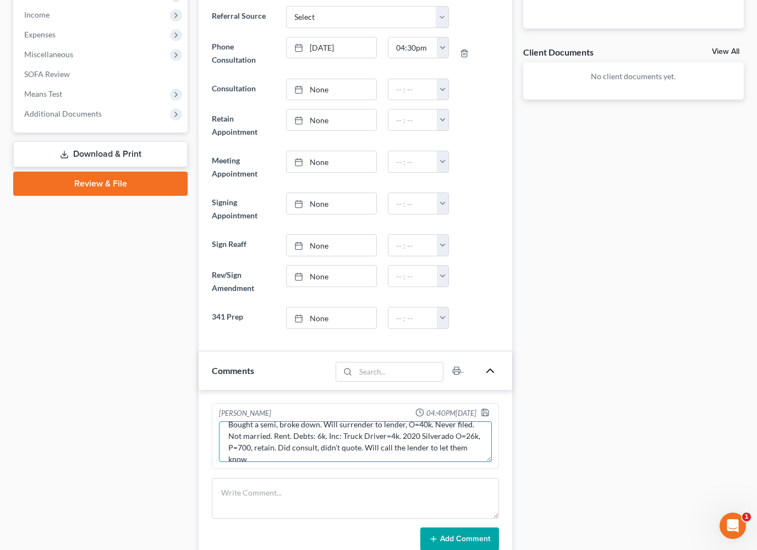
scroll to position [14, 0]
type textarea "Bought a semi, broke down. Will surrender to lender, O=40k. Never filed. Not ma…"
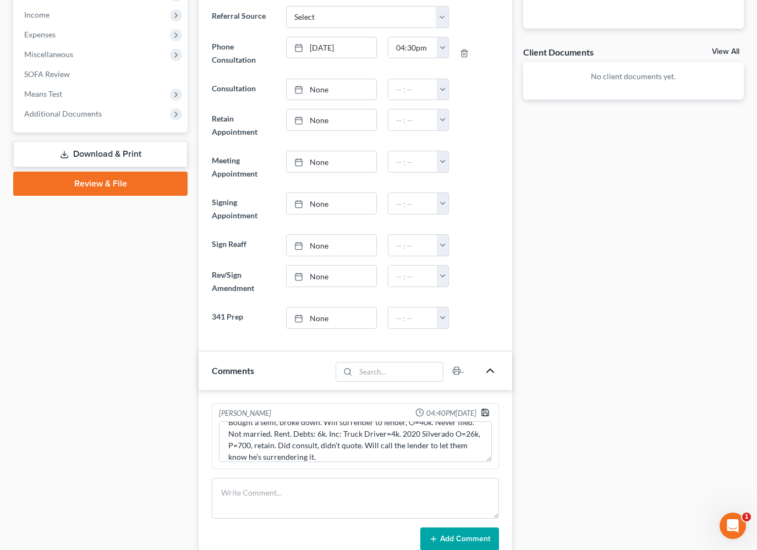
scroll to position [387, 0]
click at [485, 414] on icon "button" at bounding box center [485, 412] width 7 height 7
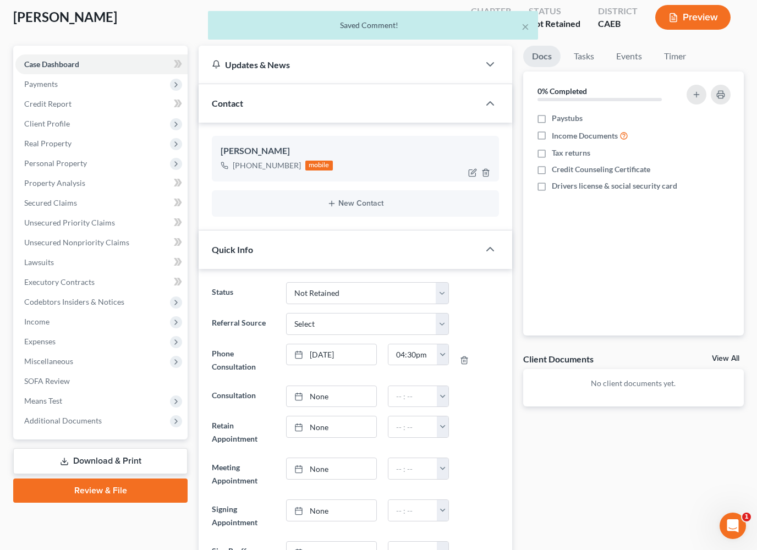
scroll to position [0, 0]
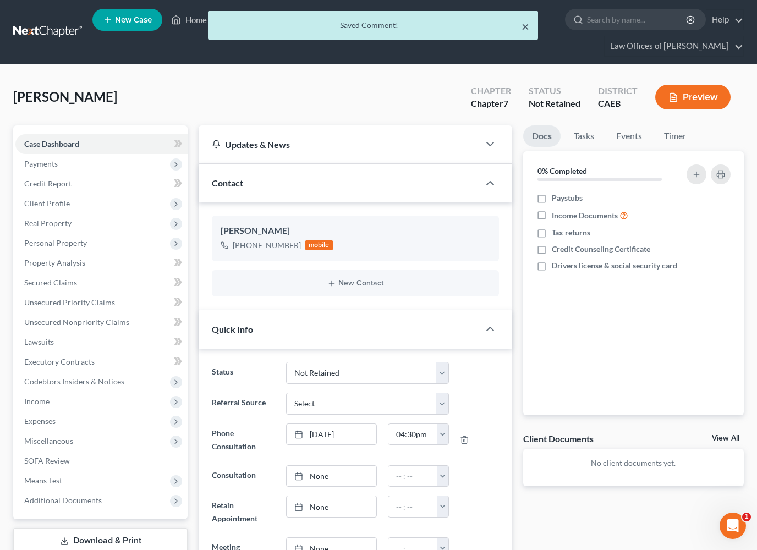
click at [524, 26] on button "×" at bounding box center [526, 26] width 8 height 13
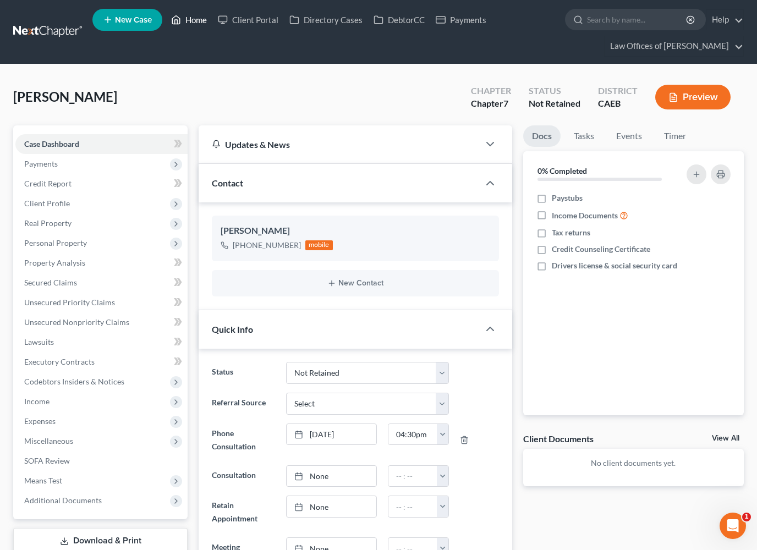
click at [201, 18] on link "Home" at bounding box center [189, 20] width 47 height 20
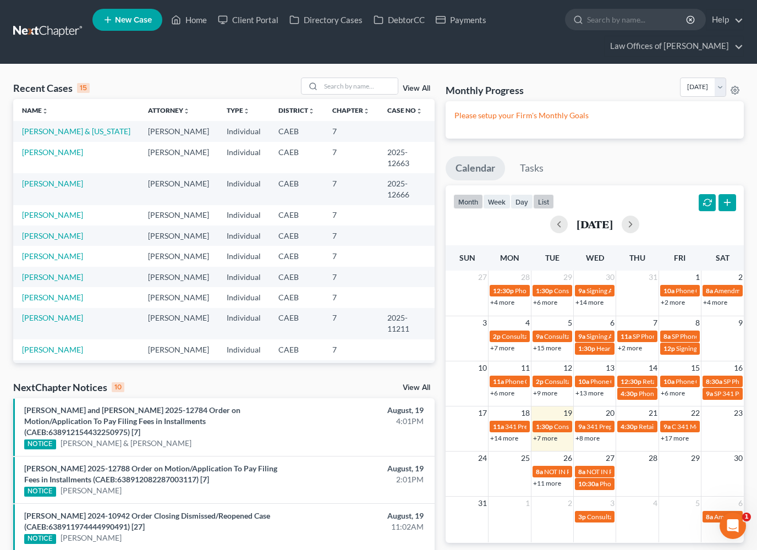
click at [549, 202] on button "list" at bounding box center [543, 201] width 21 height 15
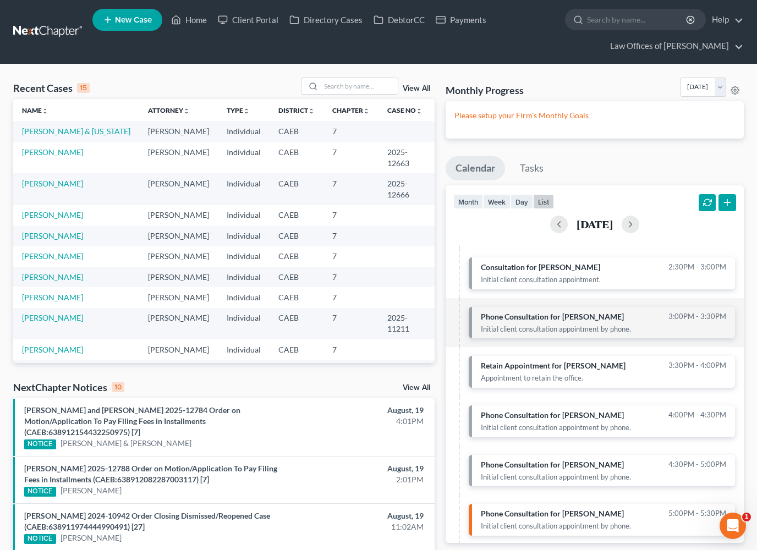
scroll to position [118, 0]
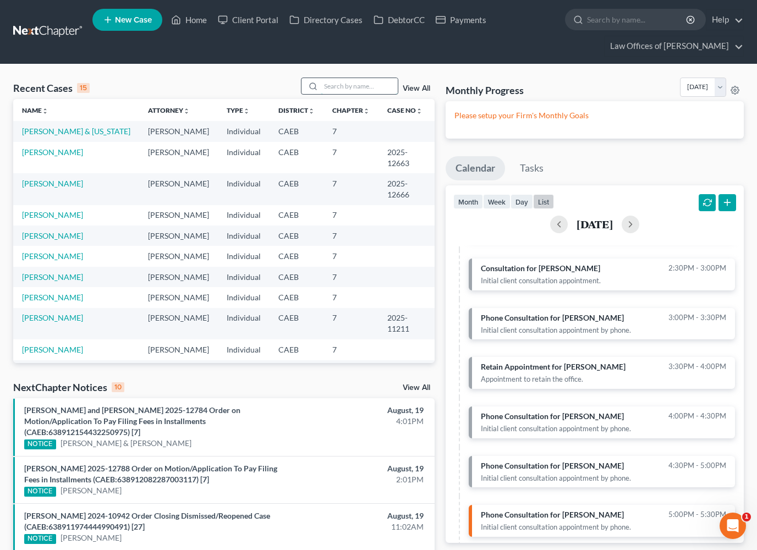
click at [375, 85] on input "search" at bounding box center [359, 86] width 77 height 16
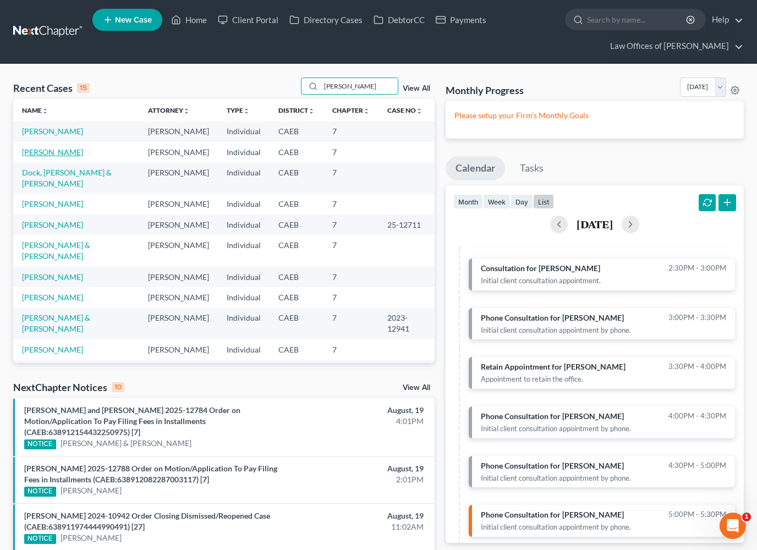
type input "Jessi"
click at [70, 155] on link "[PERSON_NAME]" at bounding box center [52, 151] width 61 height 9
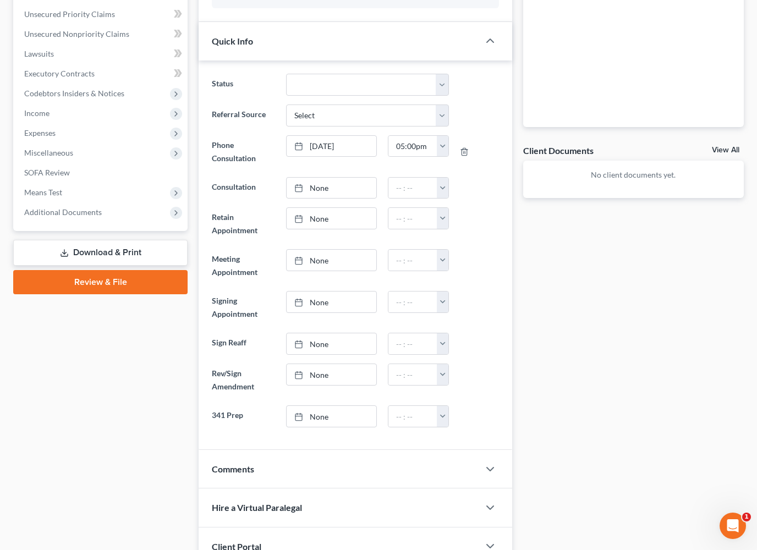
scroll to position [385, 0]
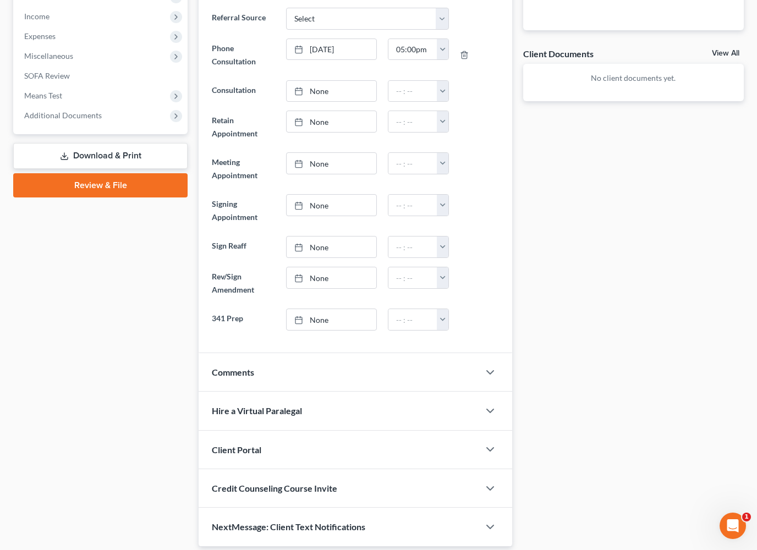
click at [236, 367] on span "Comments" at bounding box center [233, 372] width 42 height 10
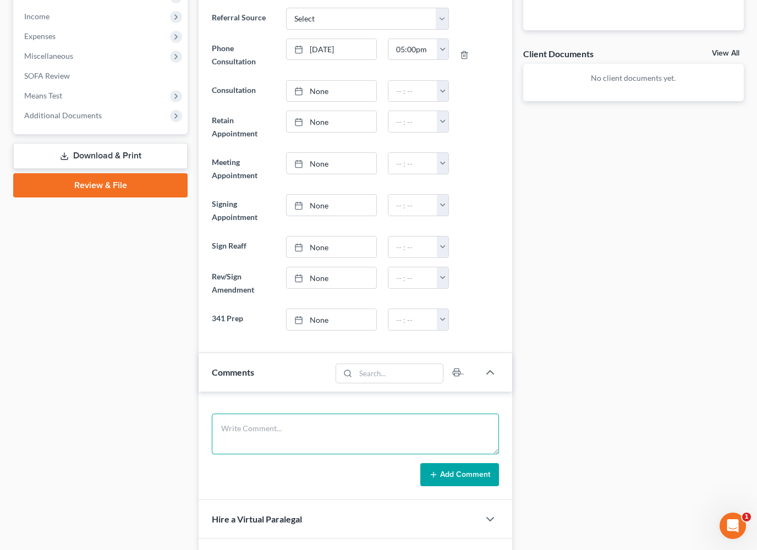
click at [252, 432] on textarea at bounding box center [355, 434] width 287 height 41
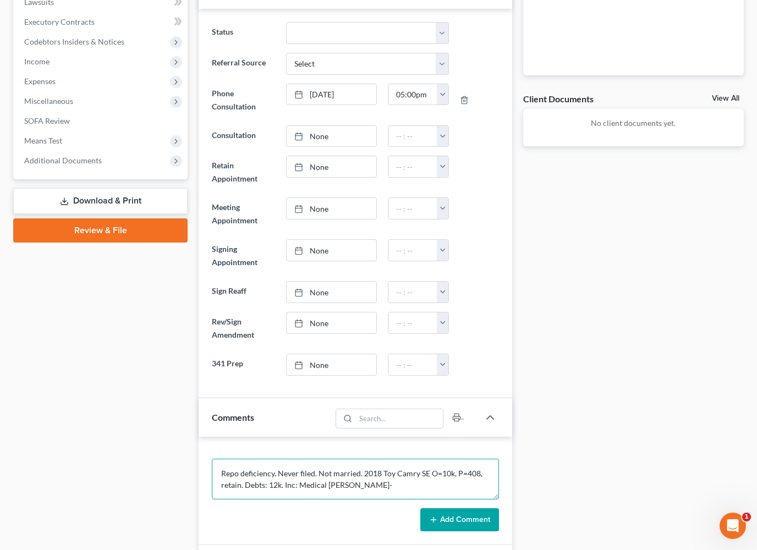
scroll to position [524, 0]
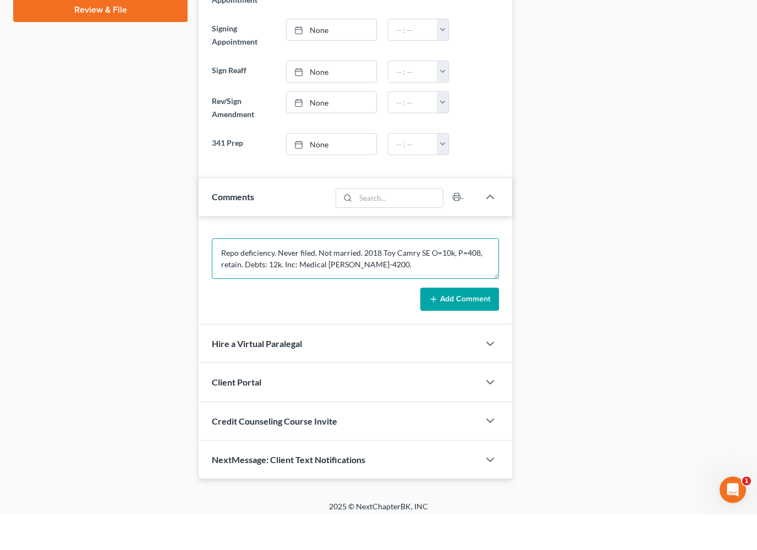
click at [280, 275] on textarea "Repo deficiency. Never filed. Not married. 2018 Toy Camry SE O=10k, P=408, reta…" at bounding box center [355, 295] width 287 height 41
click at [392, 275] on textarea "Repo deficiency. Never filed. Not married. 2018 Toy Camry SE O=10k, P=408, reta…" at bounding box center [355, 295] width 287 height 41
type textarea "Repo deficiency. Never filed. Not married. 2018 Toy Camry SE O=10k, P=408, reta…"
click at [470, 295] on form "Repo deficiency. Never filed. Not married. 2018 Toy Camry SE O=10k, P=408, reta…" at bounding box center [355, 311] width 287 height 73
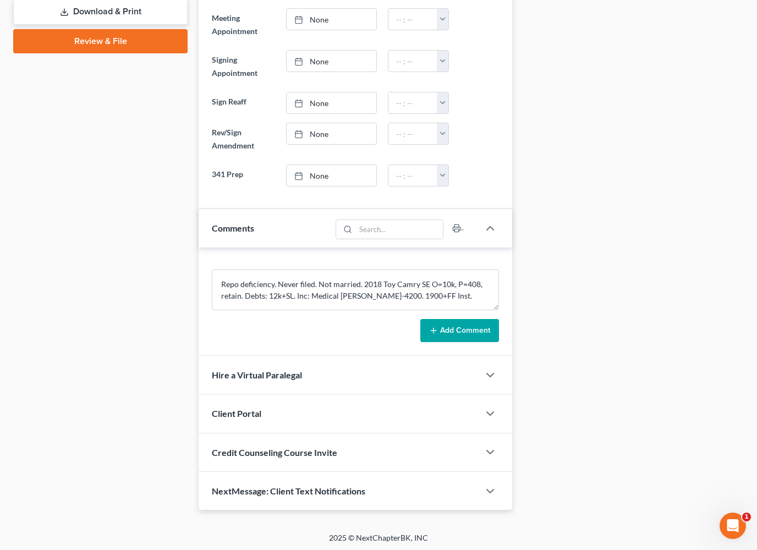
click at [478, 332] on button "Add Comment" at bounding box center [459, 330] width 79 height 23
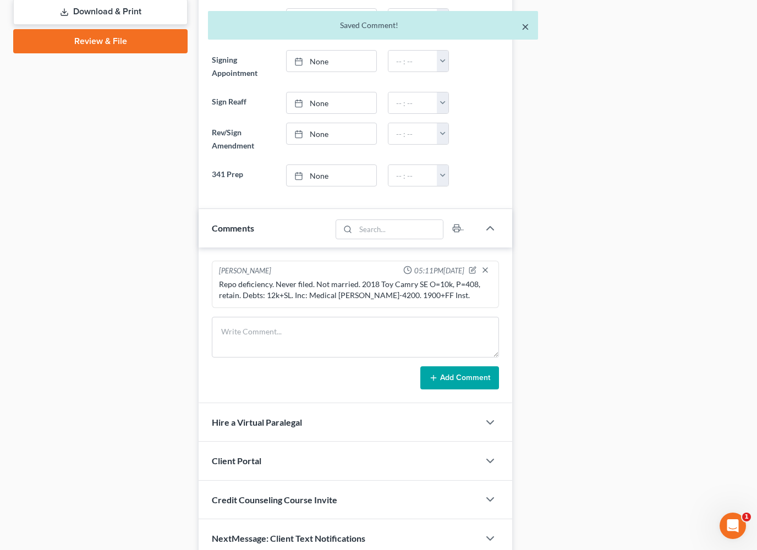
click at [525, 29] on button "×" at bounding box center [526, 26] width 8 height 13
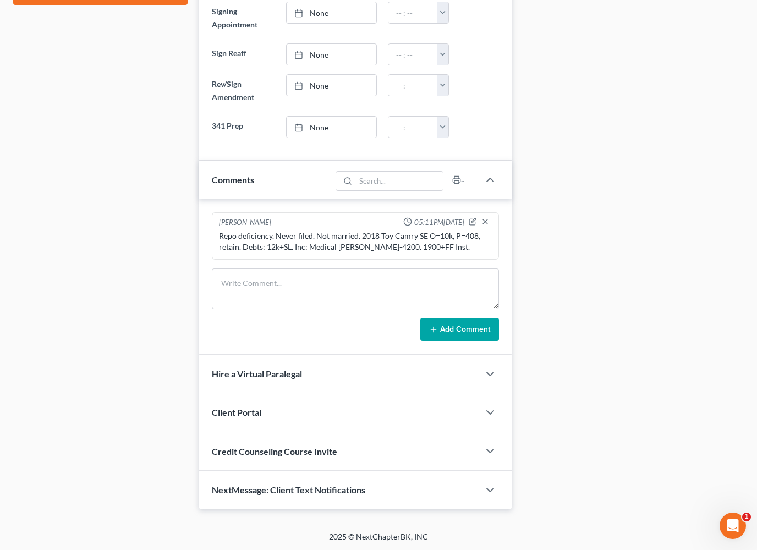
scroll to position [577, 0]
click at [489, 491] on icon "button" at bounding box center [490, 491] width 13 height 13
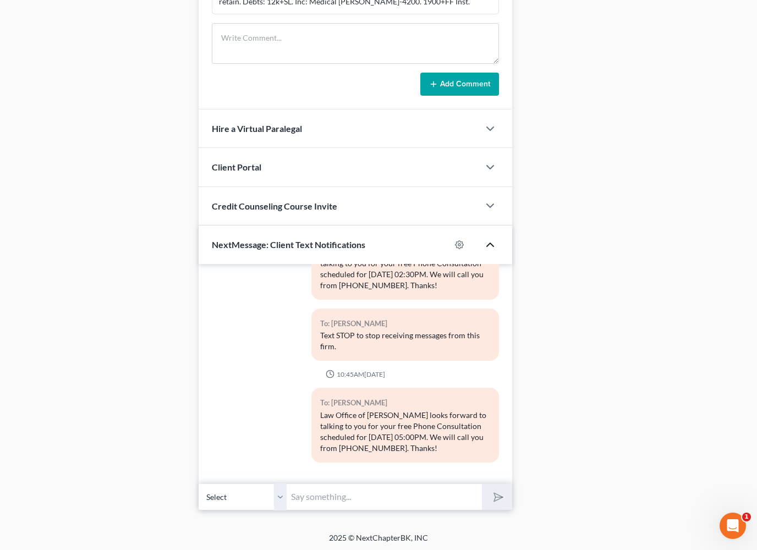
scroll to position [141, 0]
click at [348, 495] on input "text" at bounding box center [384, 497] width 195 height 27
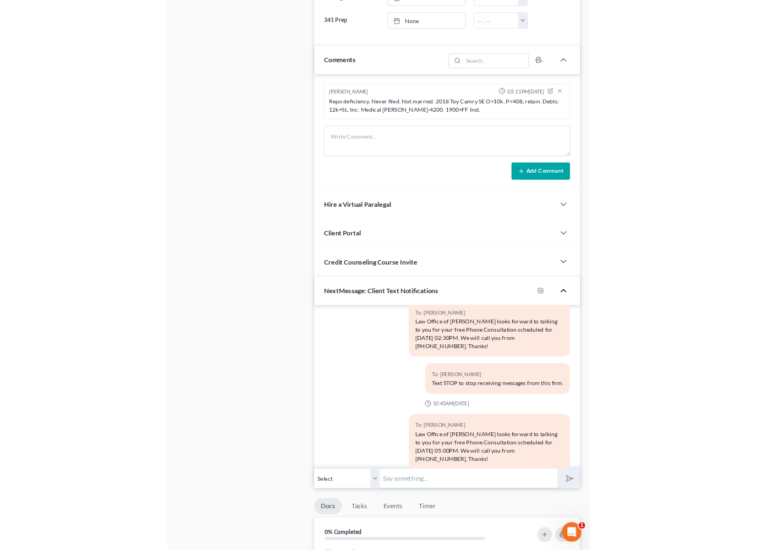
scroll to position [823, 0]
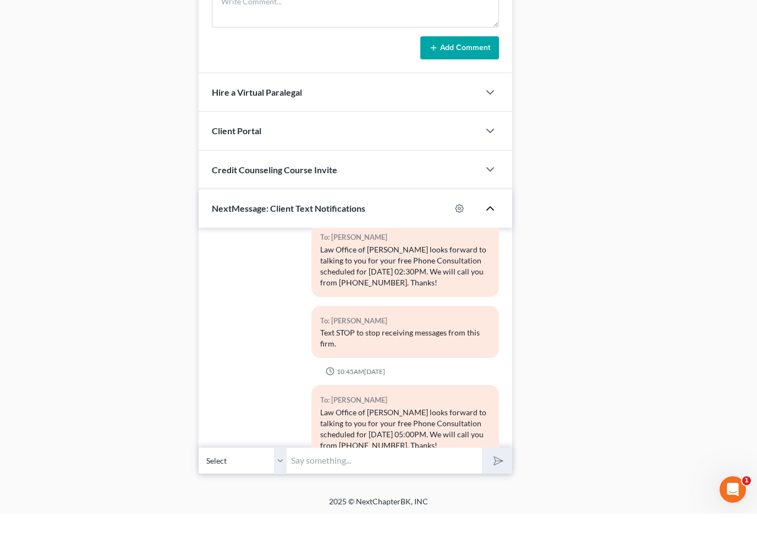
click at [338, 484] on input "text" at bounding box center [384, 497] width 195 height 27
paste input "Nice talking to you! Like I said, just reply here if you have any questions or …"
type input "Nice talking to you! Like I said, just reply here if you have any questions or …"
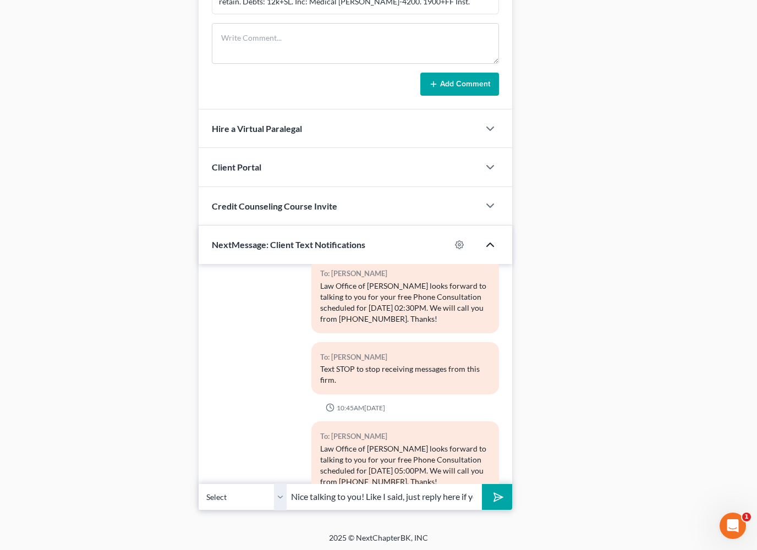
click at [500, 456] on div "09:55AM, 08/18/2025 To: Jessica Gonzalez Law Office of Scott Bell looks forward…" at bounding box center [356, 387] width 314 height 246
click at [494, 496] on icon "submit" at bounding box center [495, 497] width 15 height 15
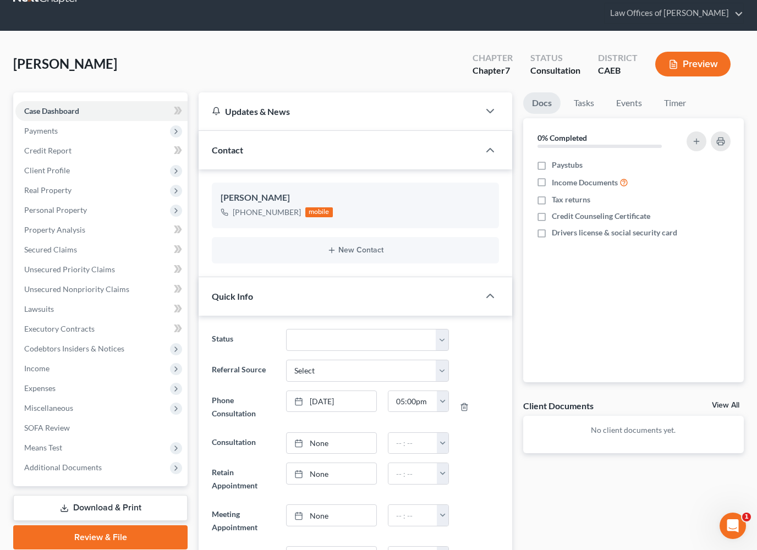
scroll to position [0, 0]
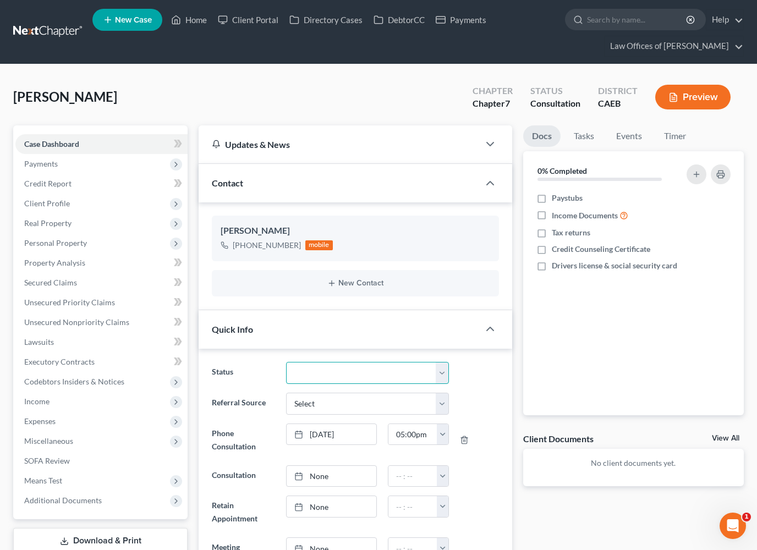
select select "10"
click at [193, 20] on link "Home" at bounding box center [189, 20] width 47 height 20
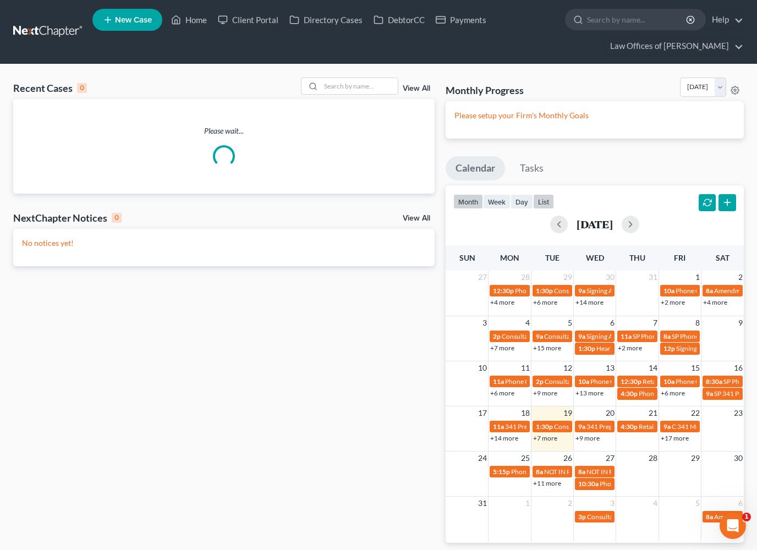
drag, startPoint x: 0, startPoint y: 0, endPoint x: 546, endPoint y: 204, distance: 582.5
click at [546, 204] on button "list" at bounding box center [543, 201] width 21 height 15
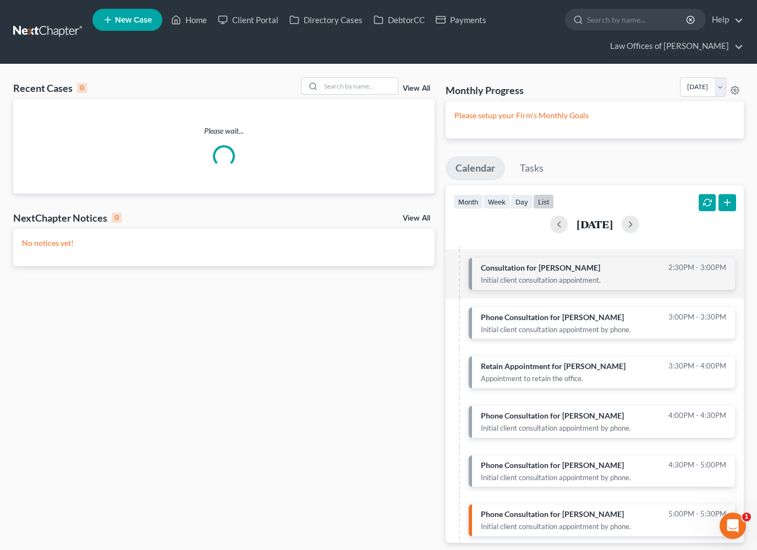
scroll to position [118, 0]
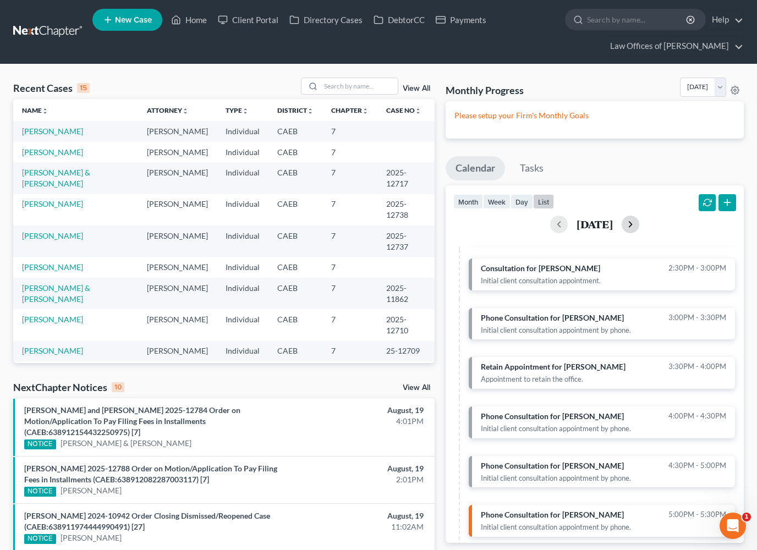
click at [639, 223] on button "button" at bounding box center [631, 225] width 18 height 18
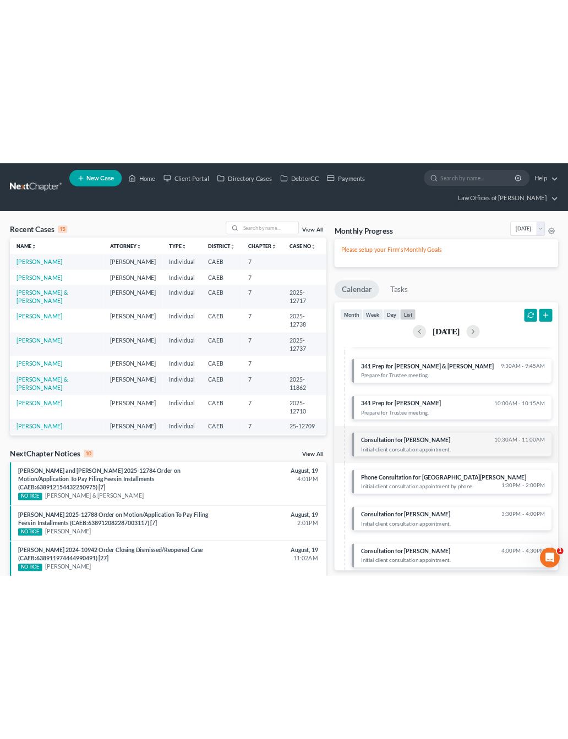
scroll to position [117, 0]
